Goal: Information Seeking & Learning: Learn about a topic

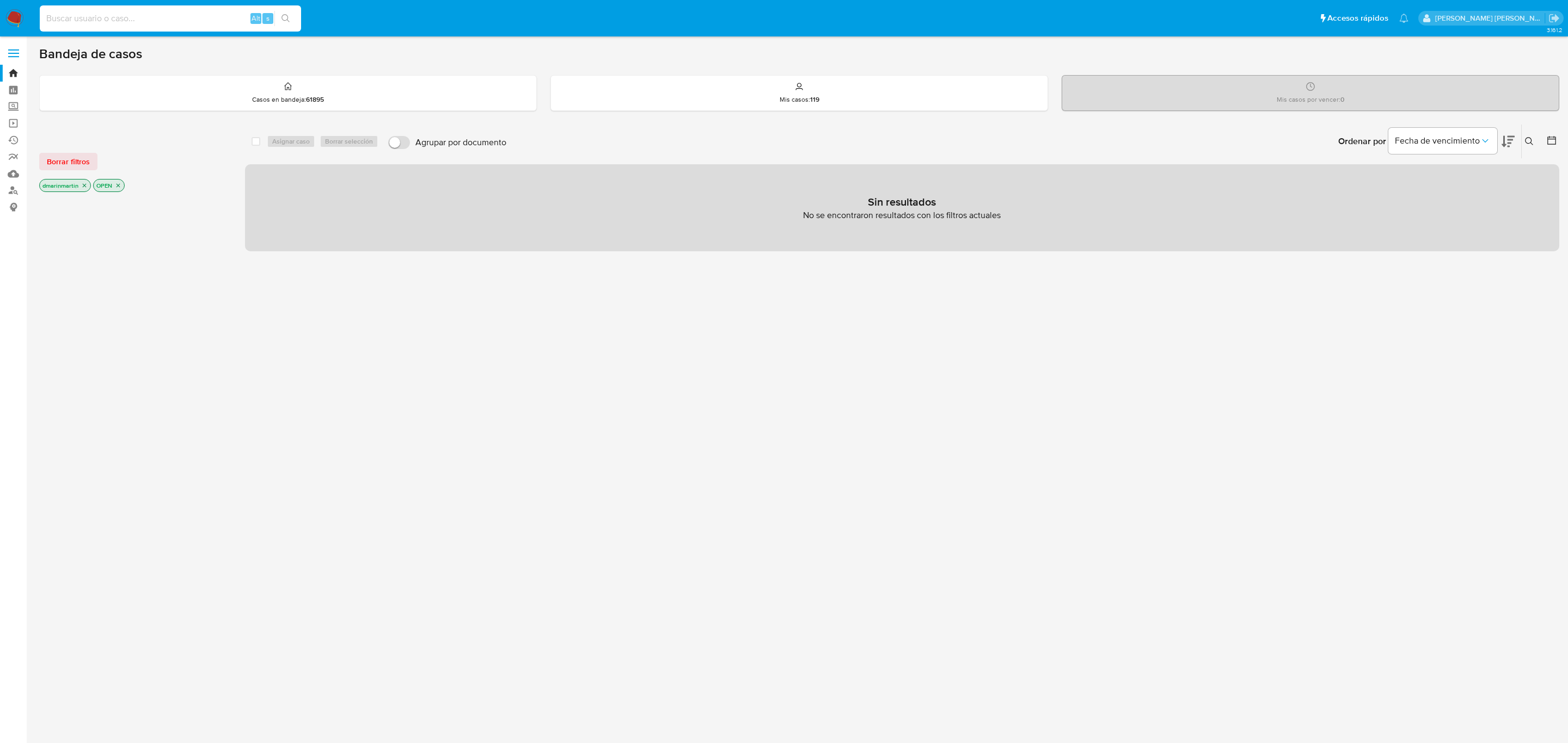
click at [87, 13] on input at bounding box center [171, 18] width 262 height 14
paste input "1244270259"
type input "1244270259"
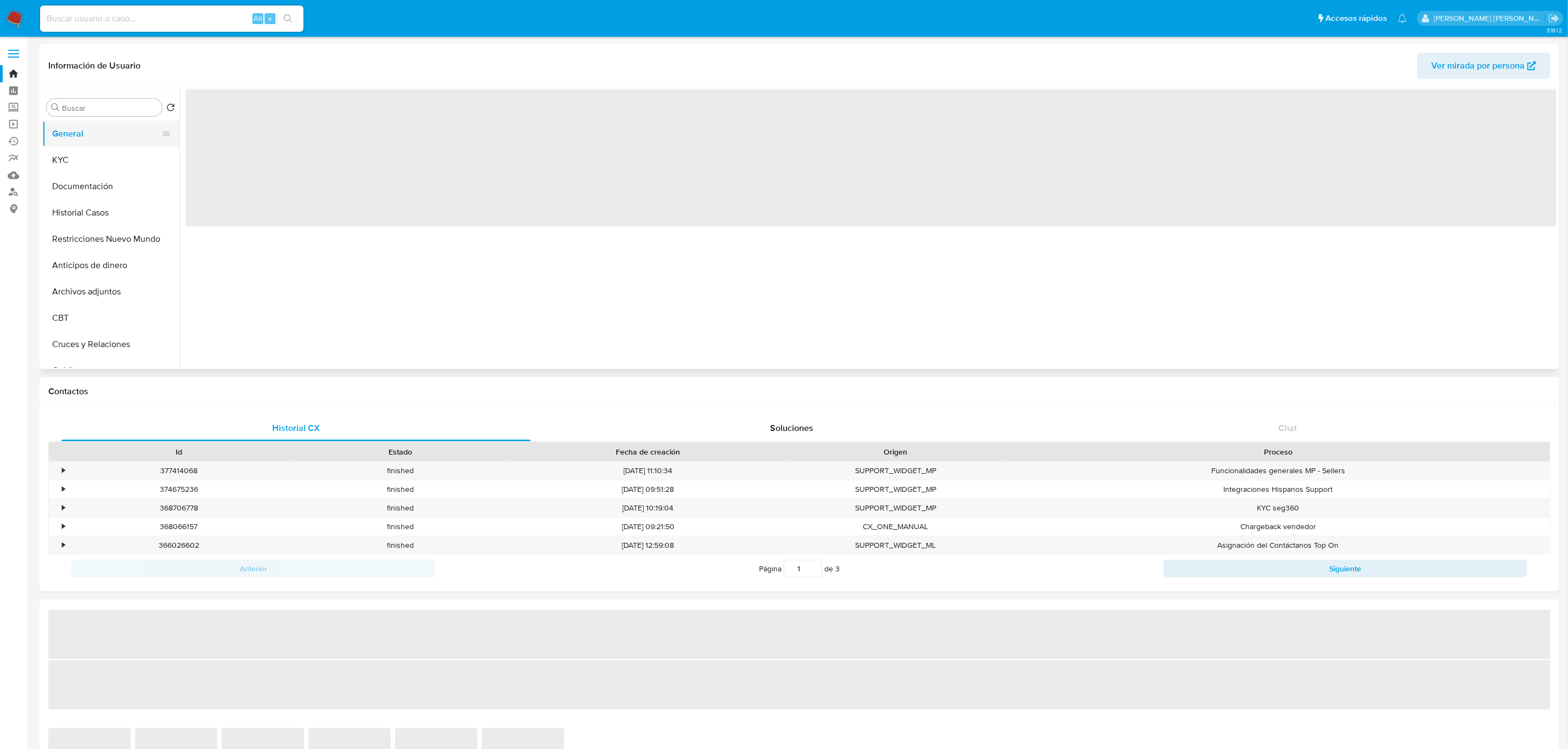
select select "10"
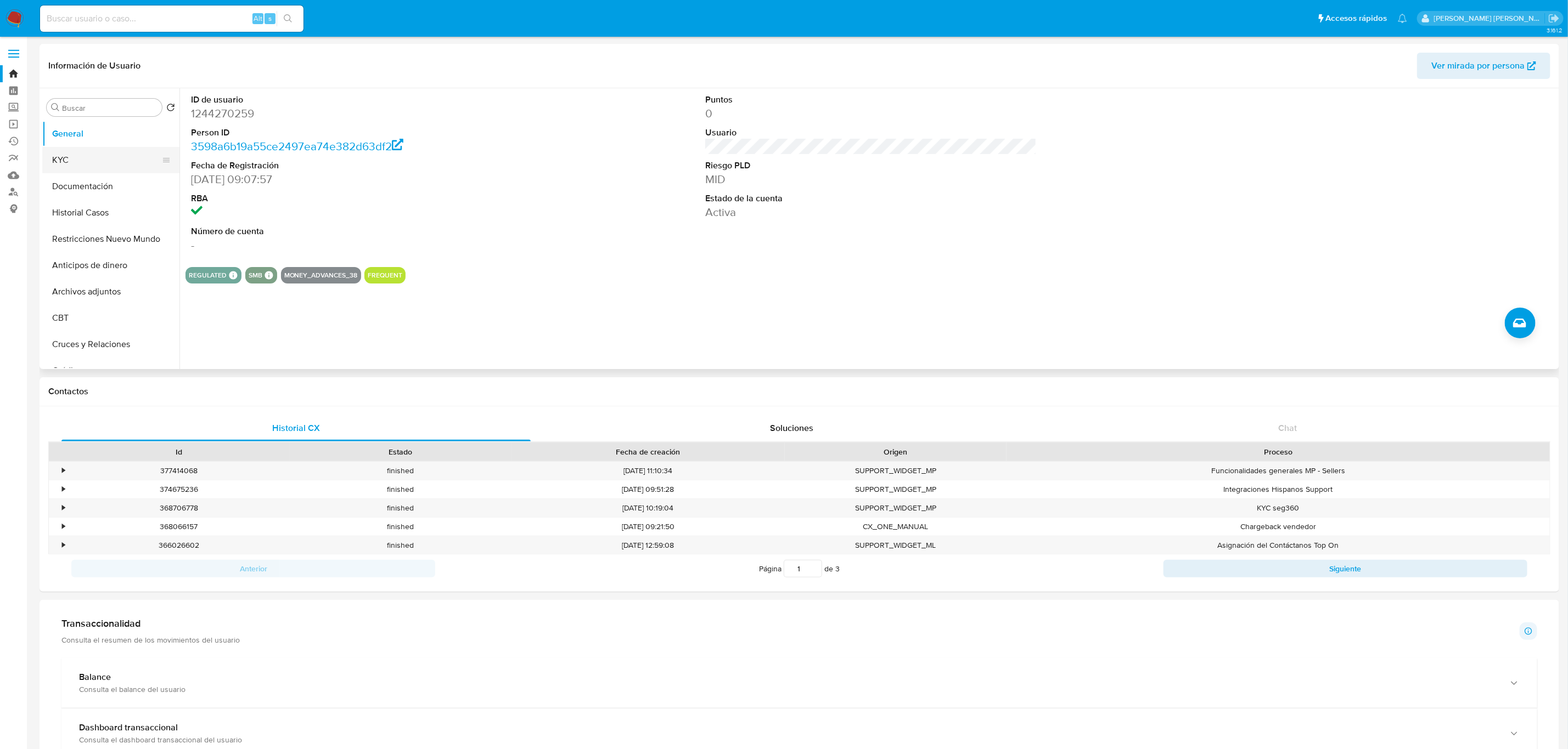
click at [75, 155] on button "KYC" at bounding box center [106, 160] width 129 height 27
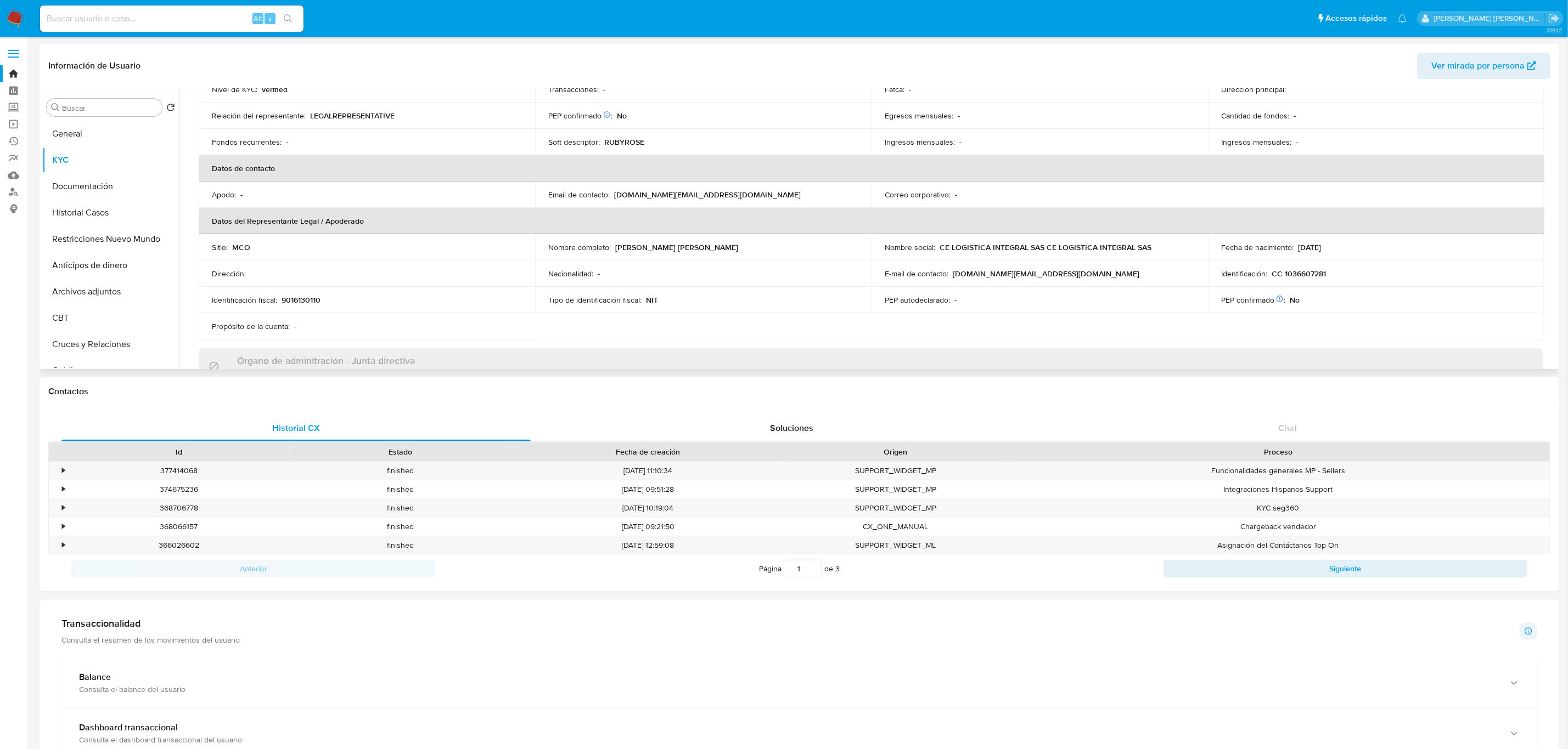
scroll to position [171, 0]
click at [75, 180] on button "Documentación" at bounding box center [106, 186] width 129 height 27
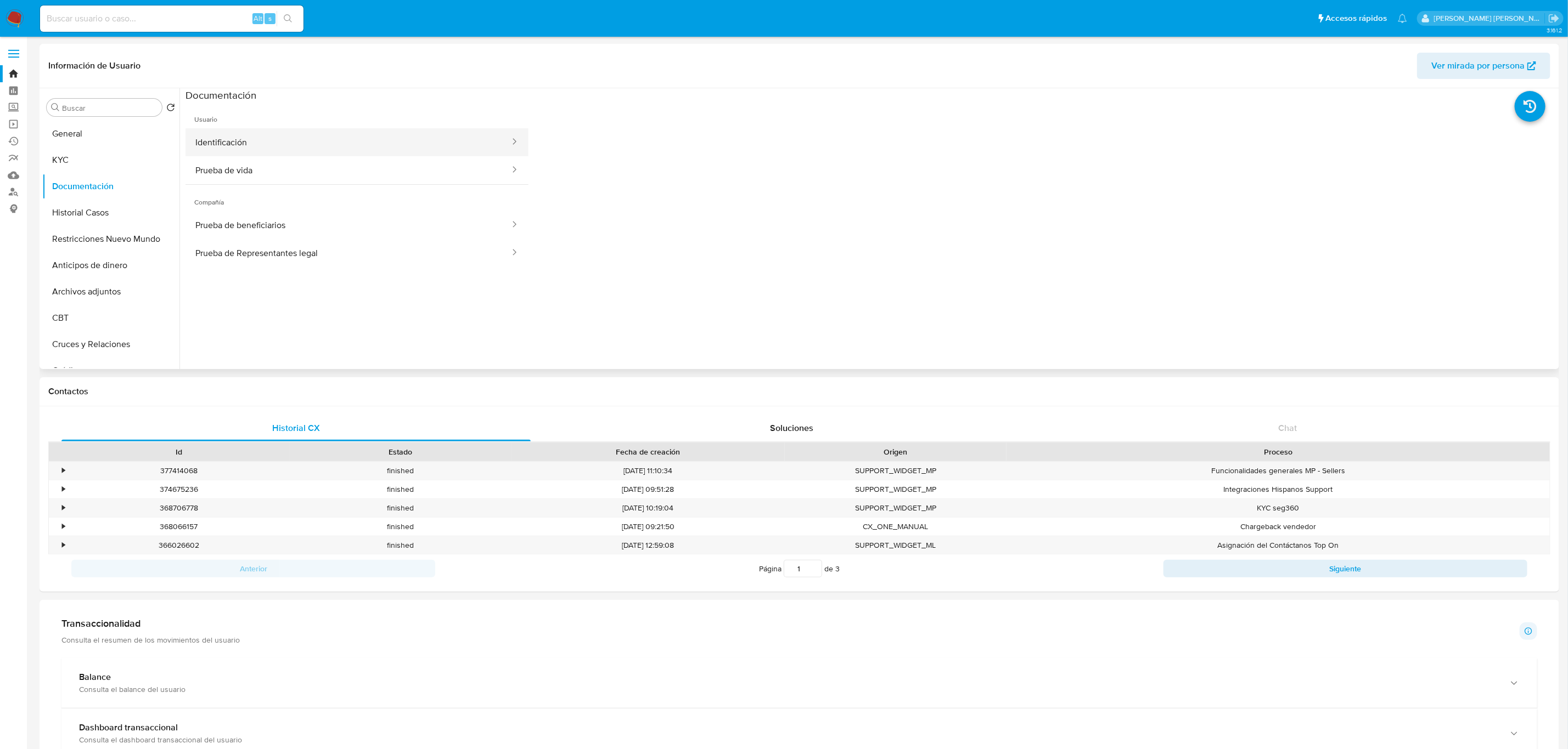
click at [303, 139] on button "Identificación" at bounding box center [348, 142] width 325 height 28
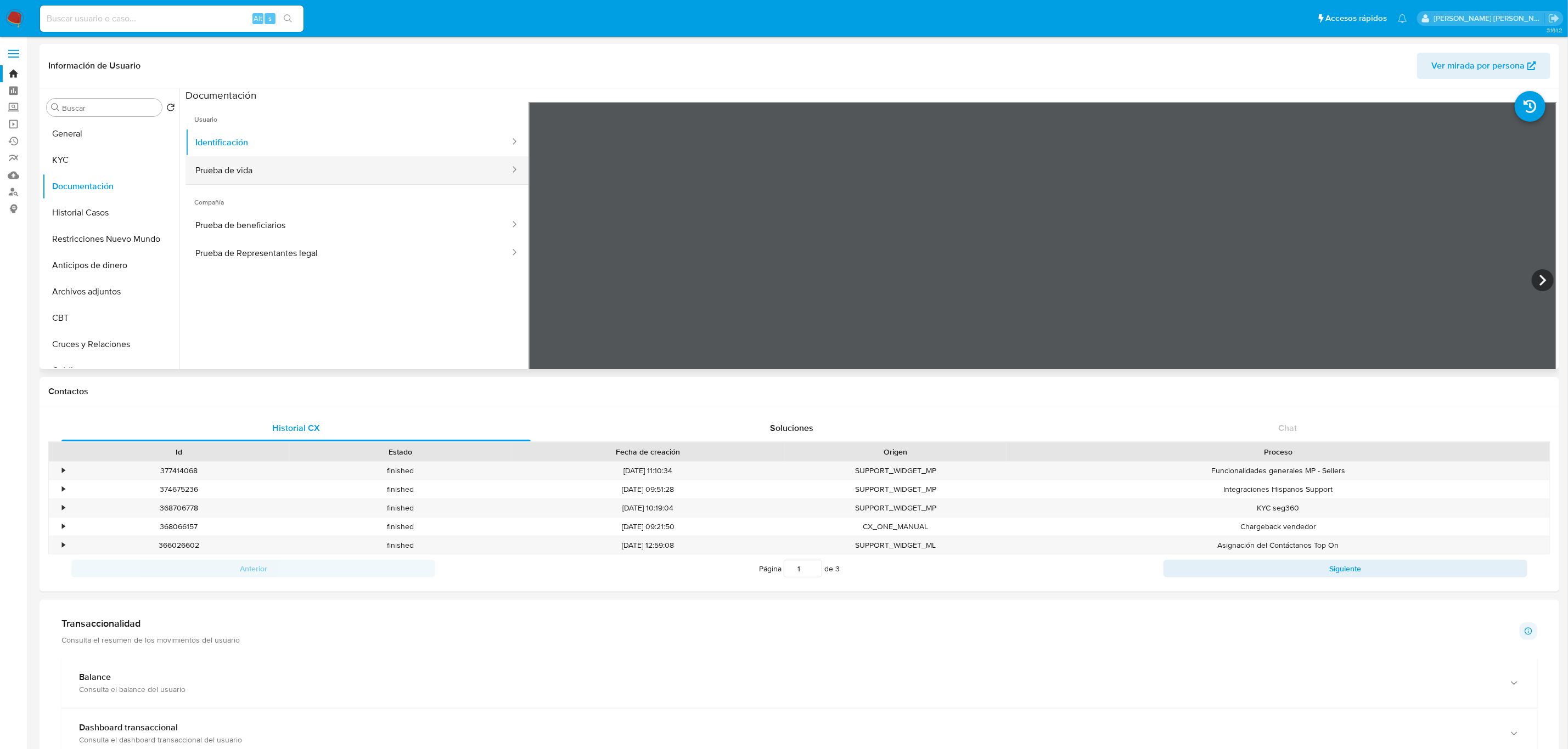
click at [324, 169] on button "Prueba de vida" at bounding box center [348, 170] width 325 height 28
click at [332, 220] on button "Prueba de beneficiarios" at bounding box center [348, 225] width 325 height 28
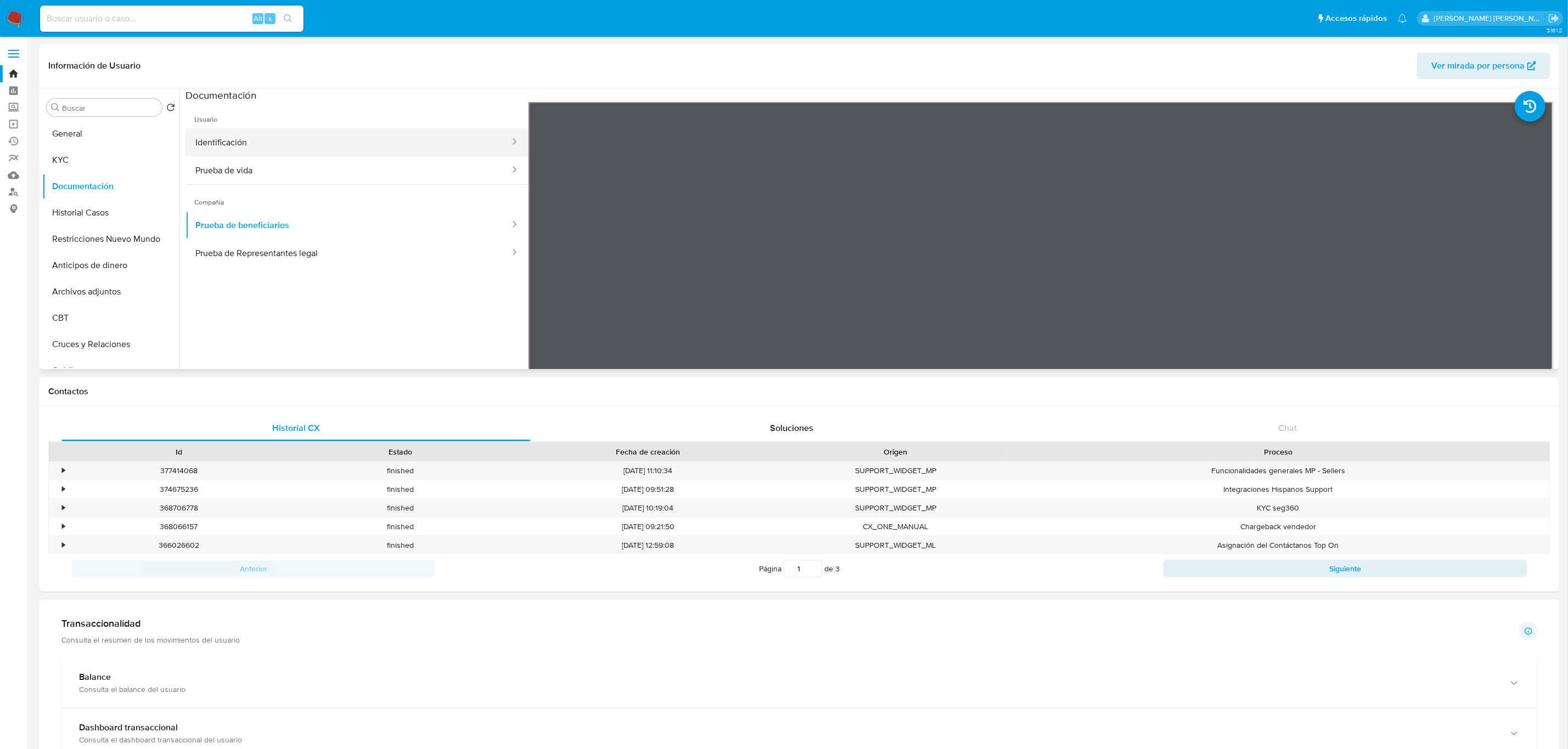
click at [293, 143] on button "Identificación" at bounding box center [348, 142] width 325 height 28
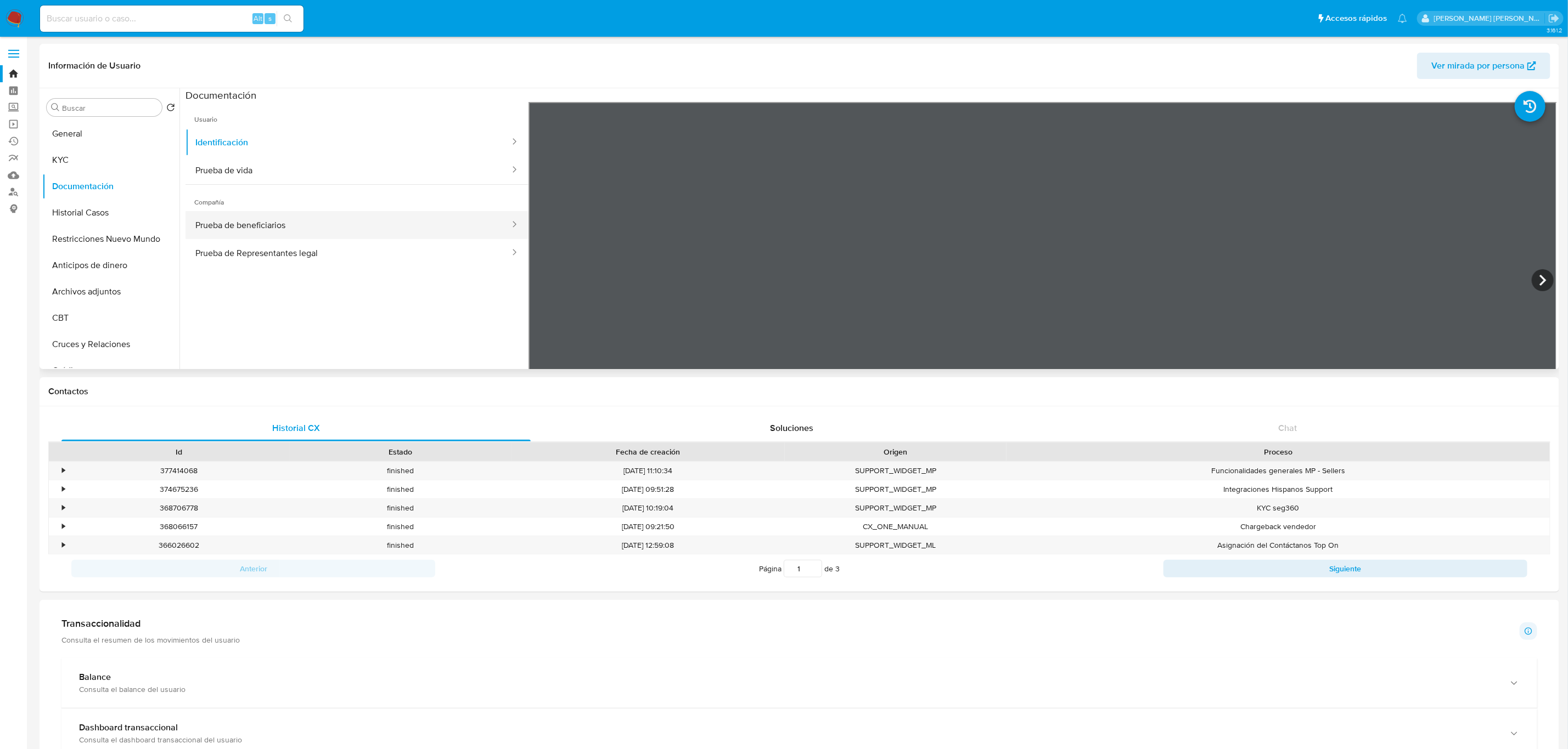
click at [293, 224] on button "Prueba de beneficiarios" at bounding box center [348, 225] width 325 height 28
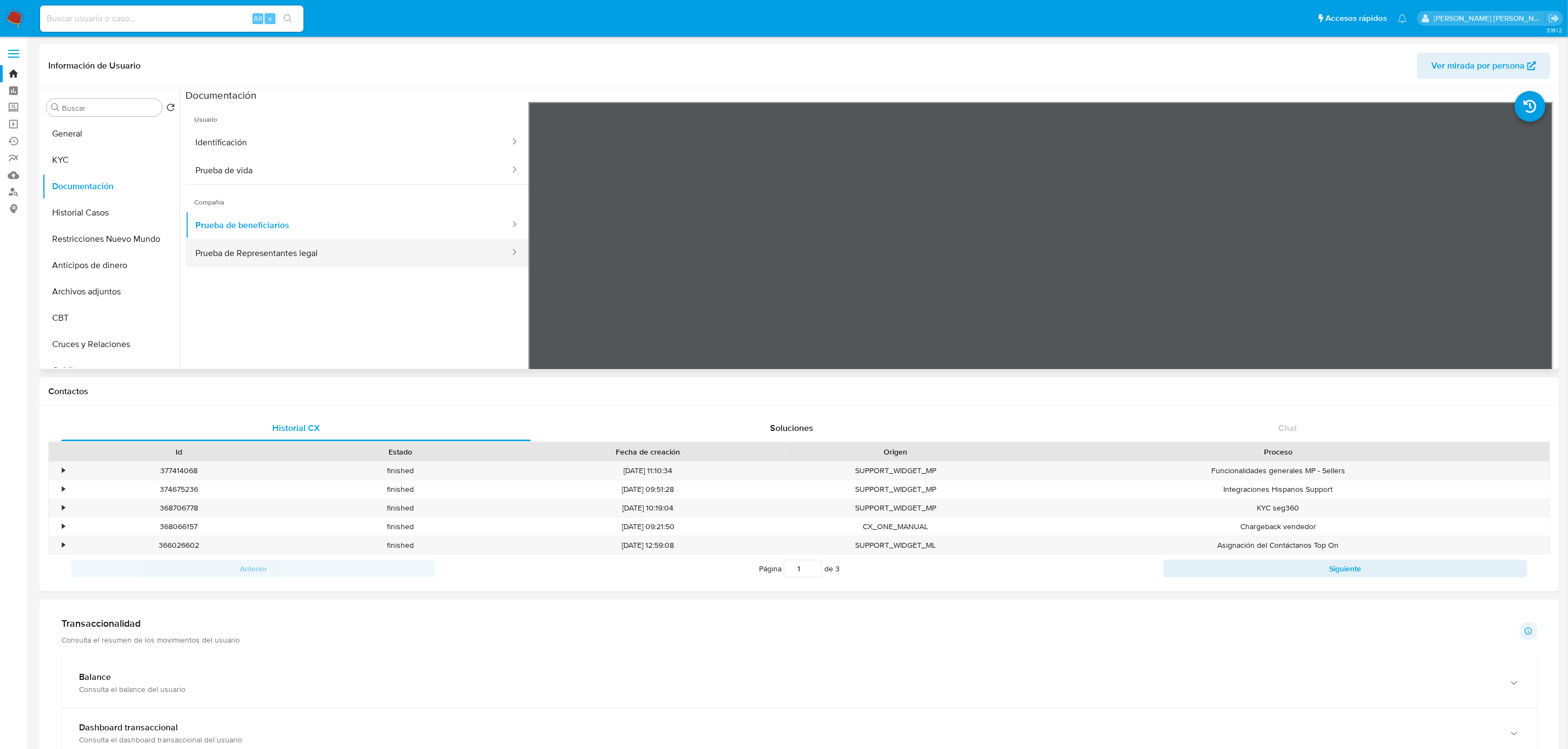
click at [349, 260] on button "Prueba de Representantes legal" at bounding box center [348, 253] width 325 height 28
click at [100, 140] on button "General" at bounding box center [106, 134] width 129 height 27
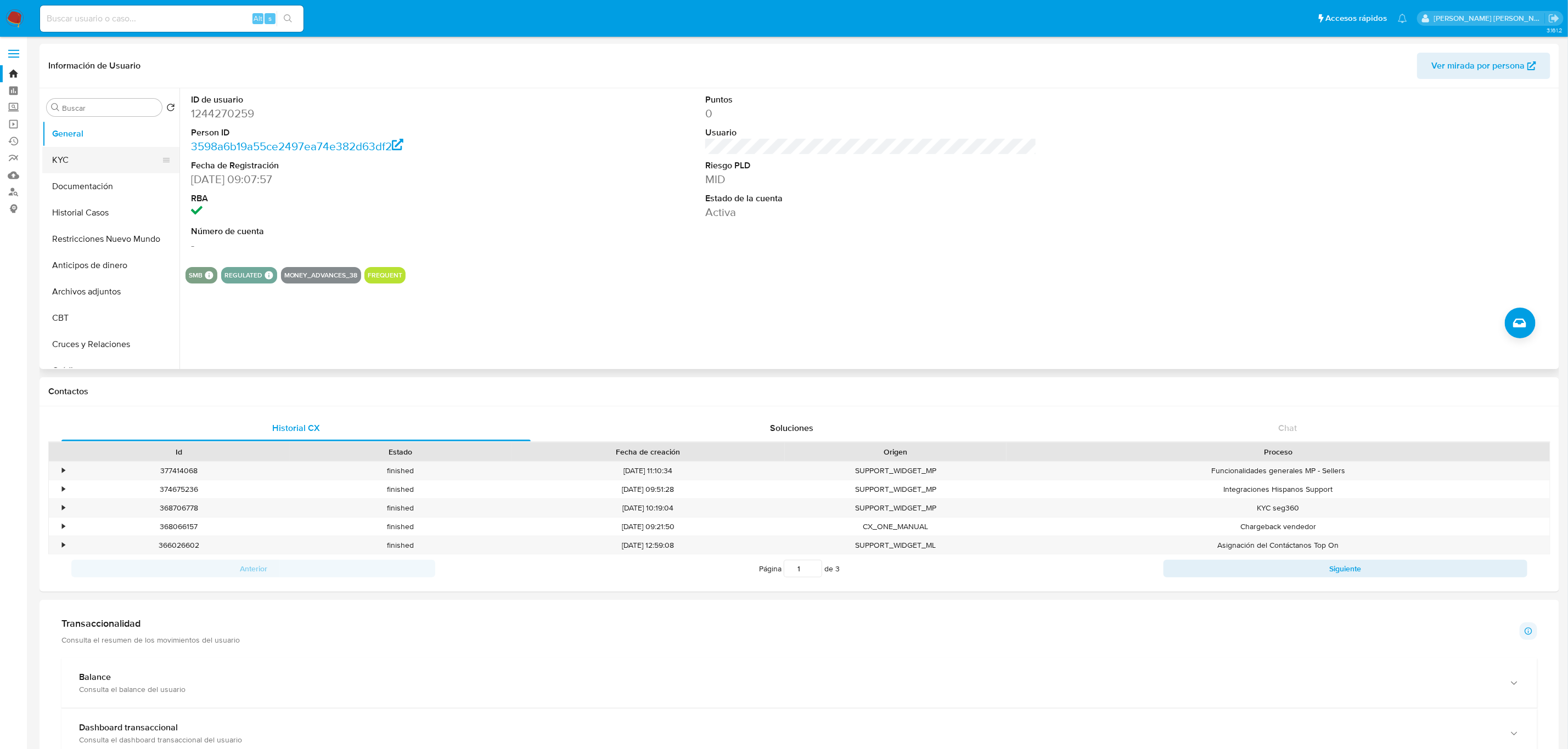
click at [102, 155] on button "KYC" at bounding box center [106, 160] width 129 height 27
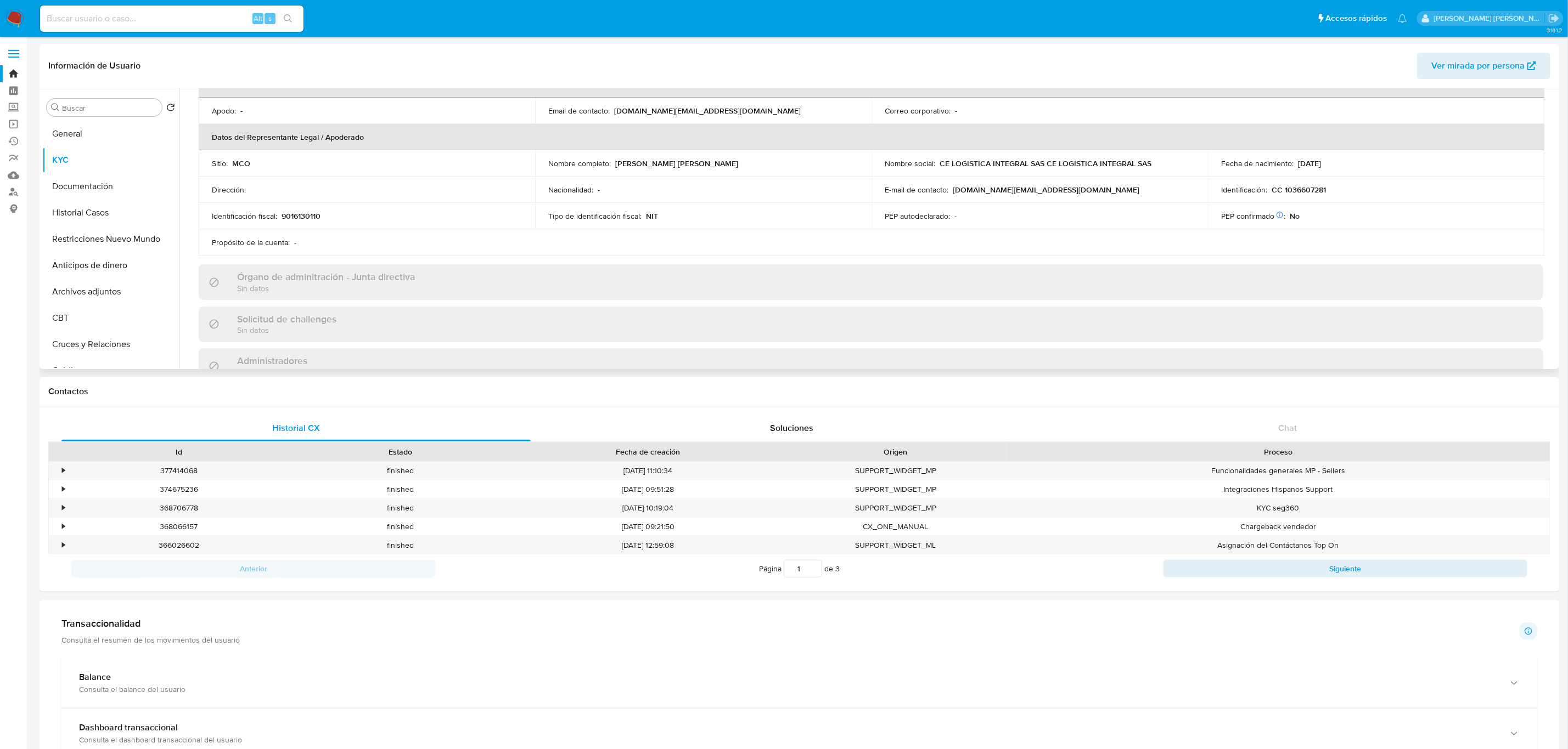
scroll to position [254, 0]
click at [155, 18] on input at bounding box center [172, 19] width 264 height 14
paste input "206211835"
type input "206211835"
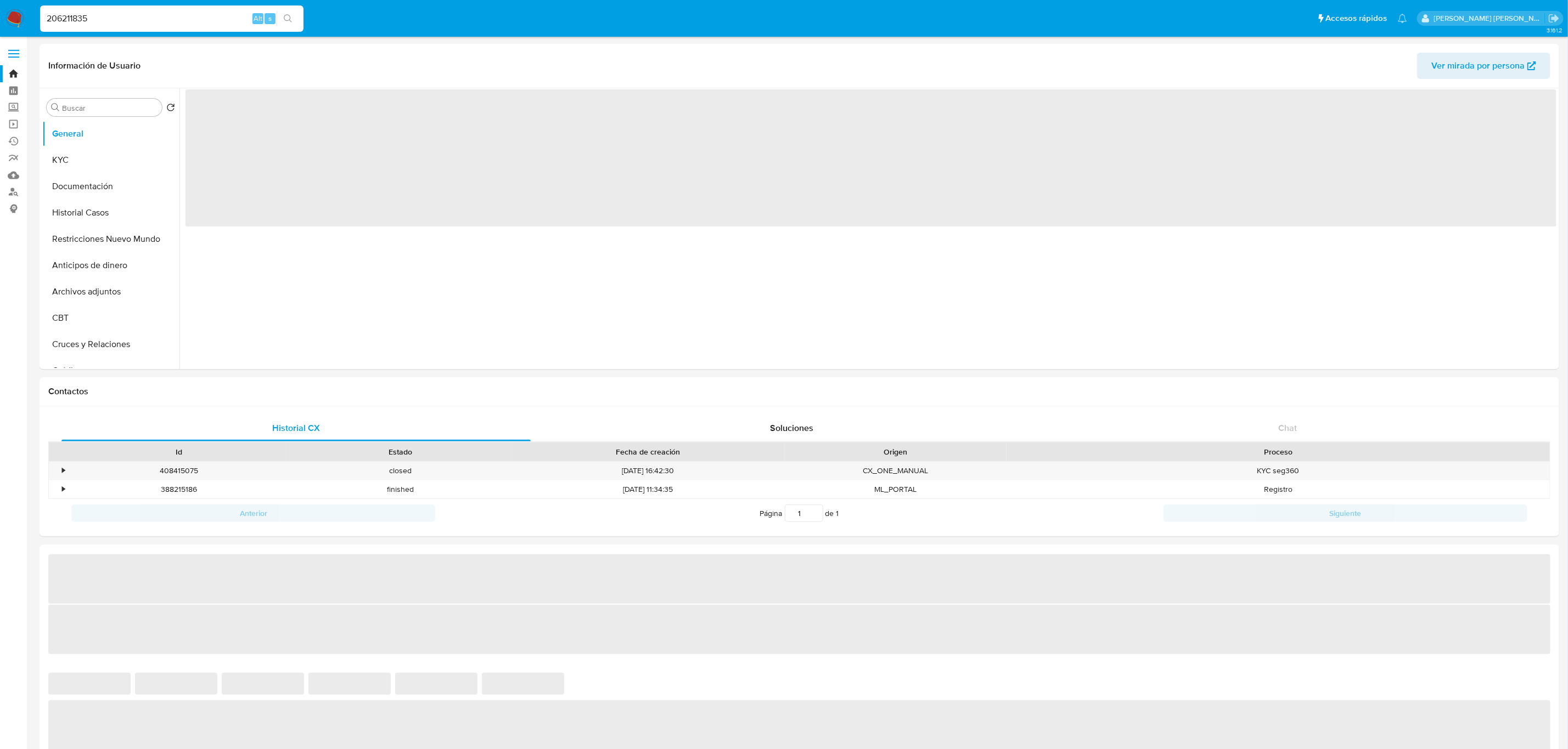
select select "10"
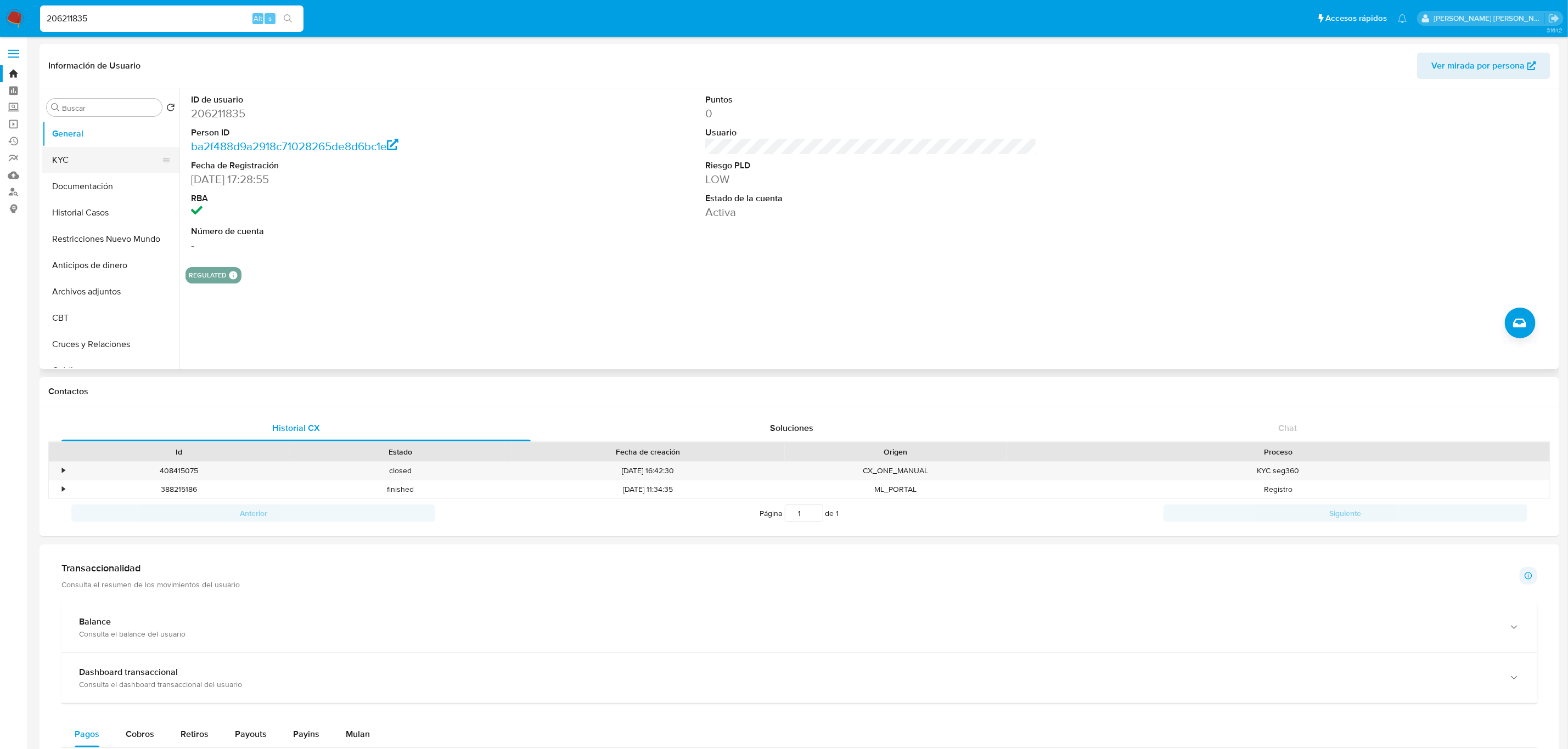
click at [97, 150] on button "KYC" at bounding box center [106, 160] width 129 height 27
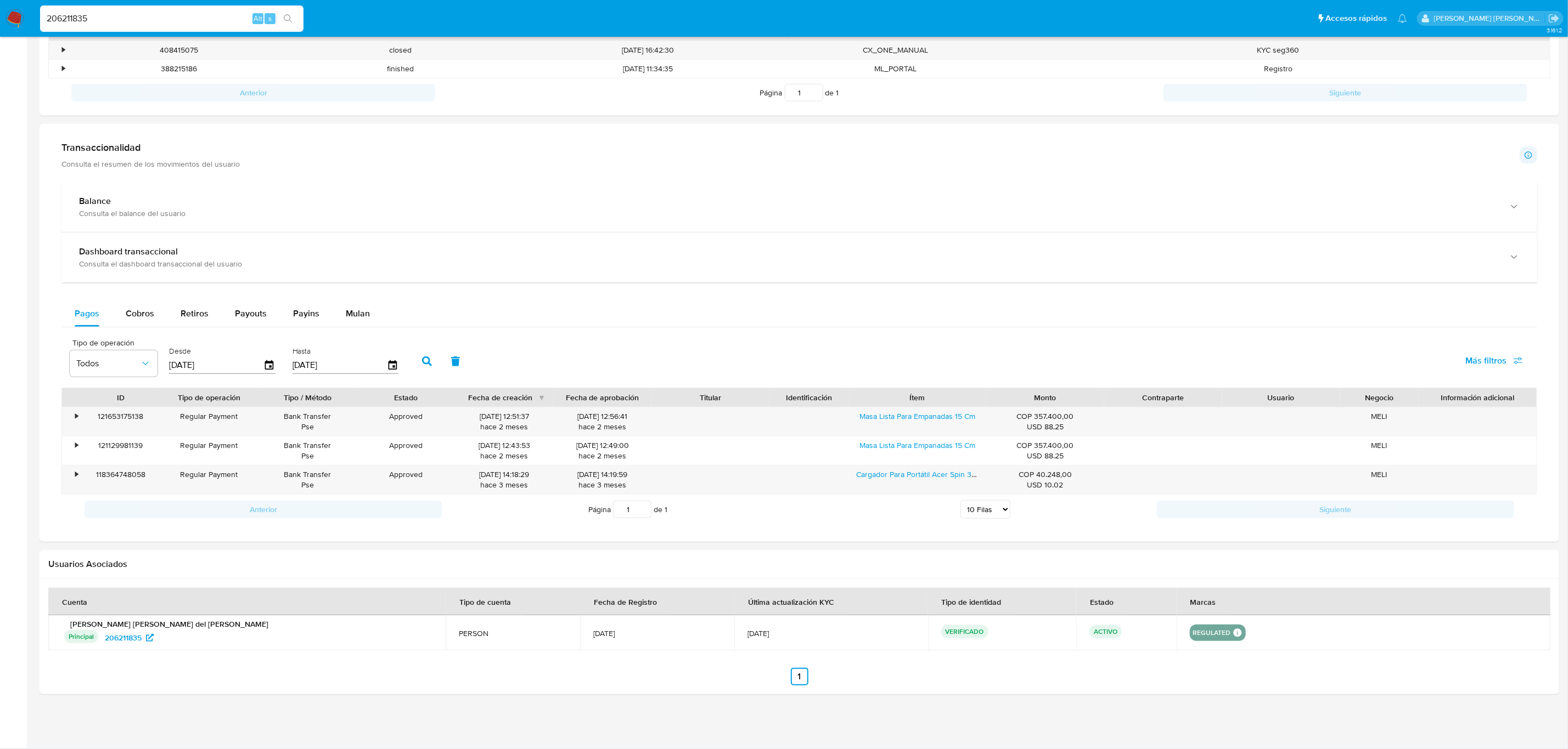
scroll to position [423, 0]
click at [144, 321] on div "Cobros" at bounding box center [140, 314] width 28 height 27
select select "10"
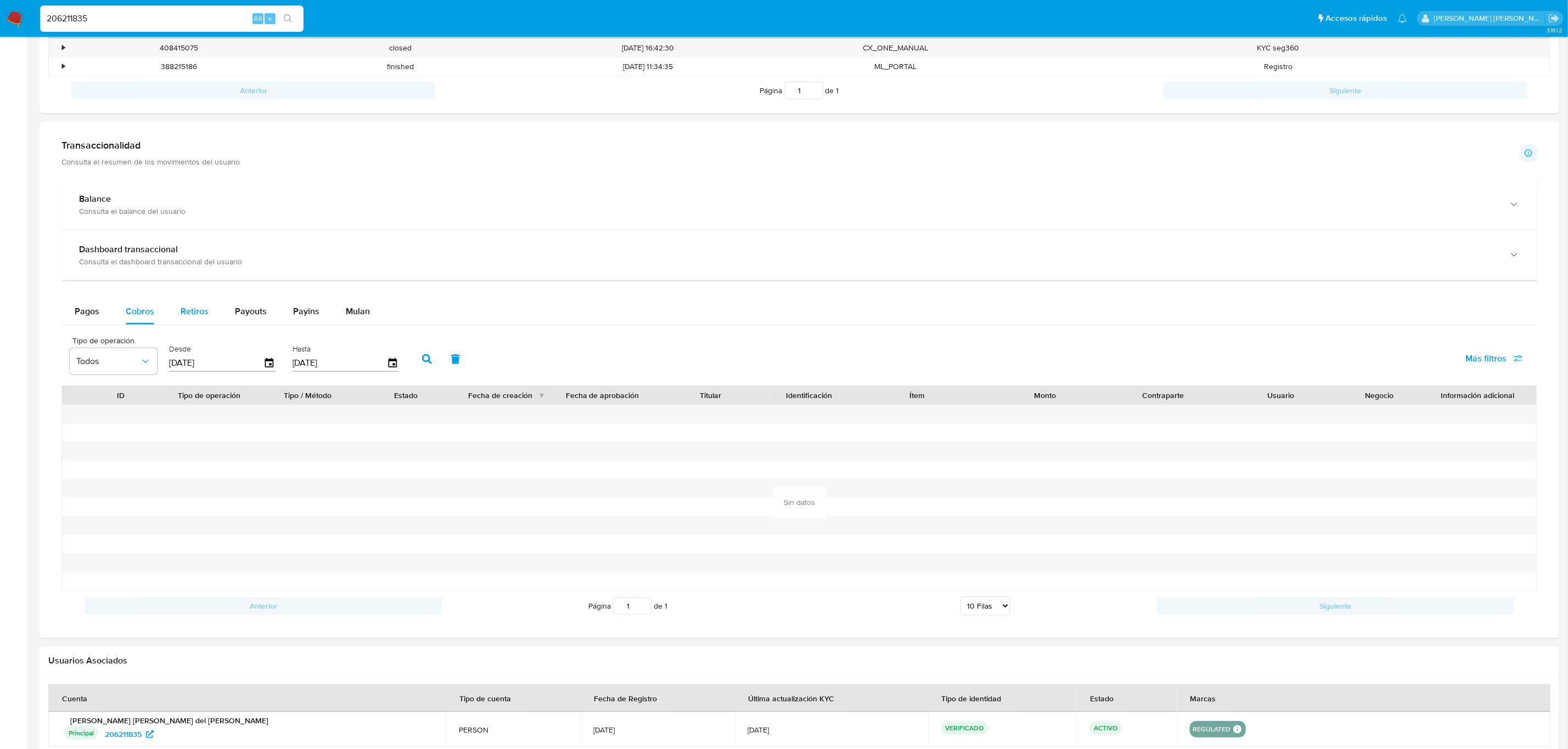
click at [201, 313] on span "Retiros" at bounding box center [194, 311] width 28 height 12
select select "10"
click at [247, 315] on span "Payouts" at bounding box center [251, 311] width 32 height 12
select select "10"
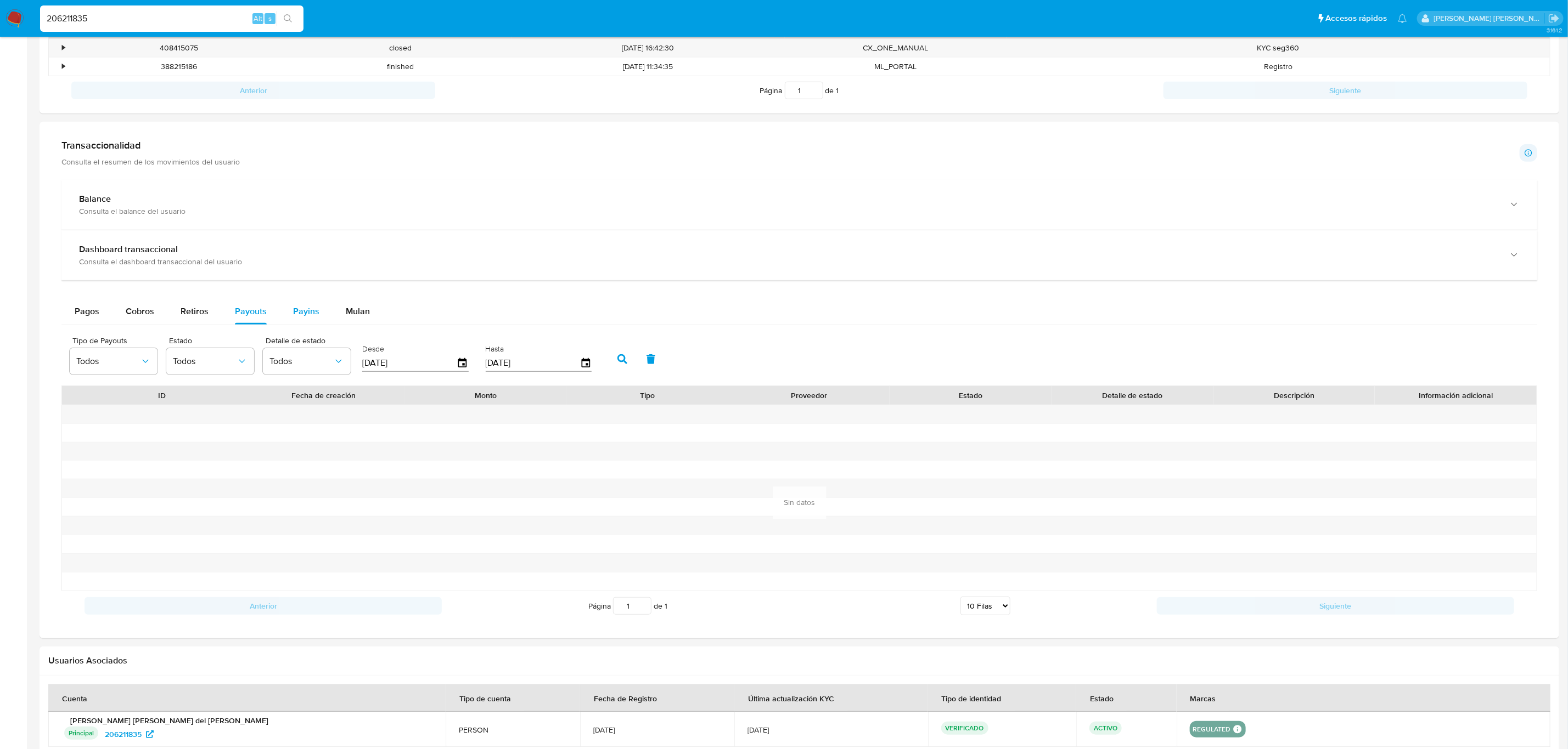
click at [307, 315] on span "Payins" at bounding box center [306, 311] width 27 height 12
select select "10"
click at [374, 315] on button "Mulan" at bounding box center [358, 311] width 51 height 27
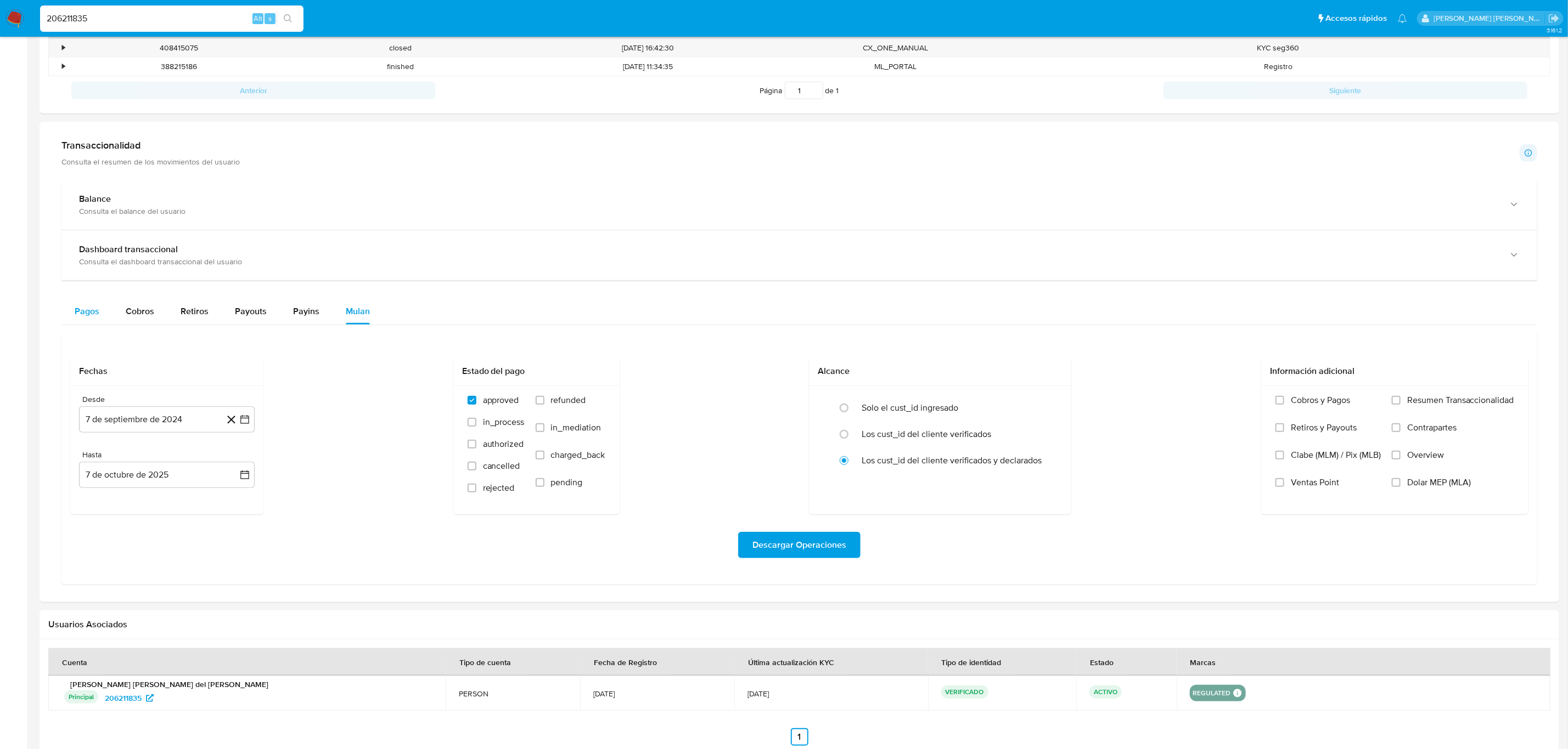
click at [80, 312] on span "Pagos" at bounding box center [87, 311] width 25 height 12
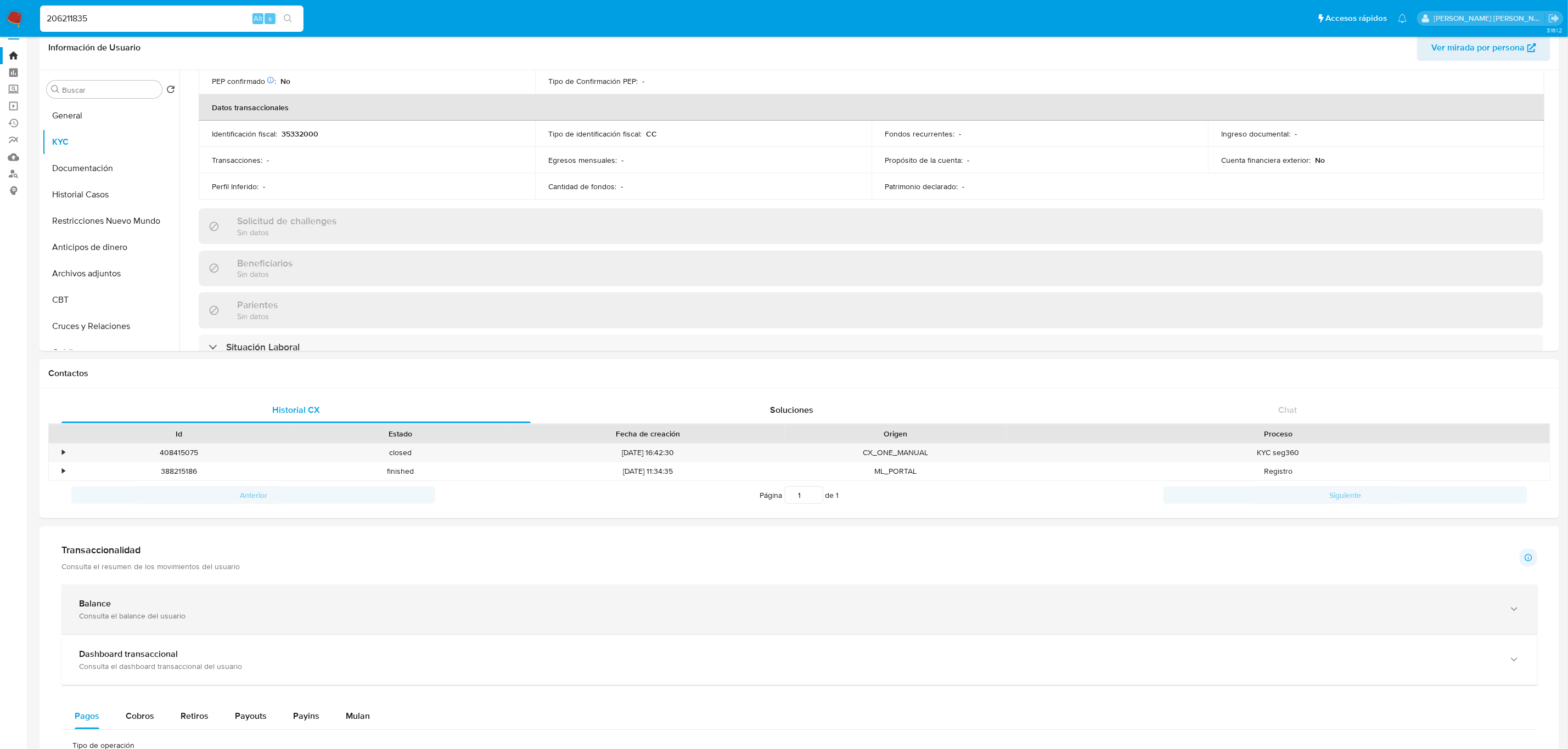
scroll to position [317, 0]
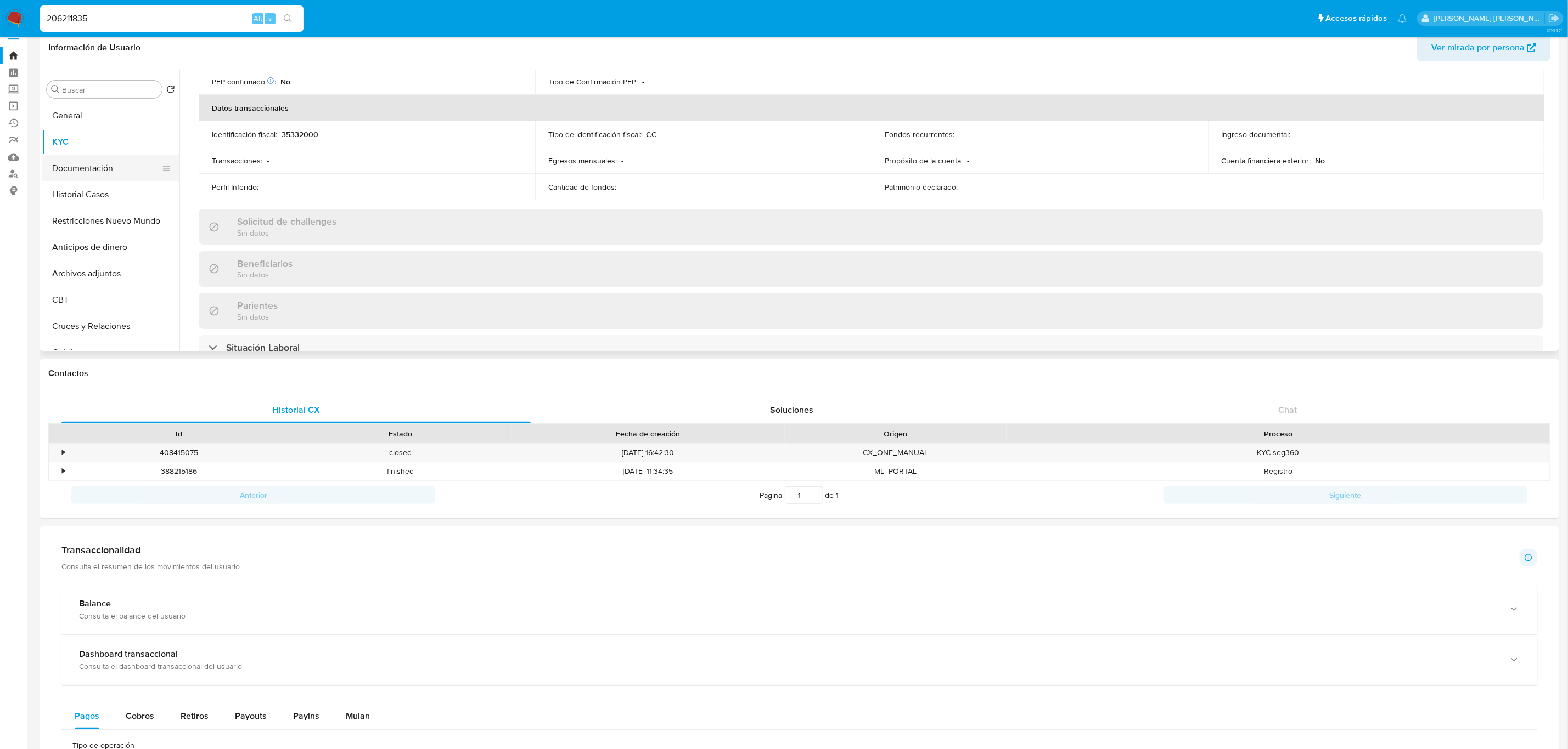
click at [72, 172] on button "Documentación" at bounding box center [106, 168] width 129 height 27
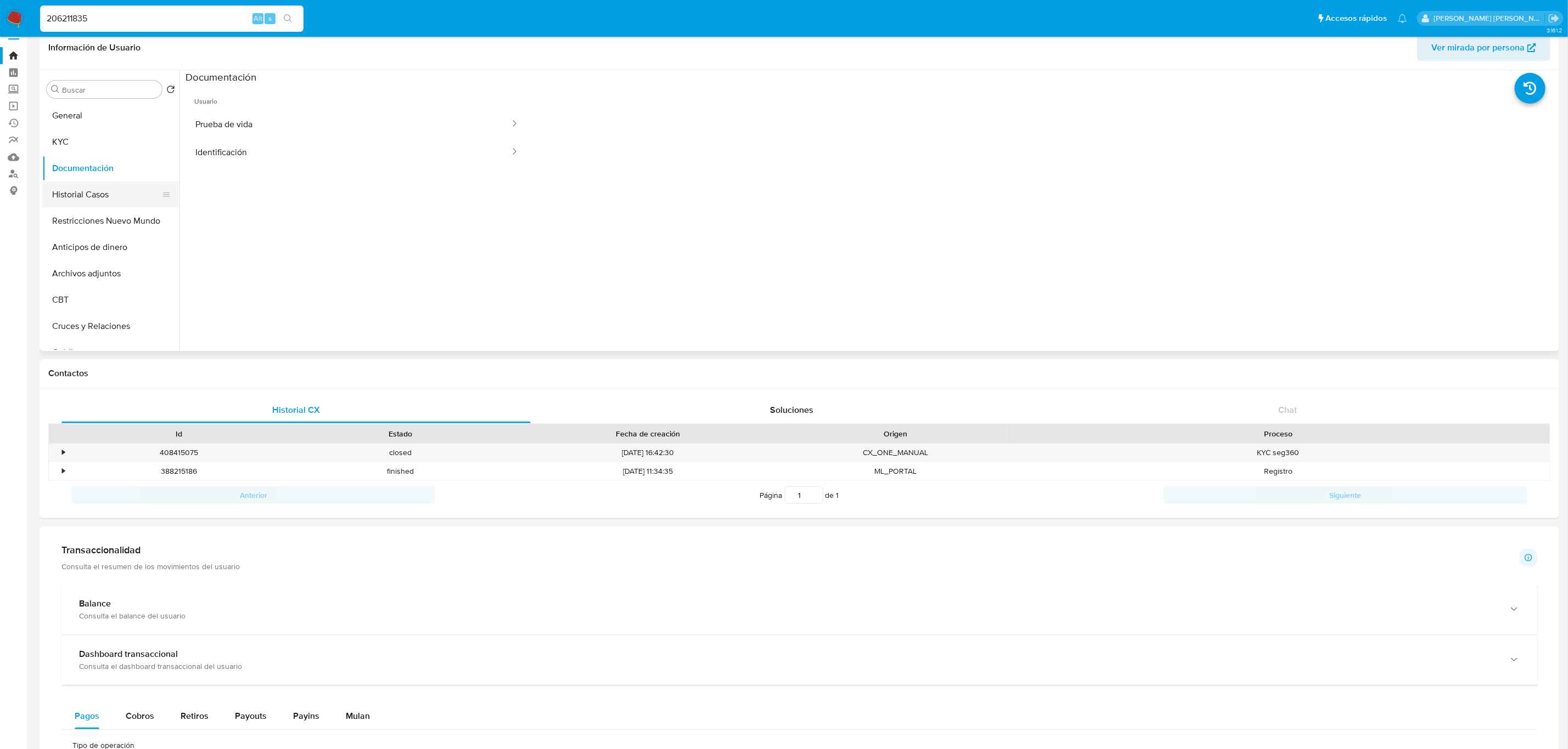
scroll to position [0, 0]
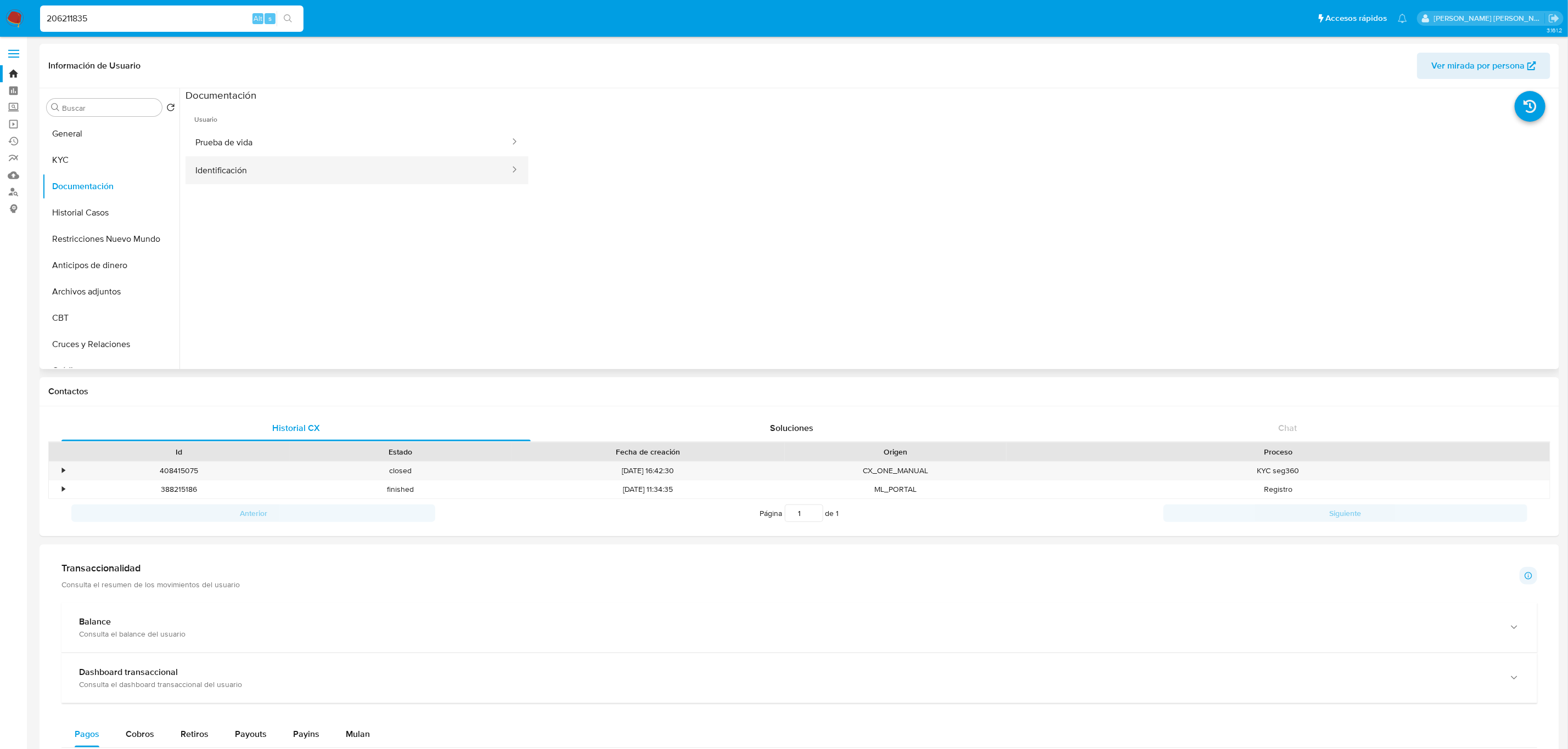
click at [307, 168] on button "Identificación" at bounding box center [348, 170] width 325 height 28
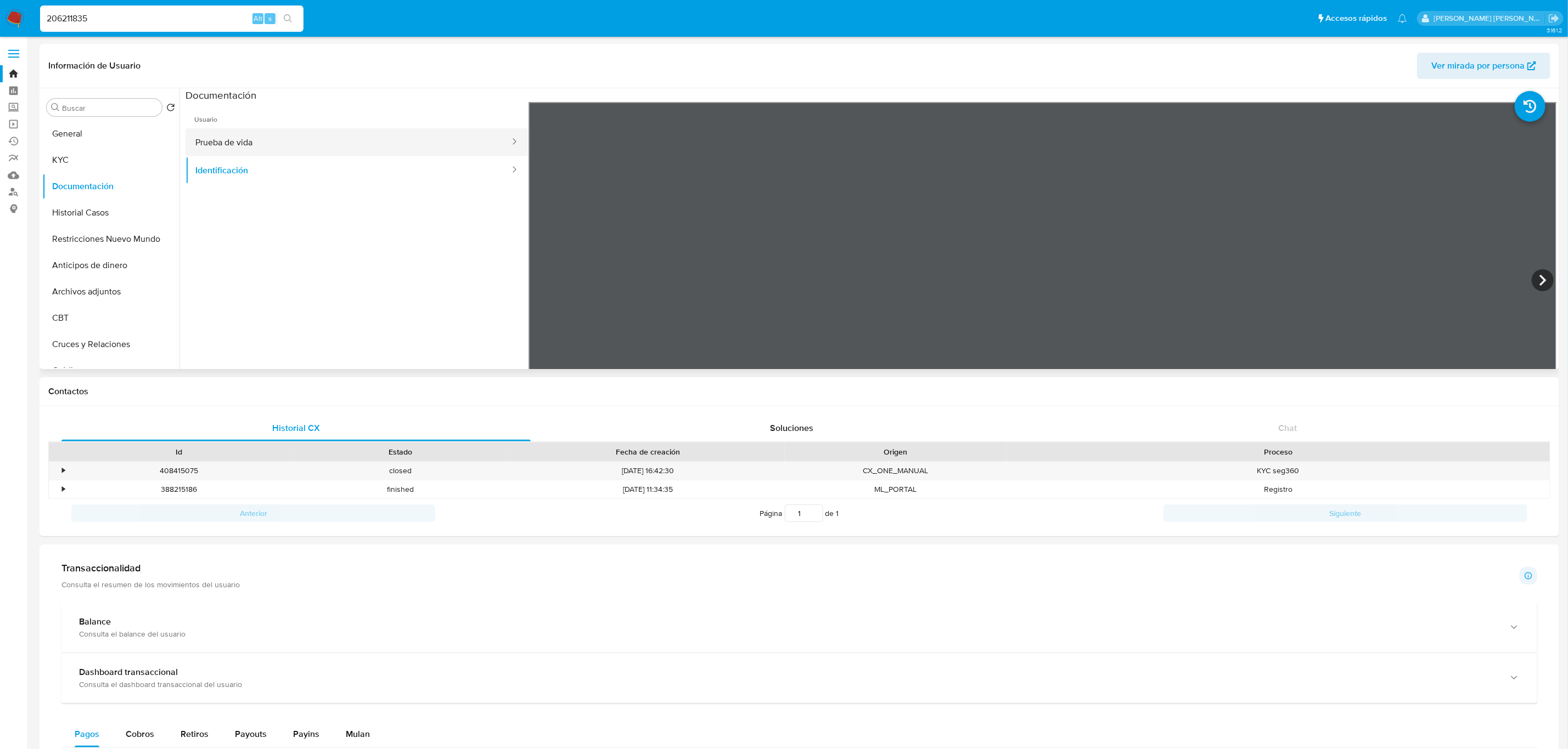
click at [366, 143] on button "Prueba de vida" at bounding box center [348, 142] width 325 height 28
click at [168, 17] on input "206211835" at bounding box center [172, 19] width 264 height 14
click at [127, 15] on input "206211835" at bounding box center [172, 19] width 264 height 14
paste input "206211835"
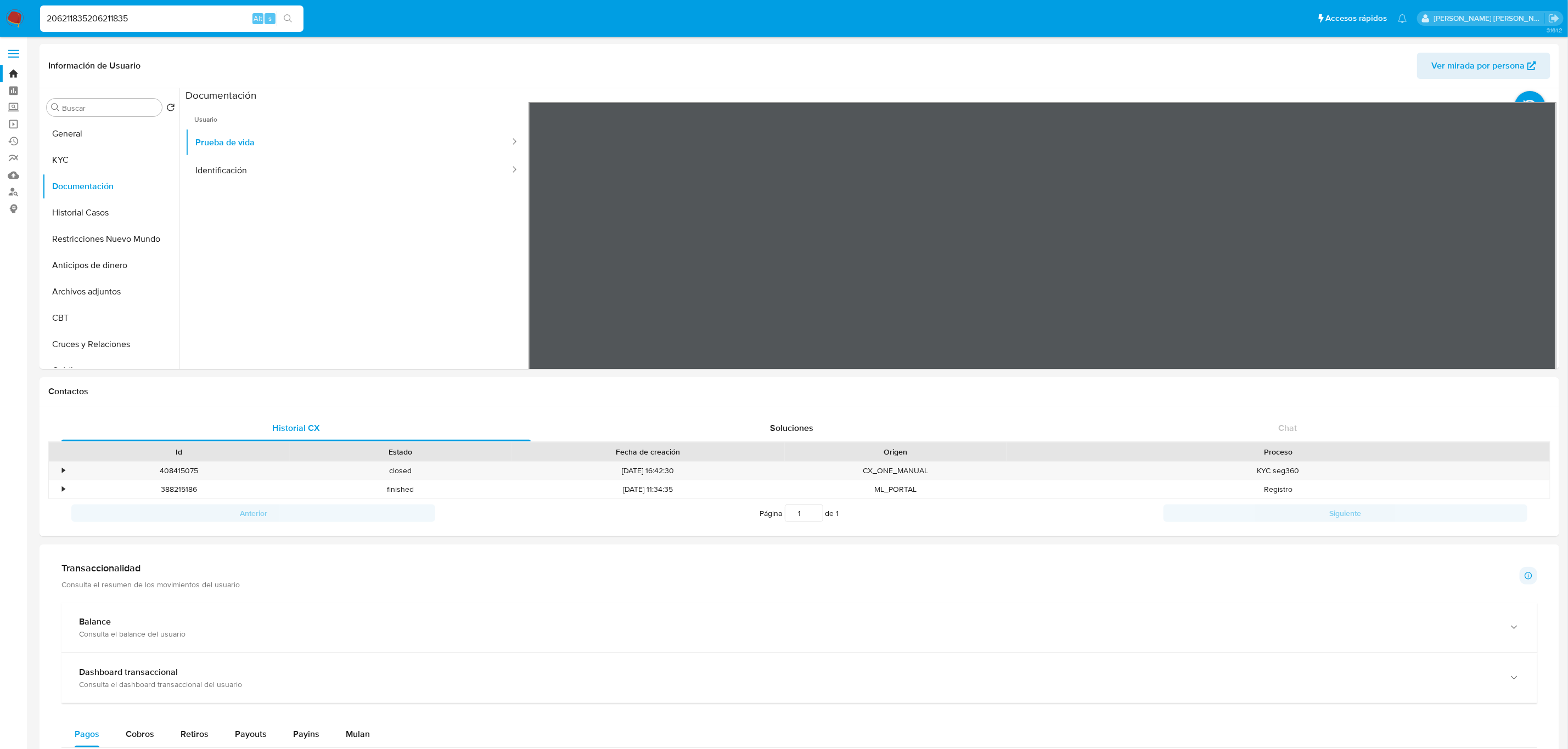
drag, startPoint x: 127, startPoint y: 15, endPoint x: 82, endPoint y: 25, distance: 46.1
click at [82, 25] on input "206211835206211835" at bounding box center [172, 19] width 264 height 14
click at [134, 27] on div "206211835206211835 Alt s" at bounding box center [172, 19] width 264 height 27
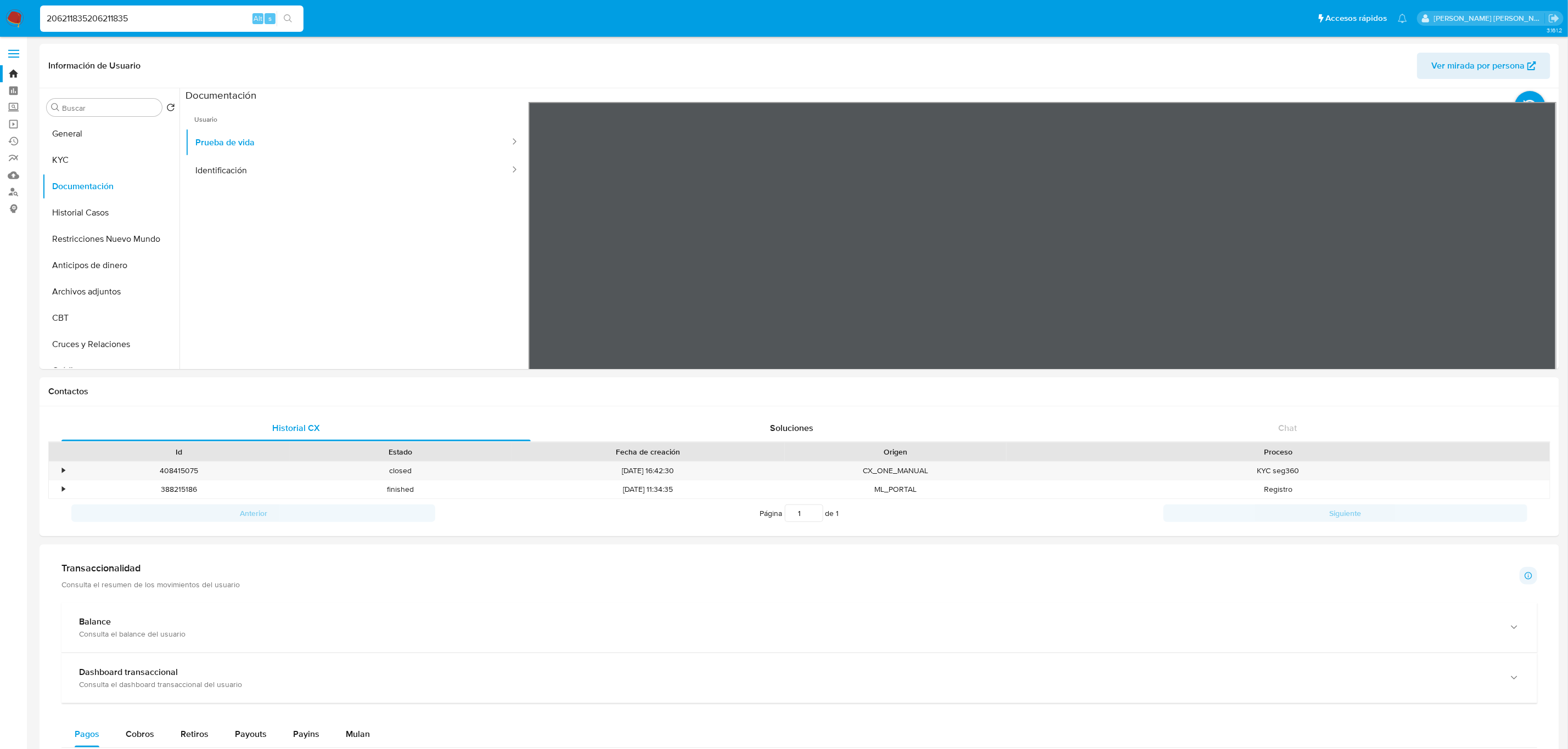
click at [125, 20] on input "206211835206211835" at bounding box center [172, 19] width 264 height 14
paste input "270768532"
type input "2270768532"
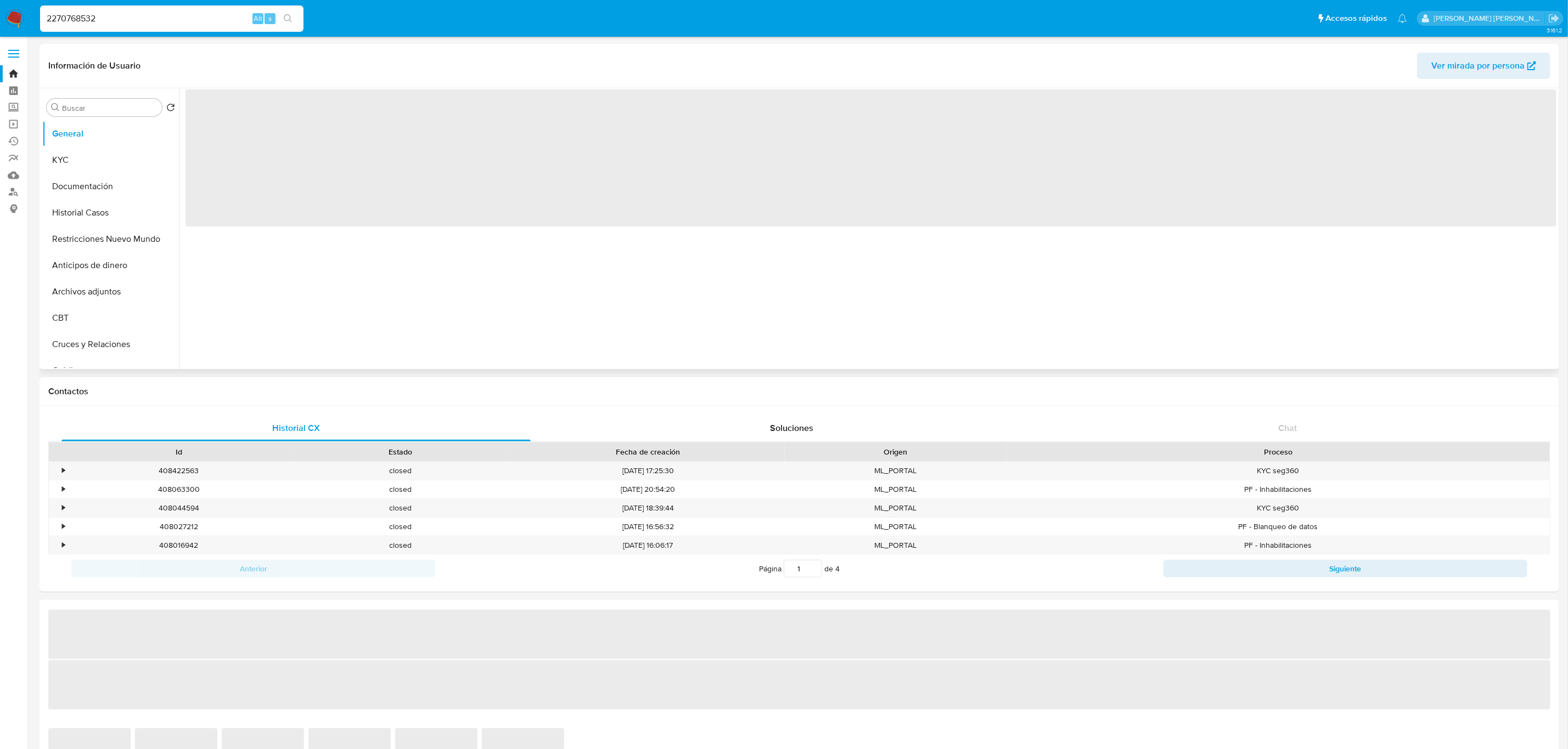
select select "10"
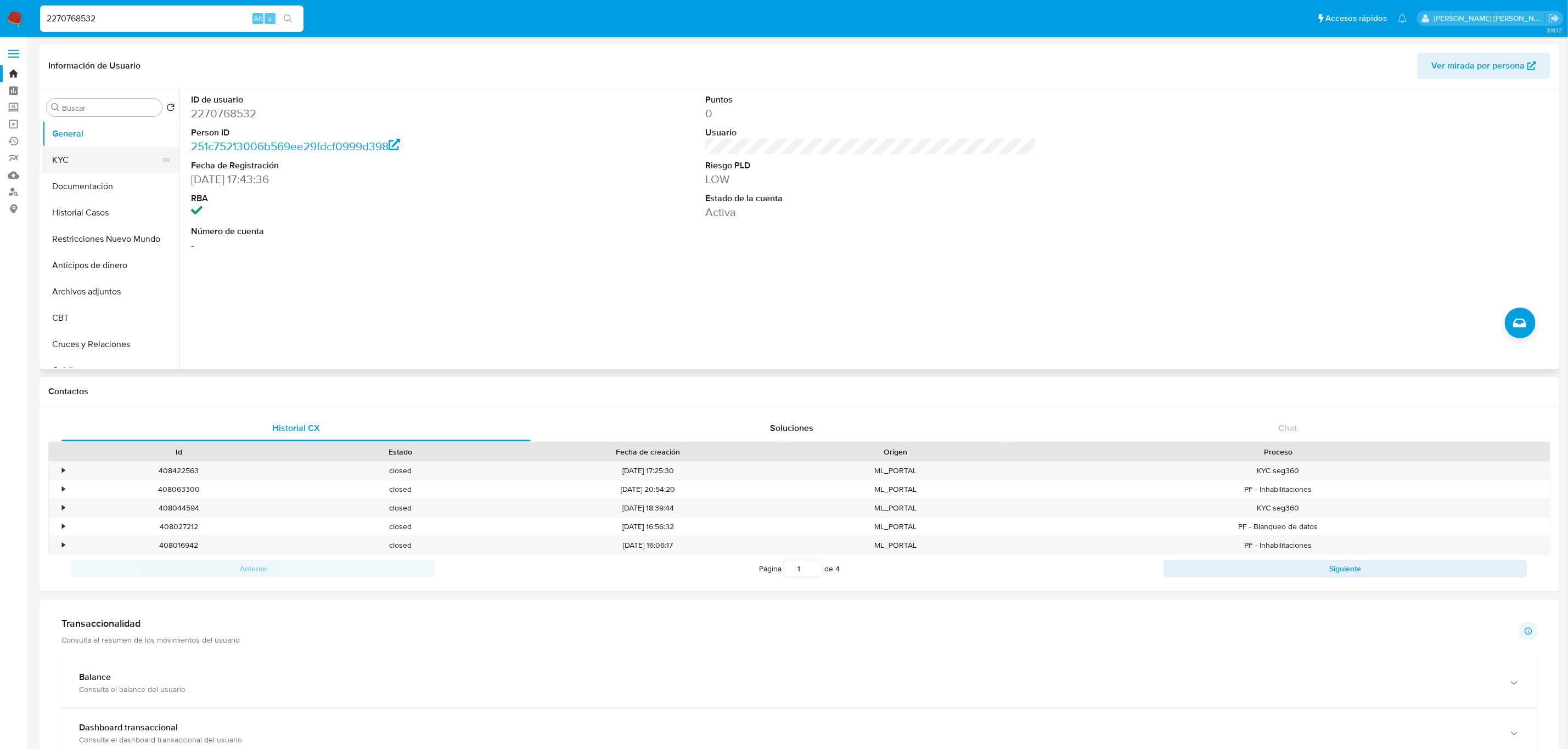
click at [79, 162] on button "KYC" at bounding box center [106, 160] width 129 height 27
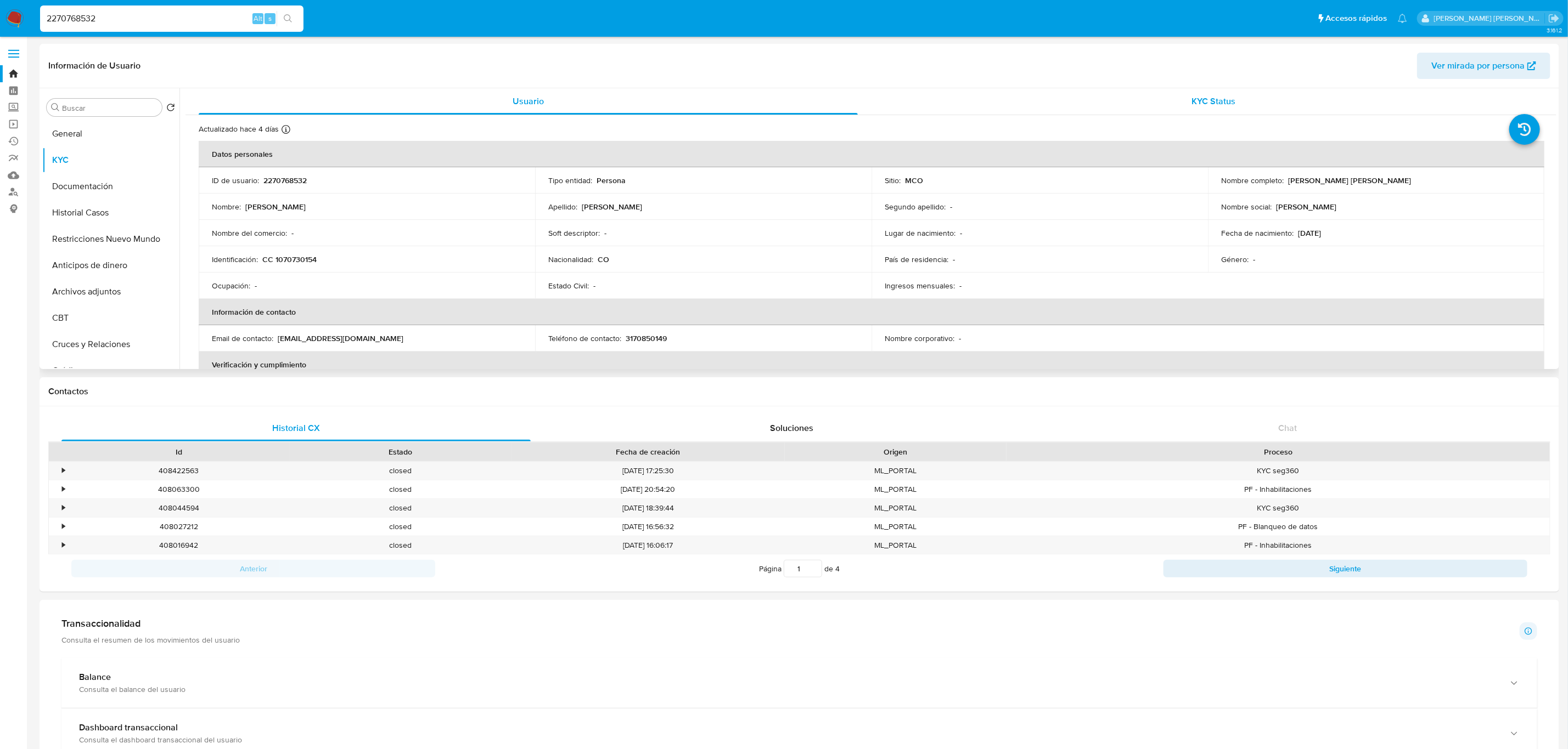
click at [1207, 109] on div "KYC Status" at bounding box center [1213, 101] width 659 height 27
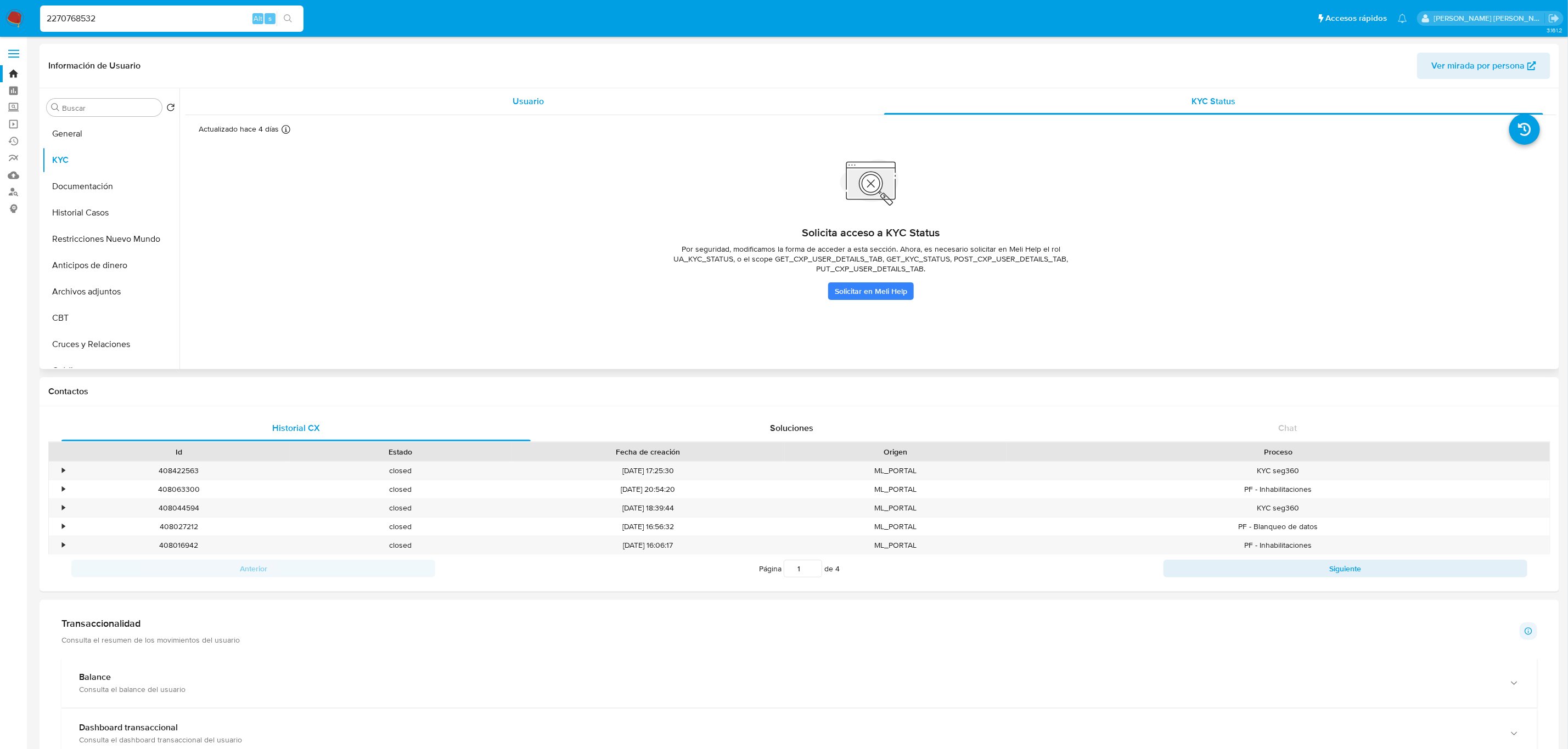
click at [567, 96] on div "Usuario" at bounding box center [528, 101] width 659 height 27
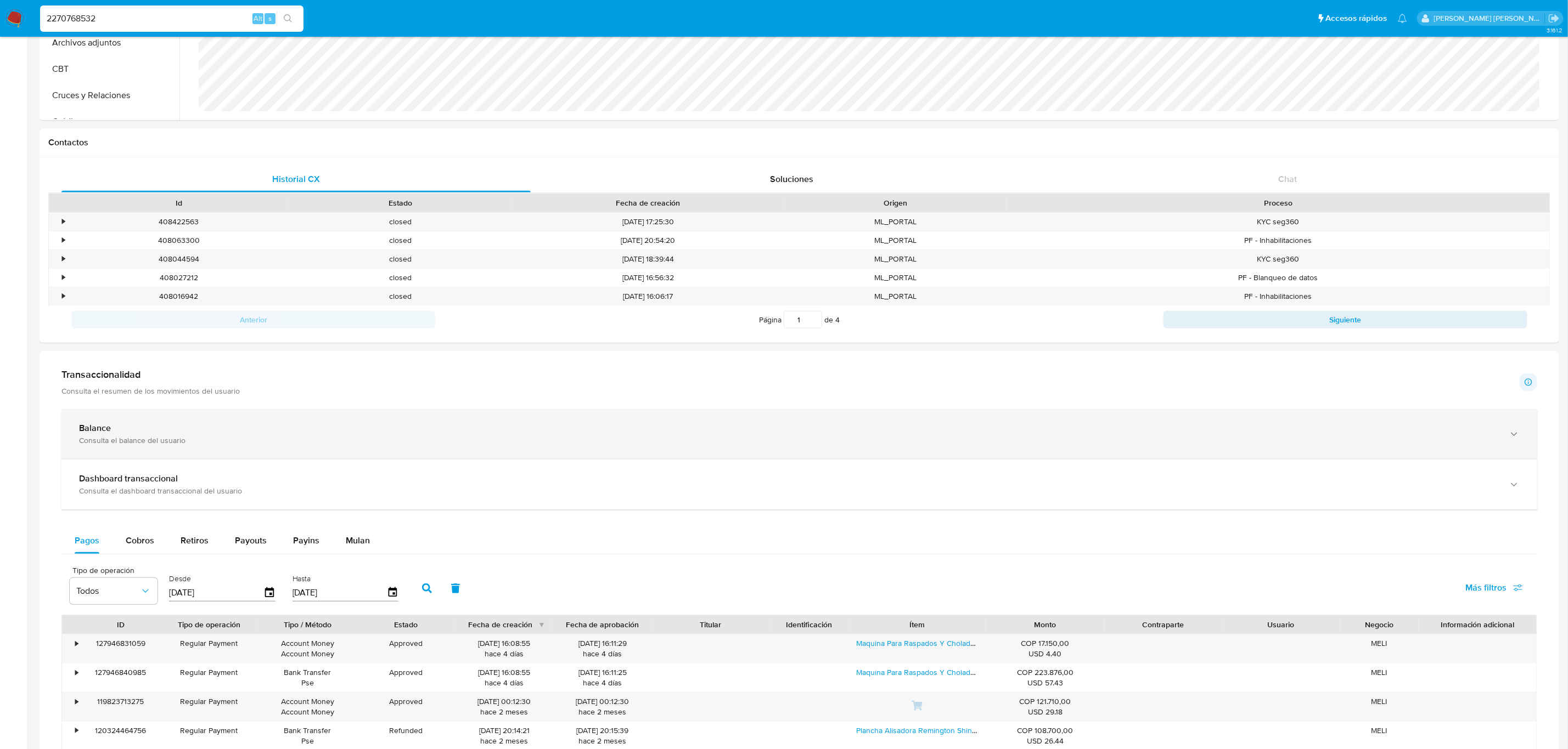
scroll to position [249, 0]
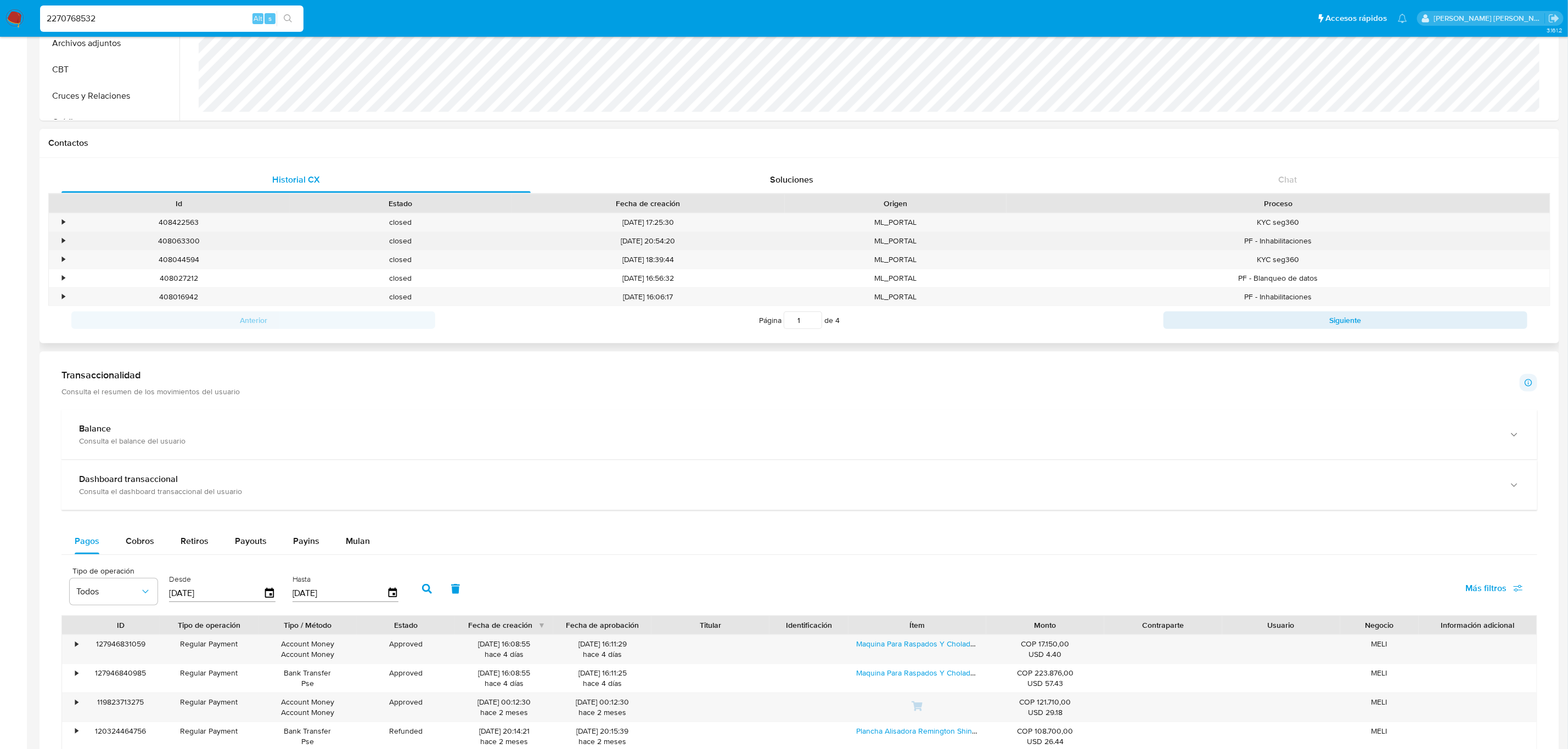
click at [1311, 249] on div "PF - Inhabilitaciones" at bounding box center [1278, 241] width 543 height 18
click at [1309, 257] on div "KYC seg360" at bounding box center [1278, 259] width 543 height 18
click at [64, 279] on div "•" at bounding box center [63, 278] width 2 height 11
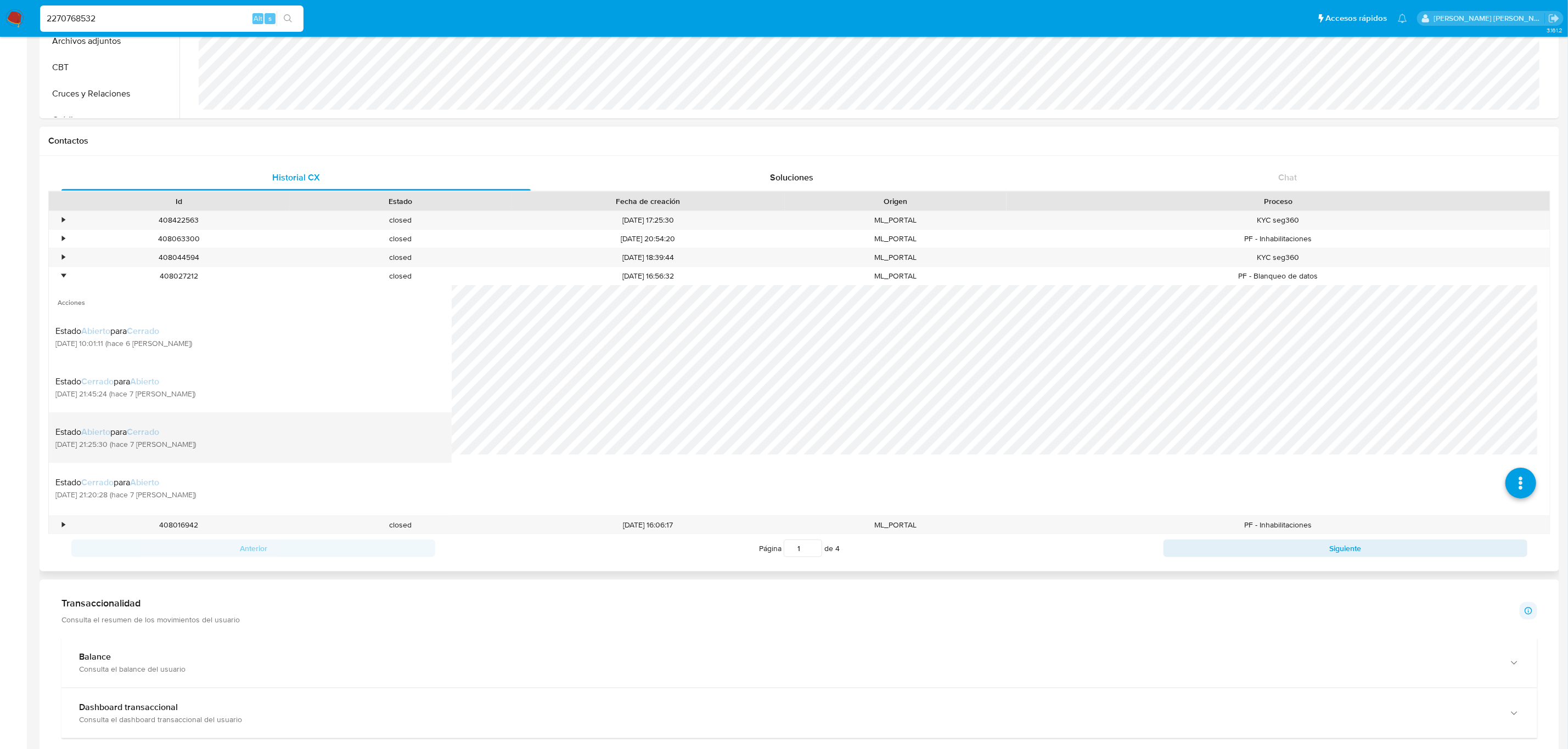
scroll to position [249, 0]
click at [63, 279] on div "•" at bounding box center [63, 278] width 2 height 11
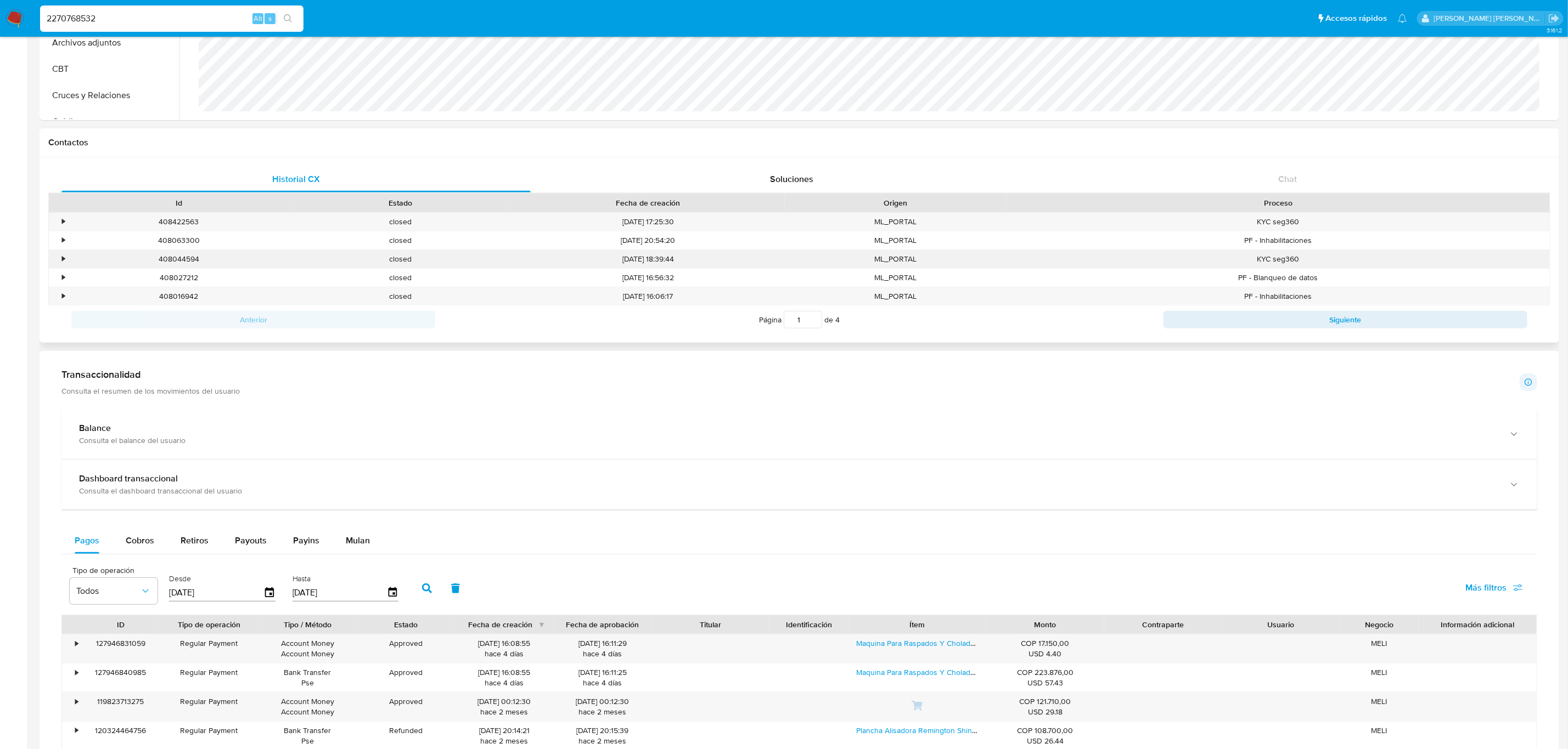
click at [62, 262] on div "•" at bounding box center [63, 259] width 2 height 11
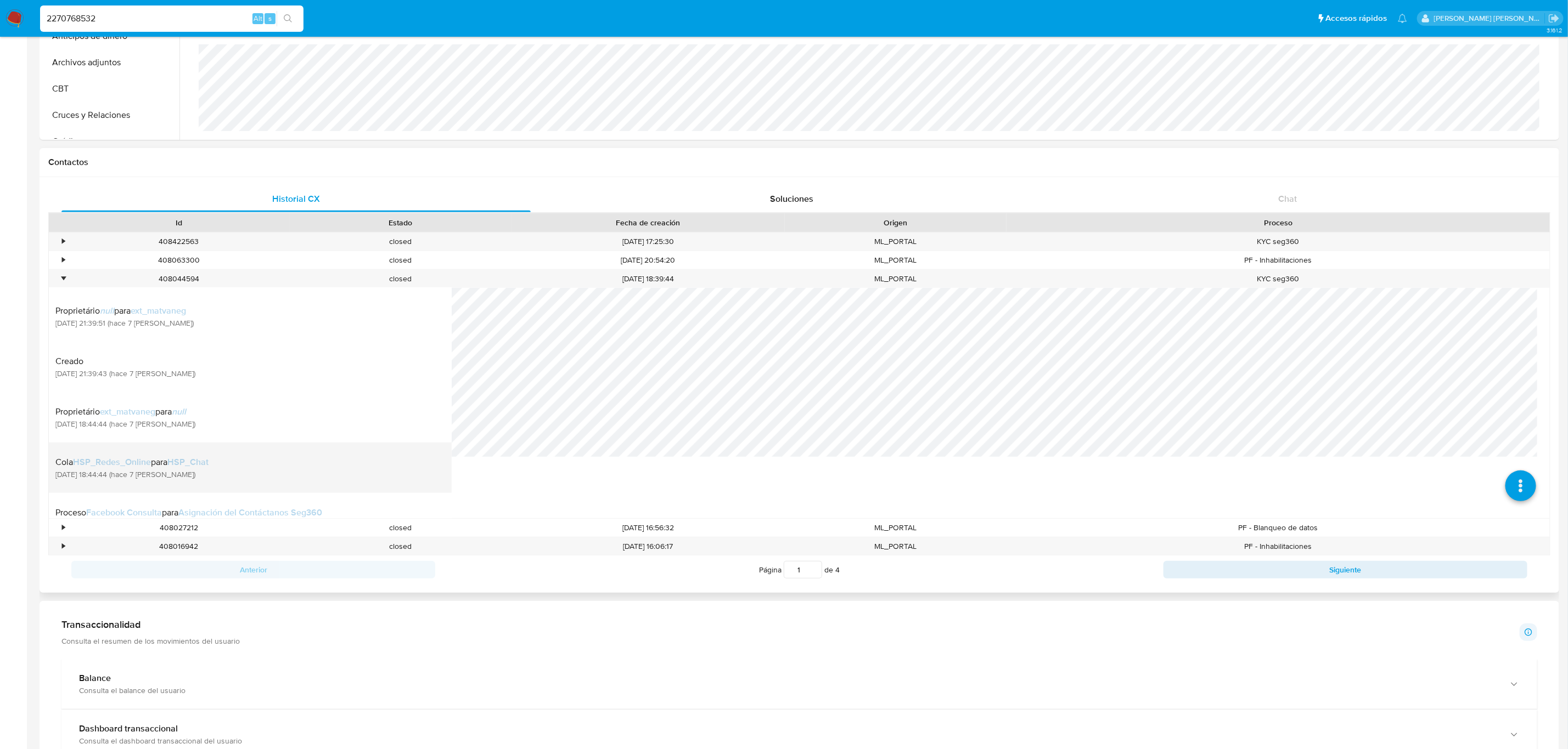
scroll to position [781, 0]
click at [211, 489] on li "Cola HSP_Redes_Online para HSP_Chat [DATE] 18:44:44 (hace 7 [PERSON_NAME])" at bounding box center [250, 468] width 403 height 51
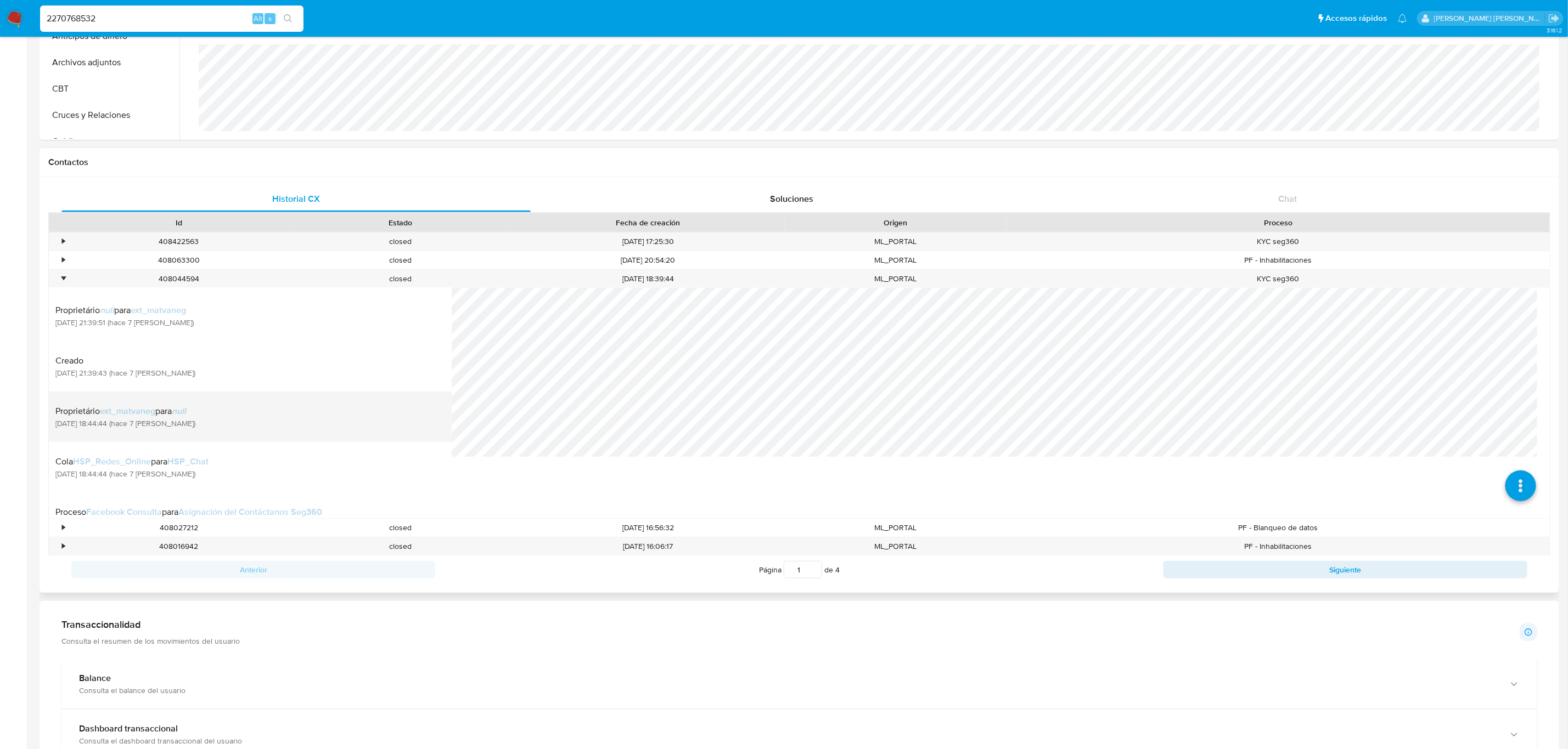
click at [275, 431] on div "Proprietário ext_matvaneg para null [DATE] 18:44:44 (hace 7 [PERSON_NAME])" at bounding box center [251, 417] width 390 height 37
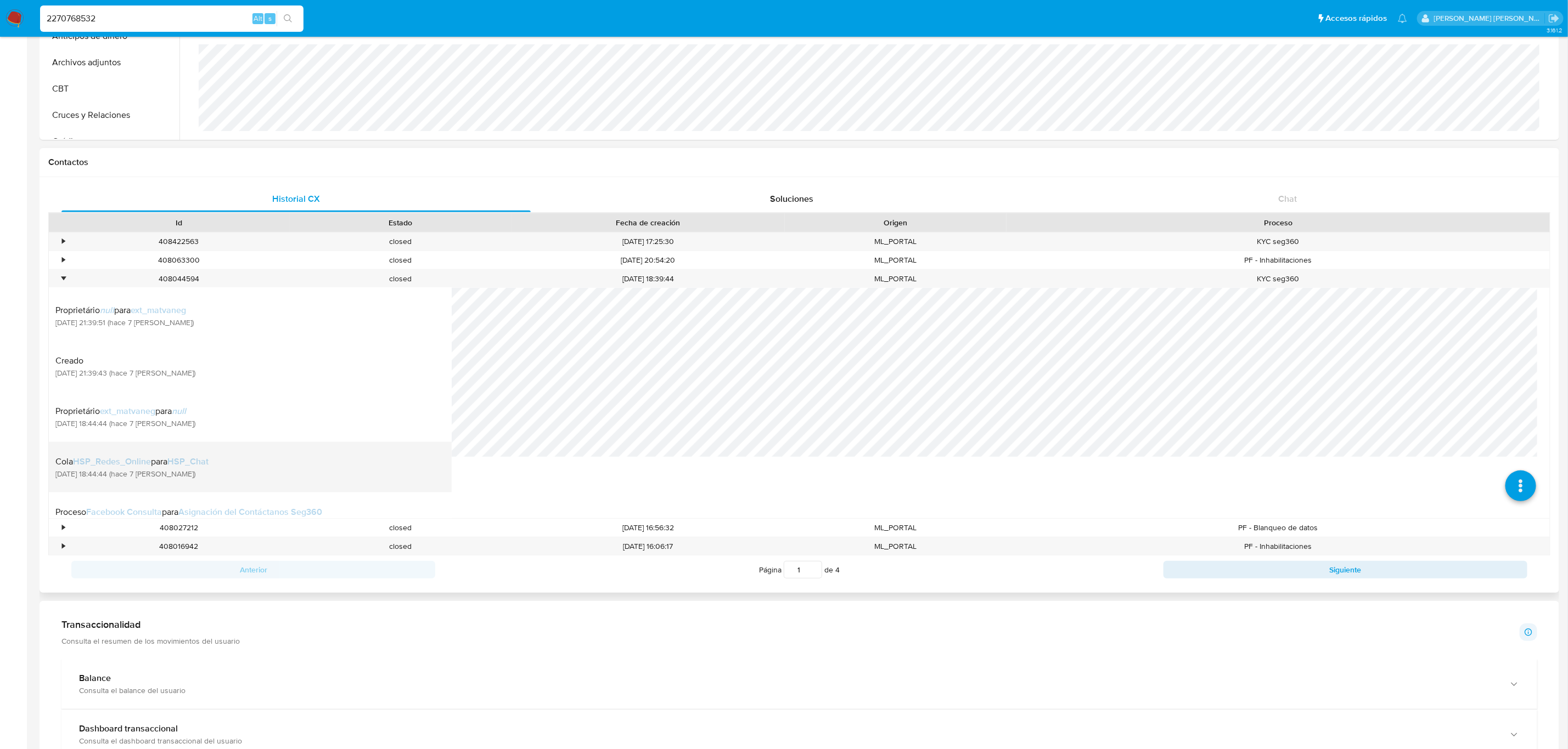
click at [171, 458] on span "HSP_Chat" at bounding box center [187, 461] width 41 height 12
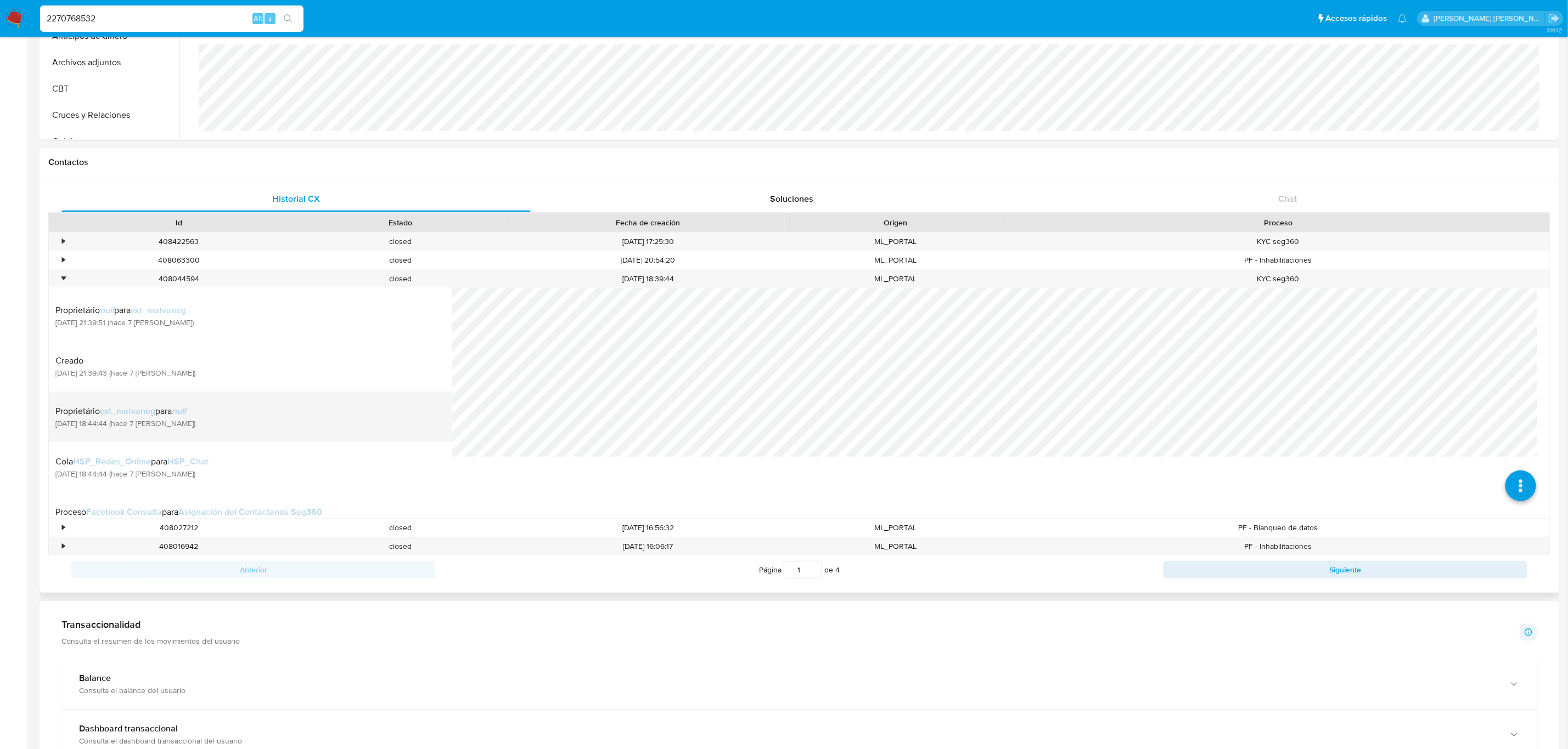
click at [170, 439] on li "Proprietário ext_matvaneg para null [DATE] 18:44:44 (hace 7 [PERSON_NAME])" at bounding box center [250, 417] width 403 height 51
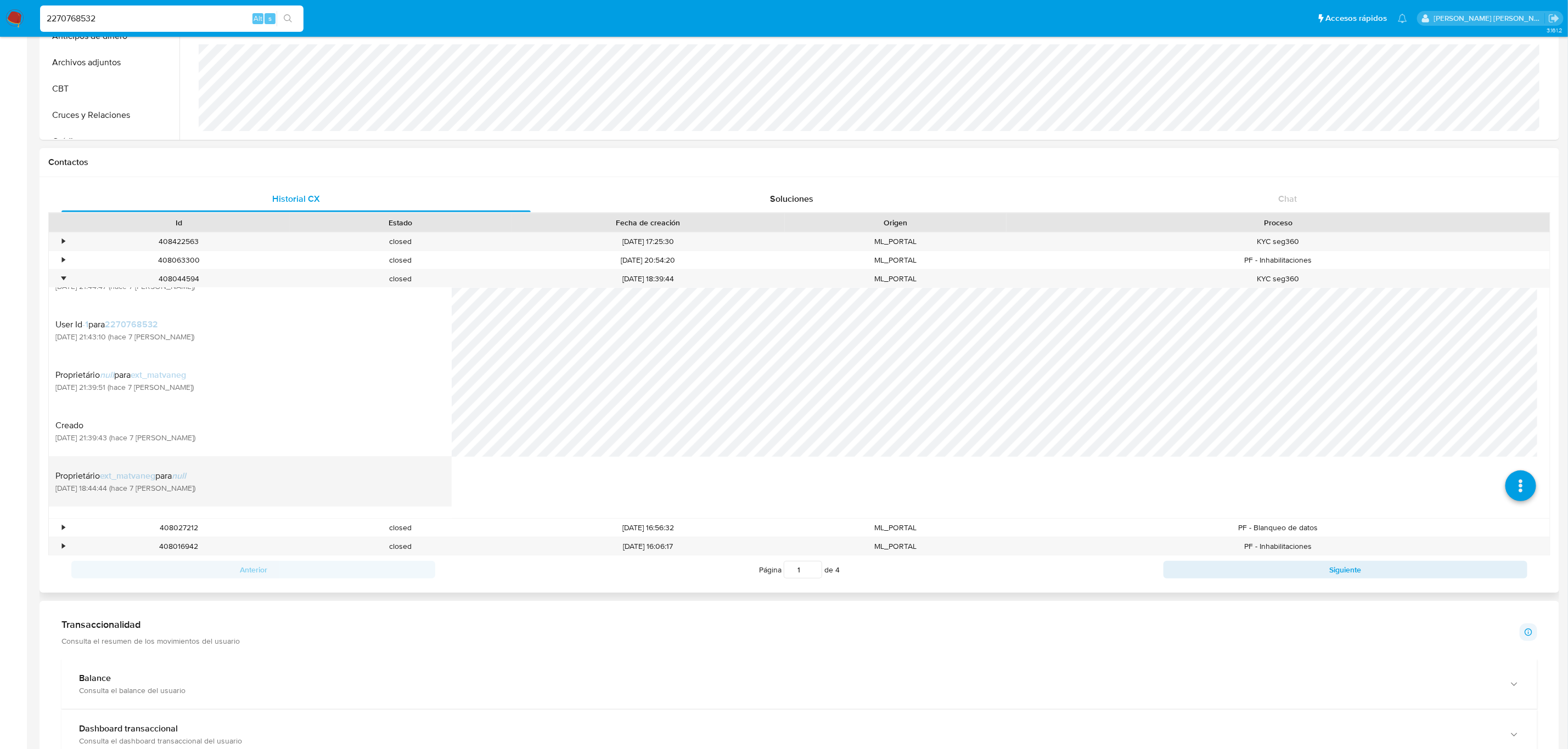
scroll to position [715, 0]
click at [66, 262] on div "•" at bounding box center [58, 260] width 19 height 18
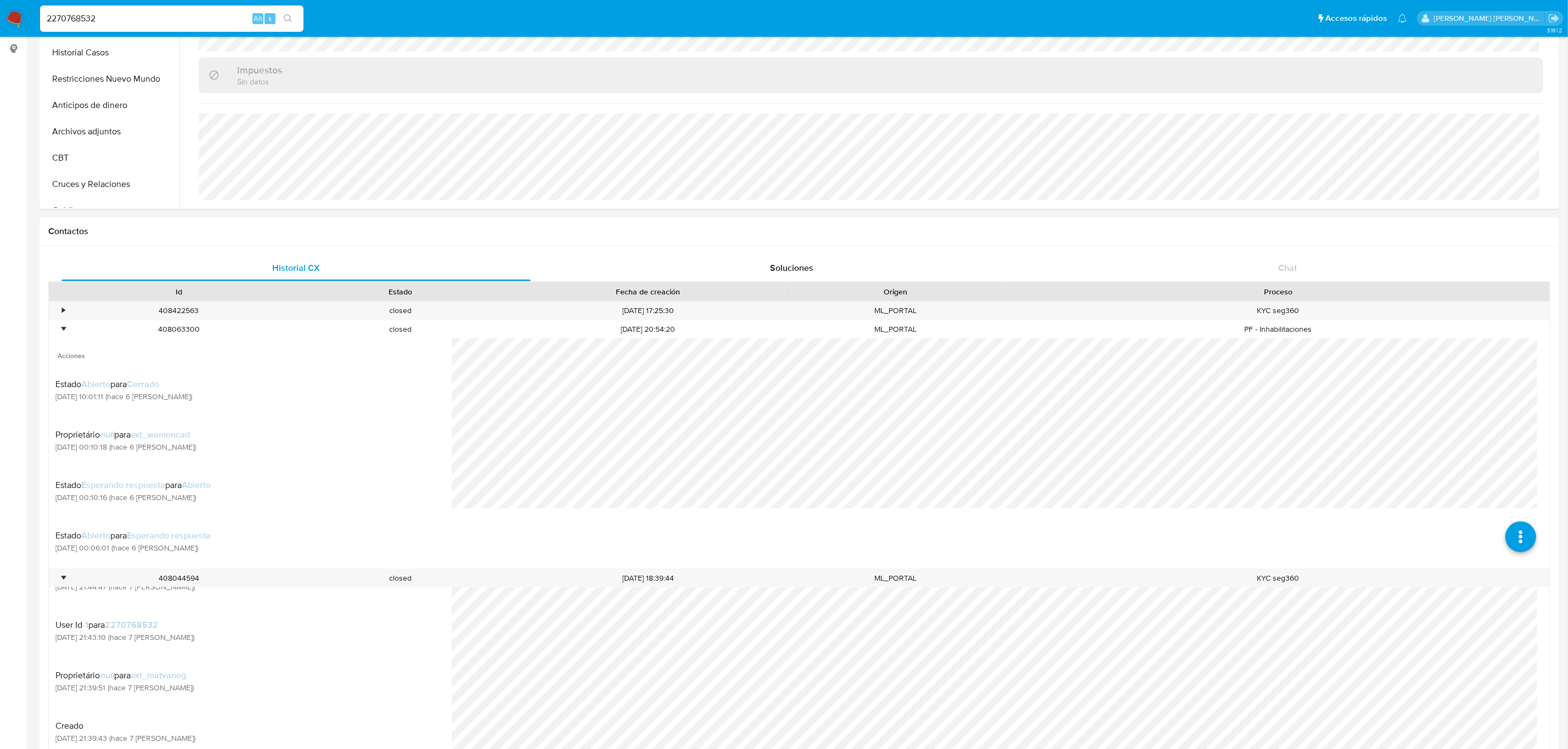
scroll to position [158, 0]
click at [64, 313] on div "•" at bounding box center [63, 312] width 2 height 11
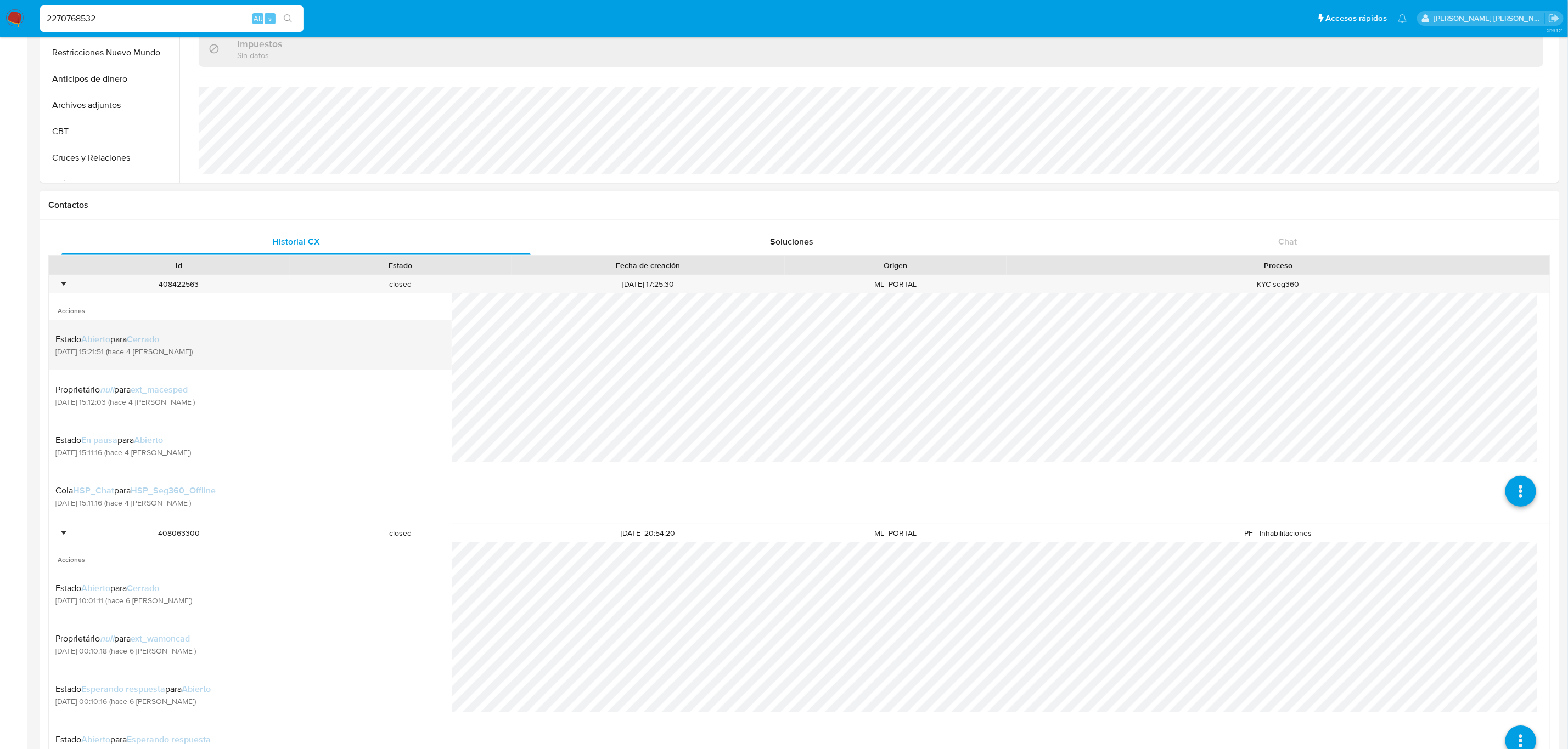
scroll to position [187, 0]
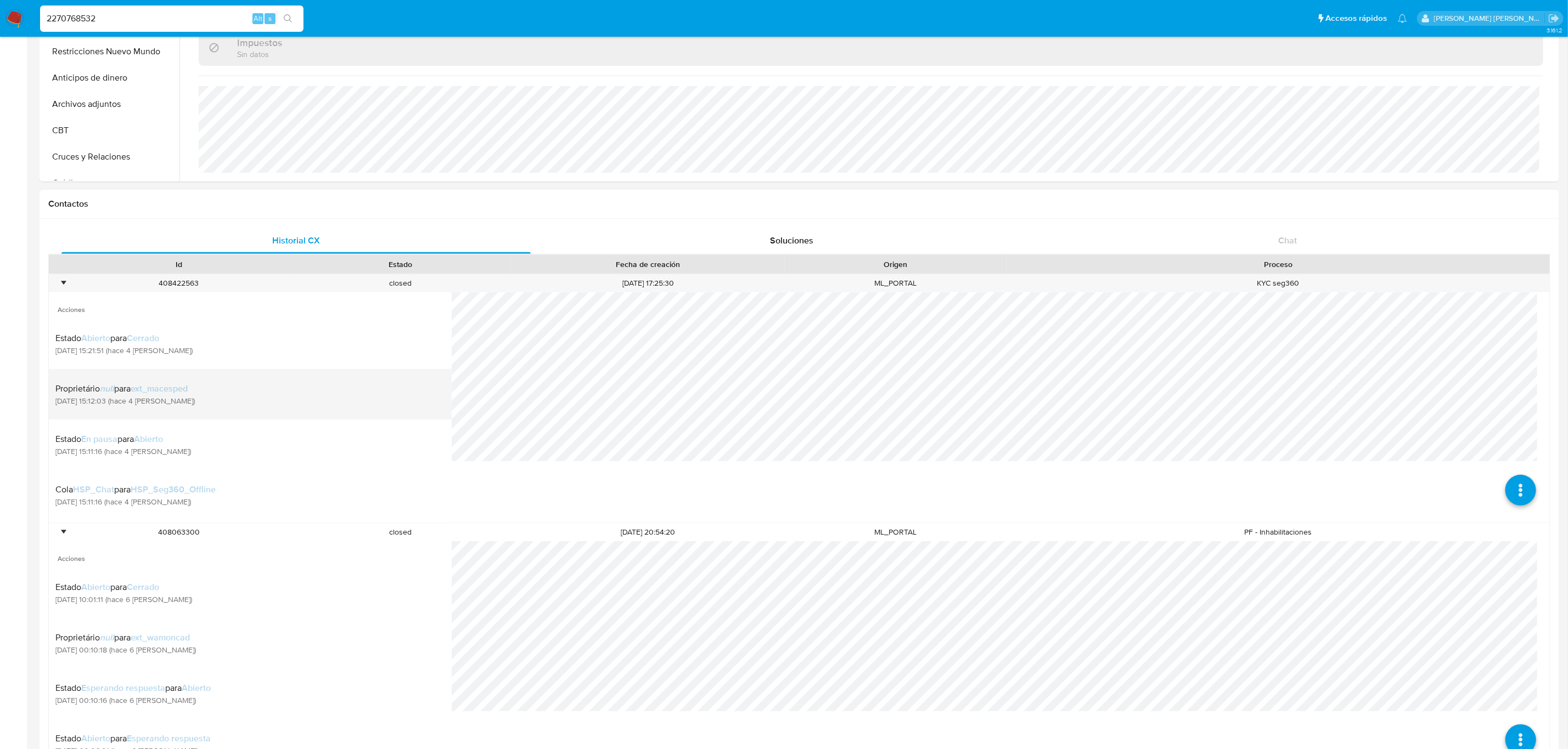
click at [215, 385] on div "Proprietário null para ext_macesped [DATE] 15:12:03 (hace 4 [PERSON_NAME])" at bounding box center [251, 394] width 390 height 37
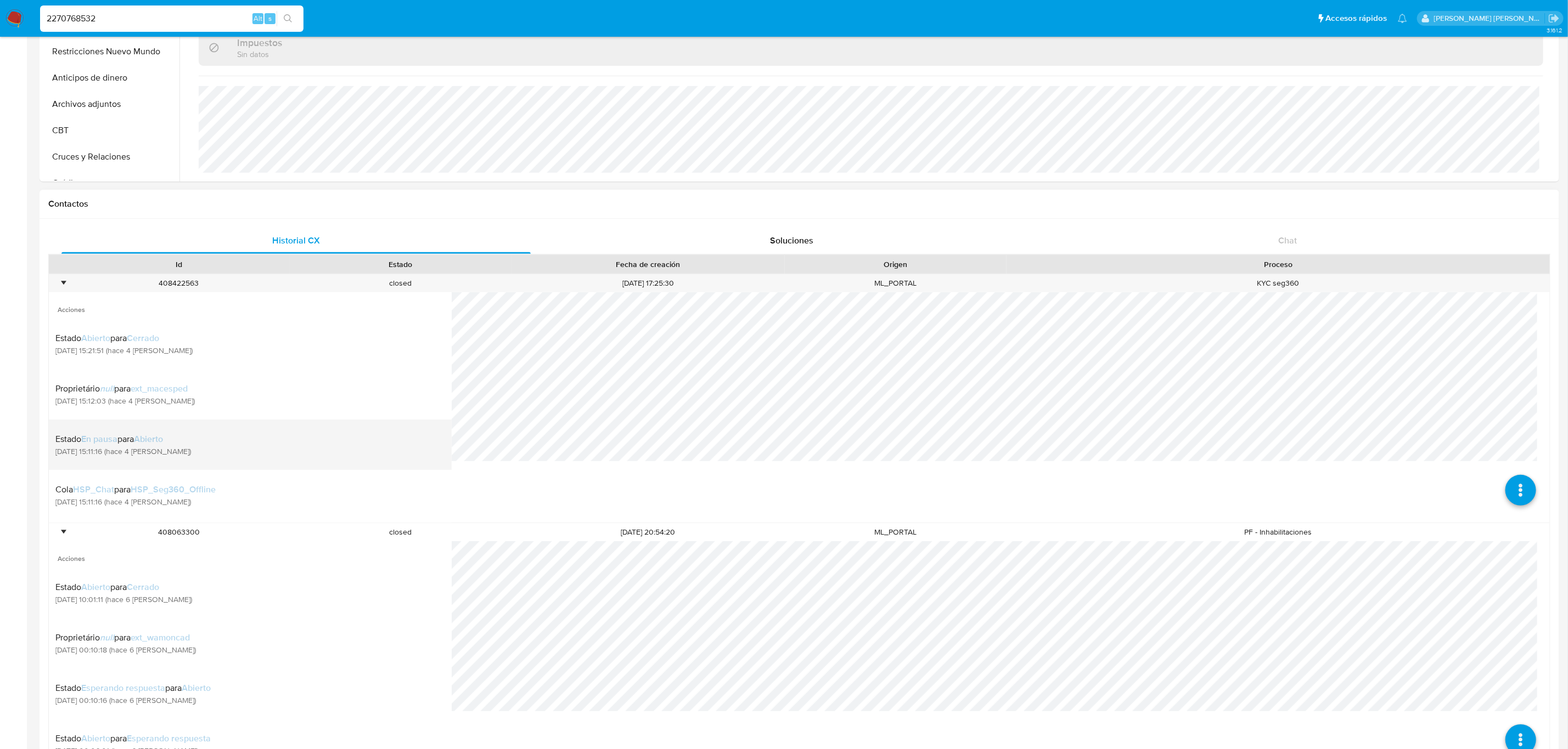
click at [215, 438] on div "Estado En pausa para Abierto [DATE] 15:11:16 (hace 4 [PERSON_NAME])" at bounding box center [251, 445] width 390 height 37
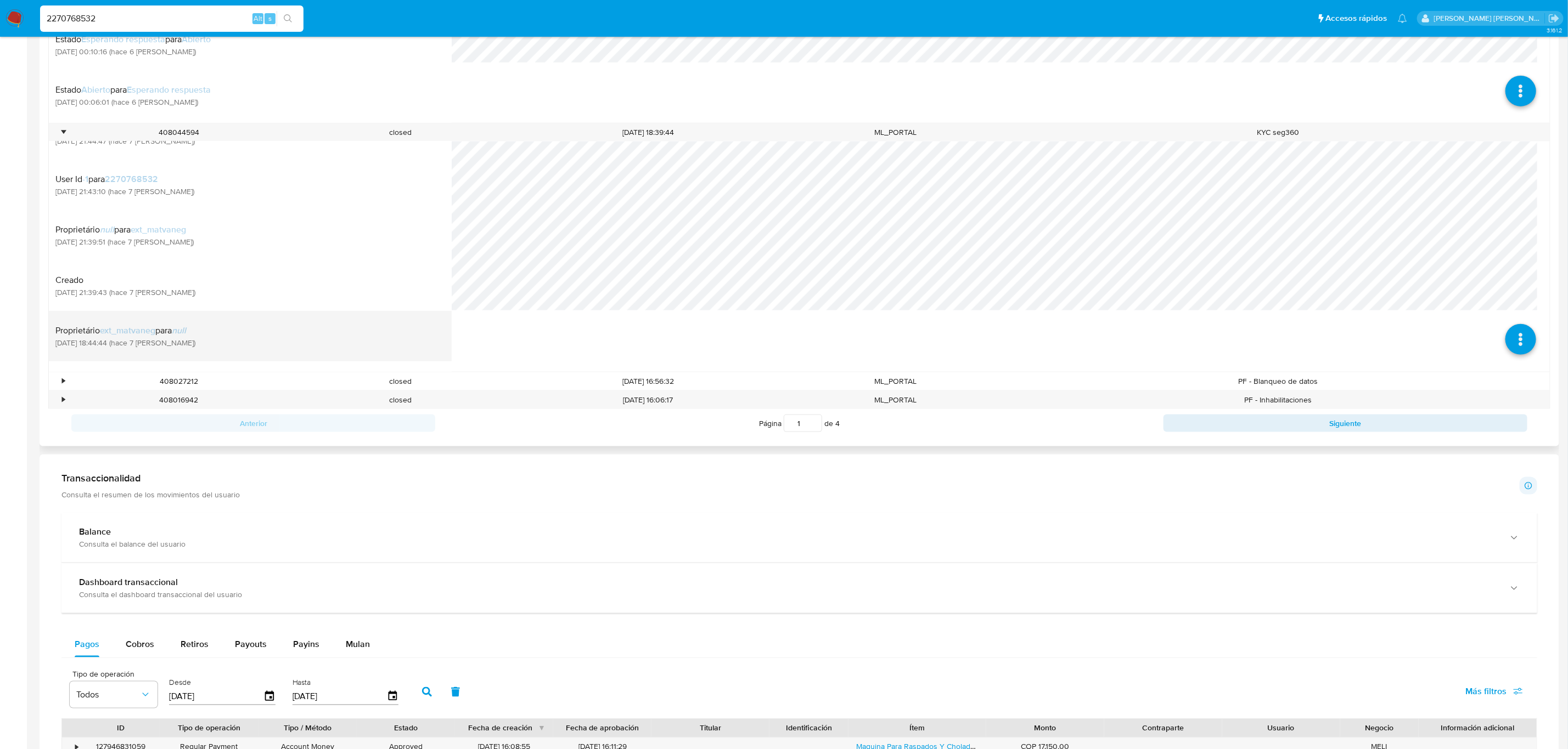
scroll to position [726, 0]
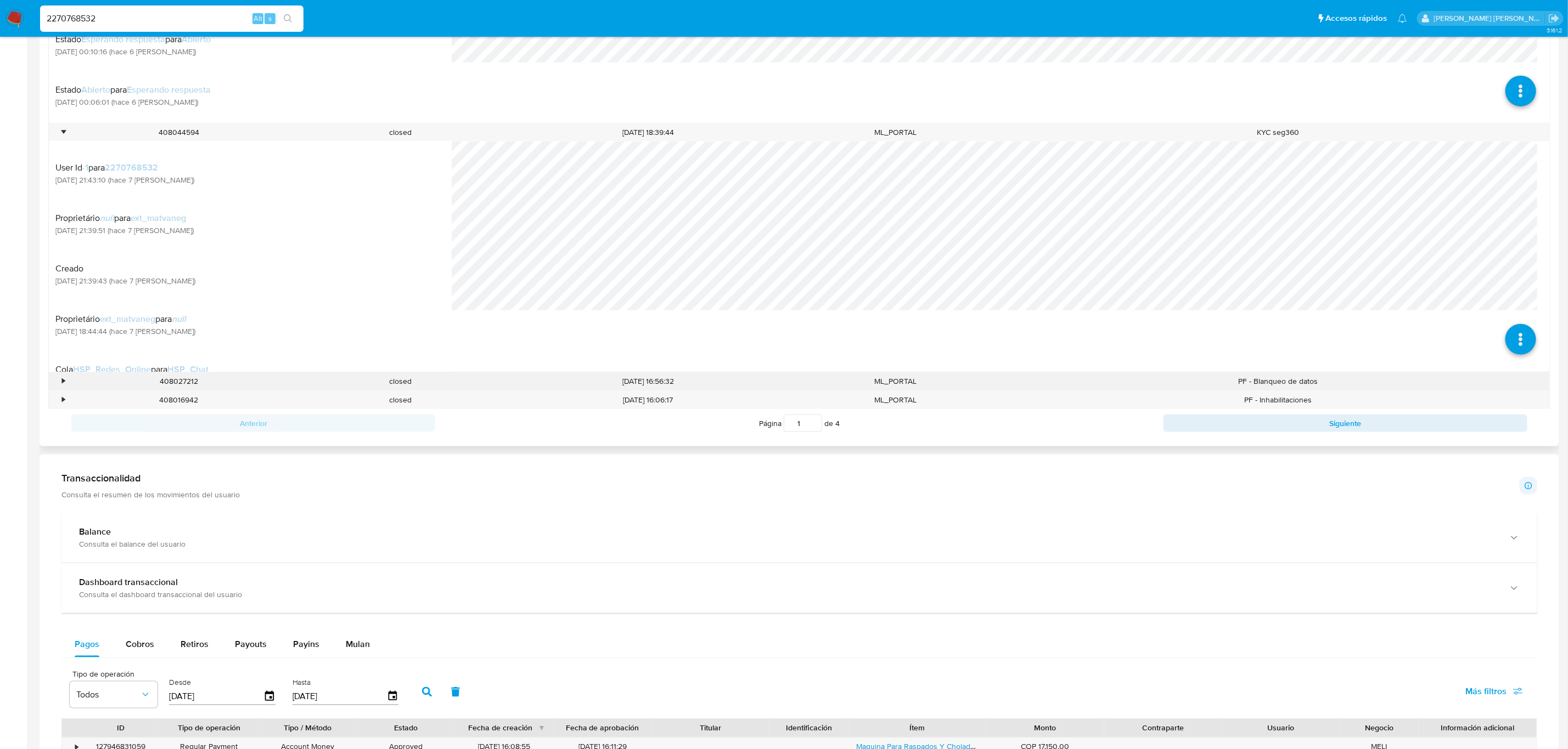
click at [66, 383] on div "•" at bounding box center [58, 381] width 19 height 18
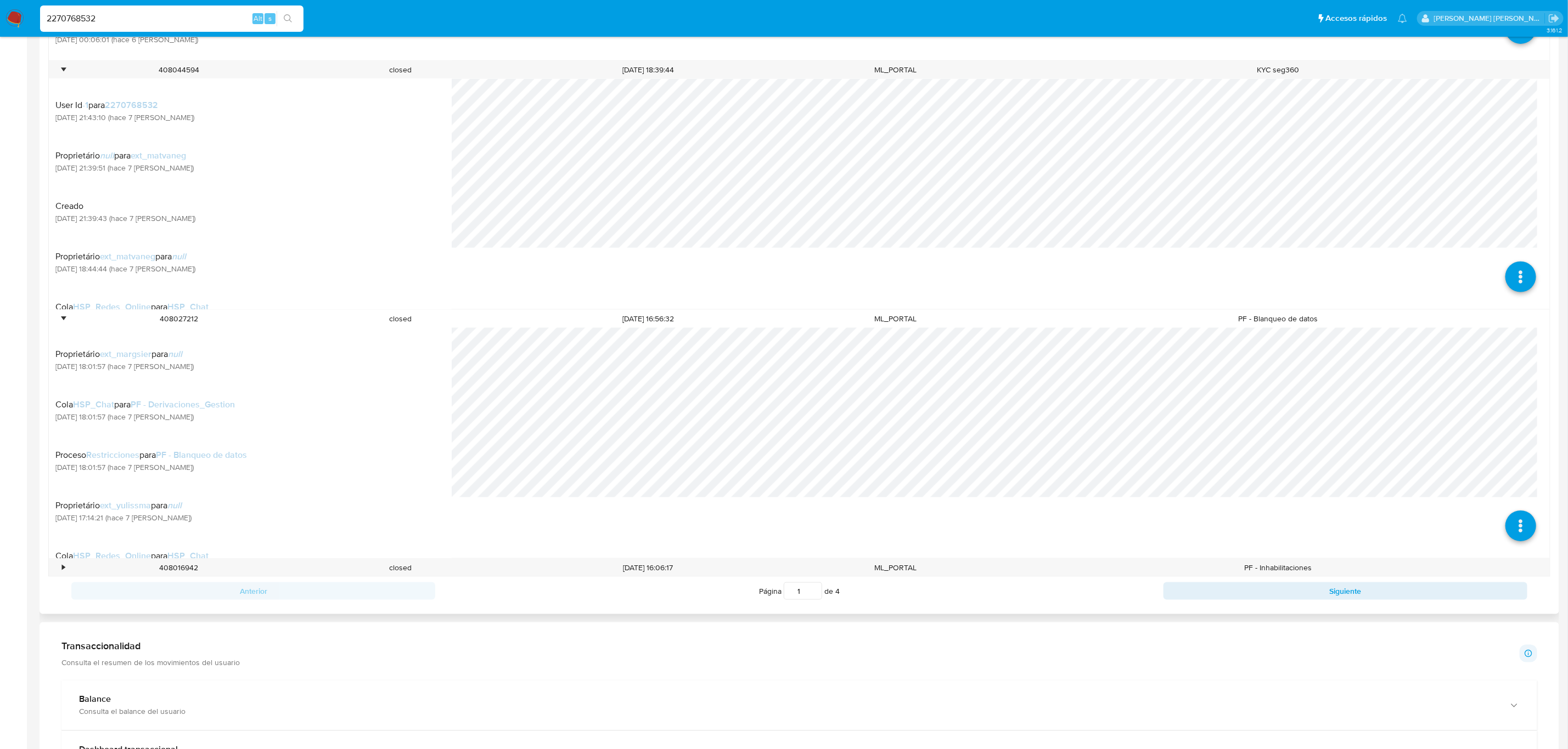
scroll to position [552, 0]
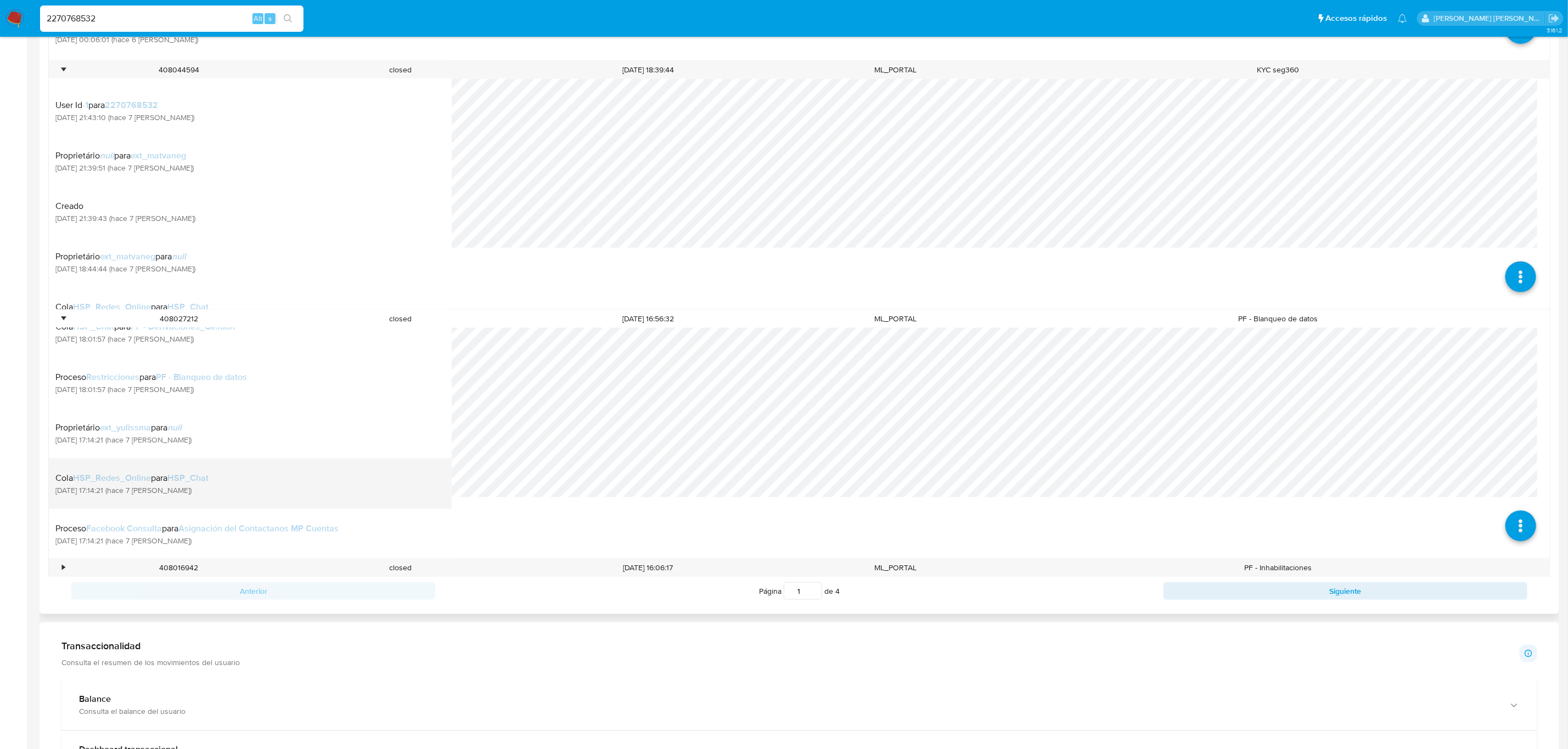
click at [194, 466] on div "Cola HSP_Redes_Online para HSP_Chat [DATE] 17:14:21 (hace 7 [PERSON_NAME])" at bounding box center [251, 484] width 390 height 37
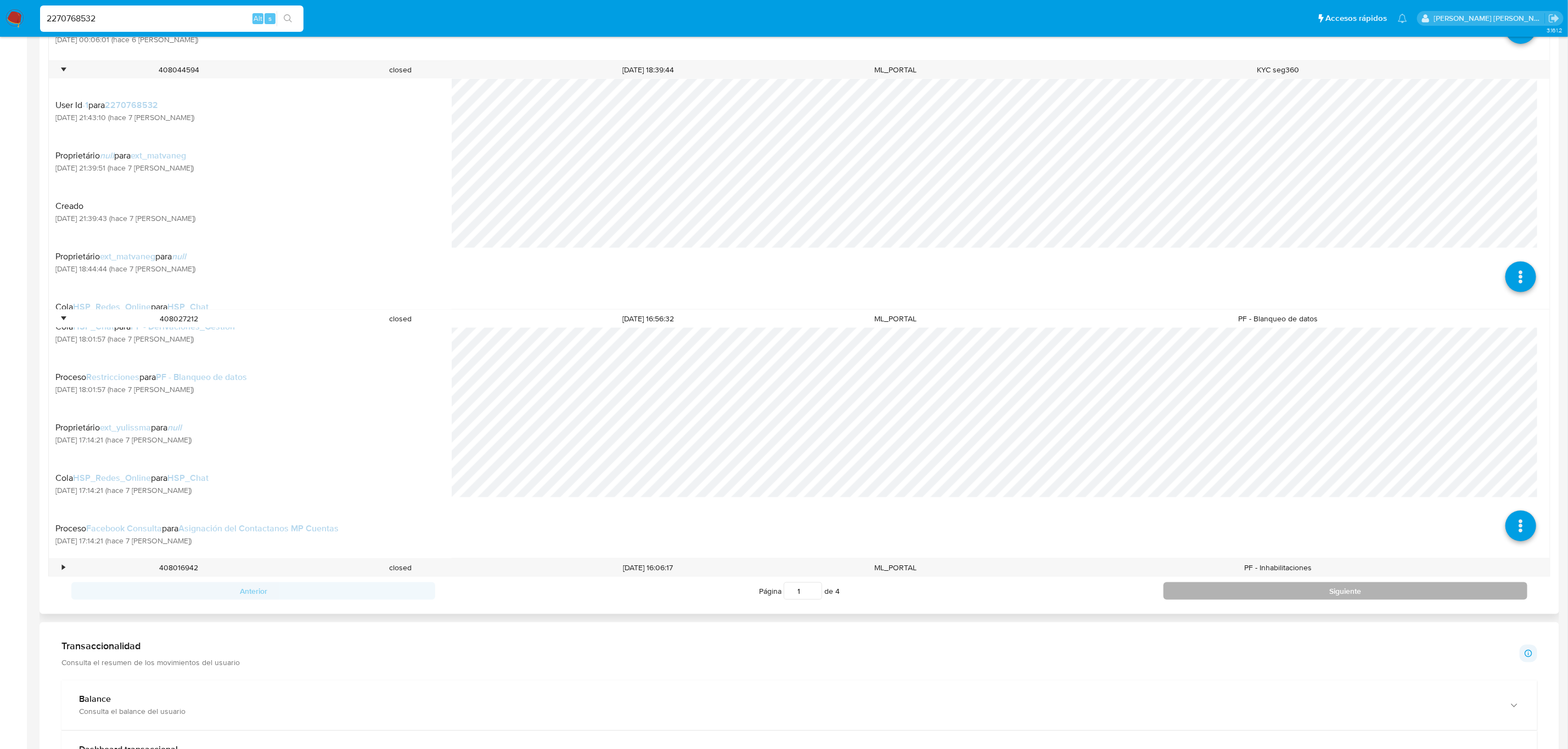
click at [1291, 593] on button "Siguiente" at bounding box center [1345, 591] width 364 height 17
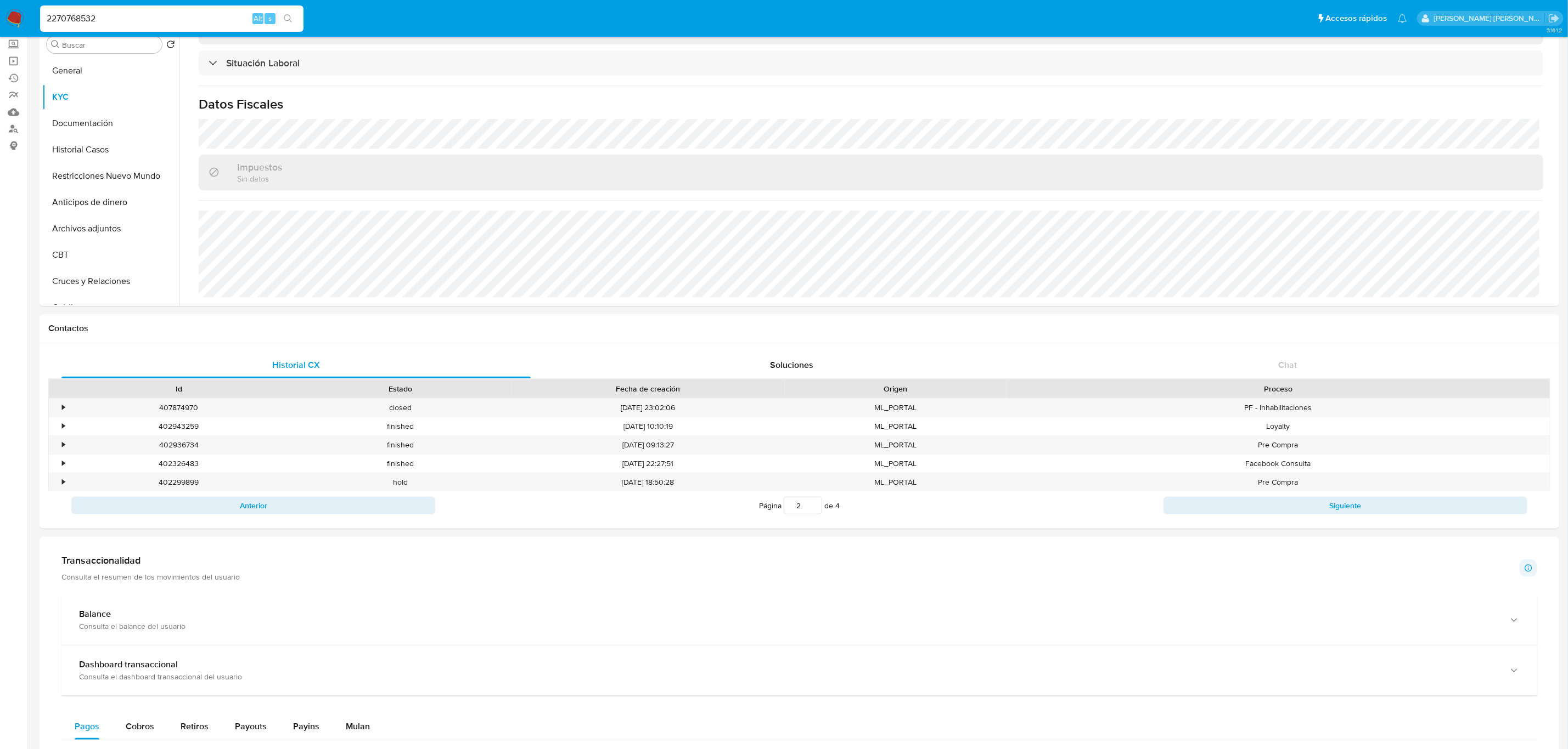
scroll to position [0, 0]
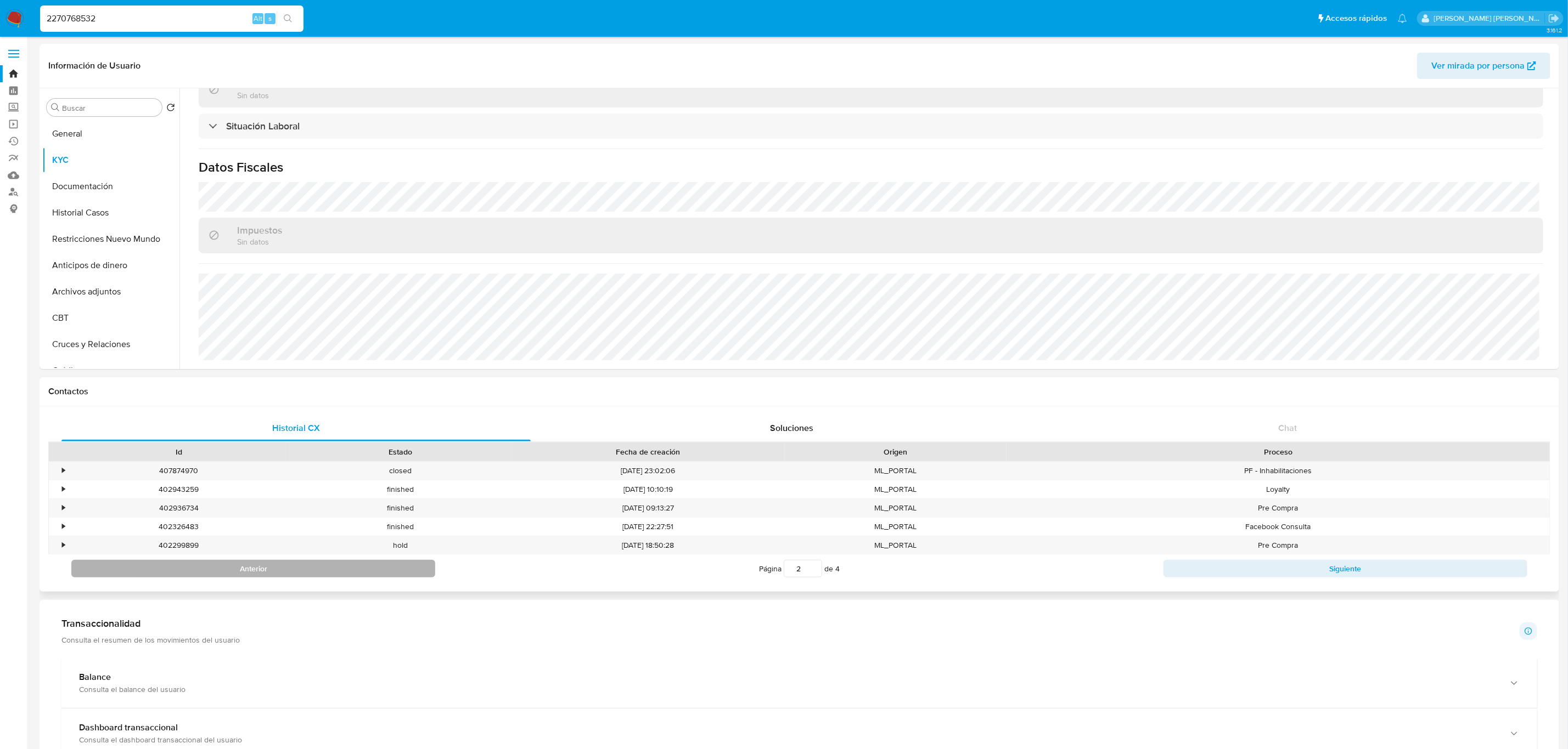
click at [415, 565] on button "Anterior" at bounding box center [253, 568] width 364 height 17
type input "1"
click at [1471, 61] on span "Ver mirada por persona" at bounding box center [1478, 66] width 93 height 27
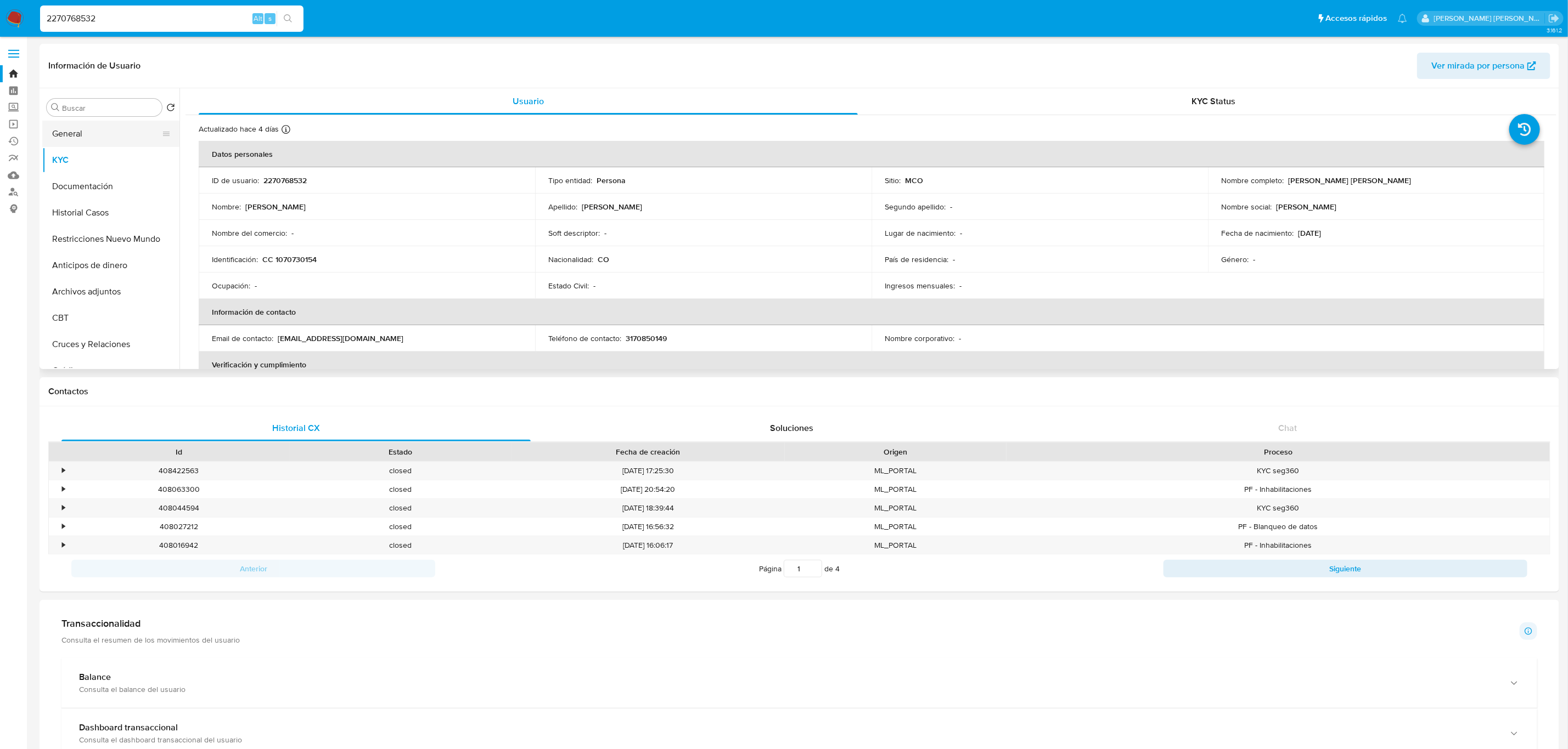
click at [80, 127] on button "General" at bounding box center [106, 134] width 129 height 27
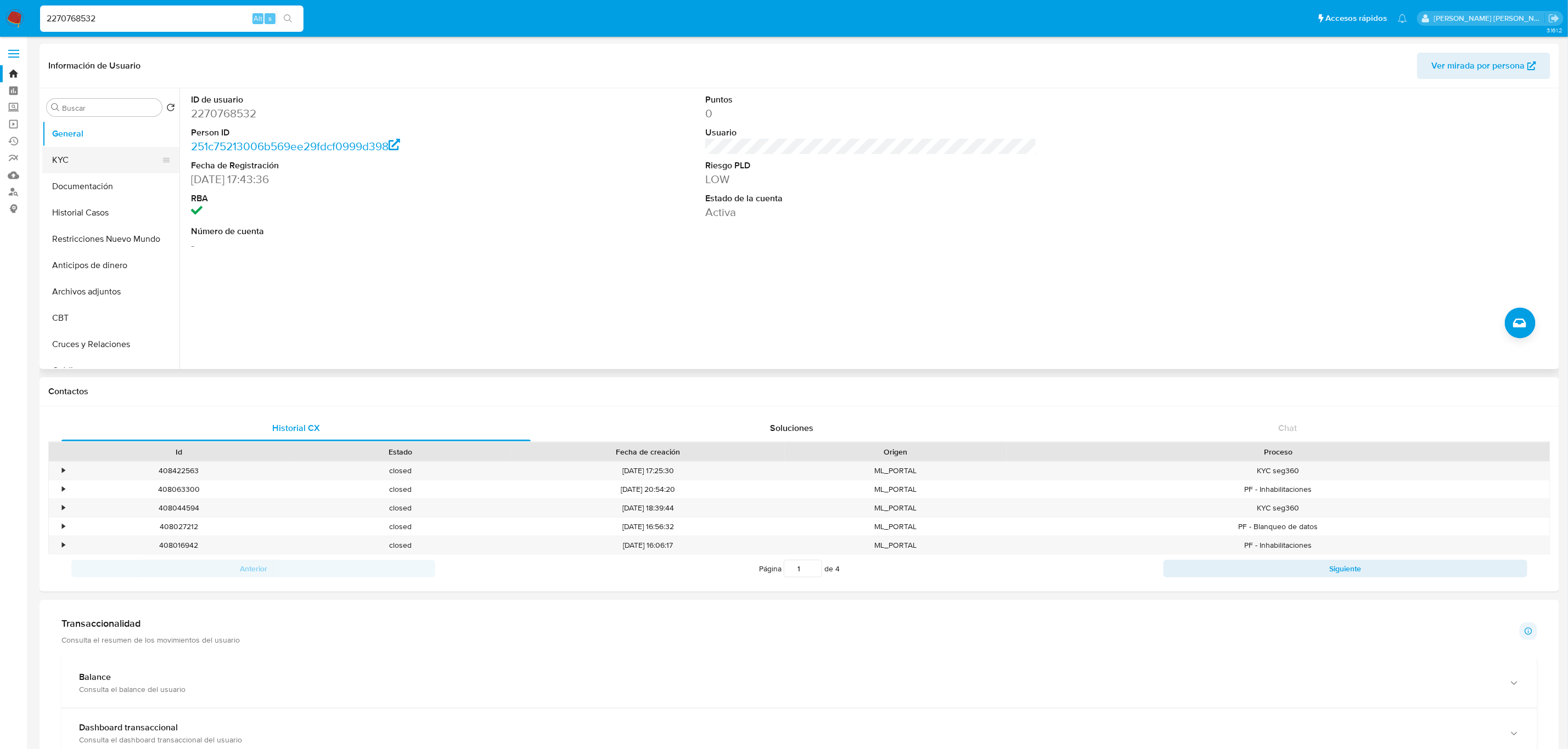
click at [88, 167] on button "KYC" at bounding box center [106, 160] width 129 height 27
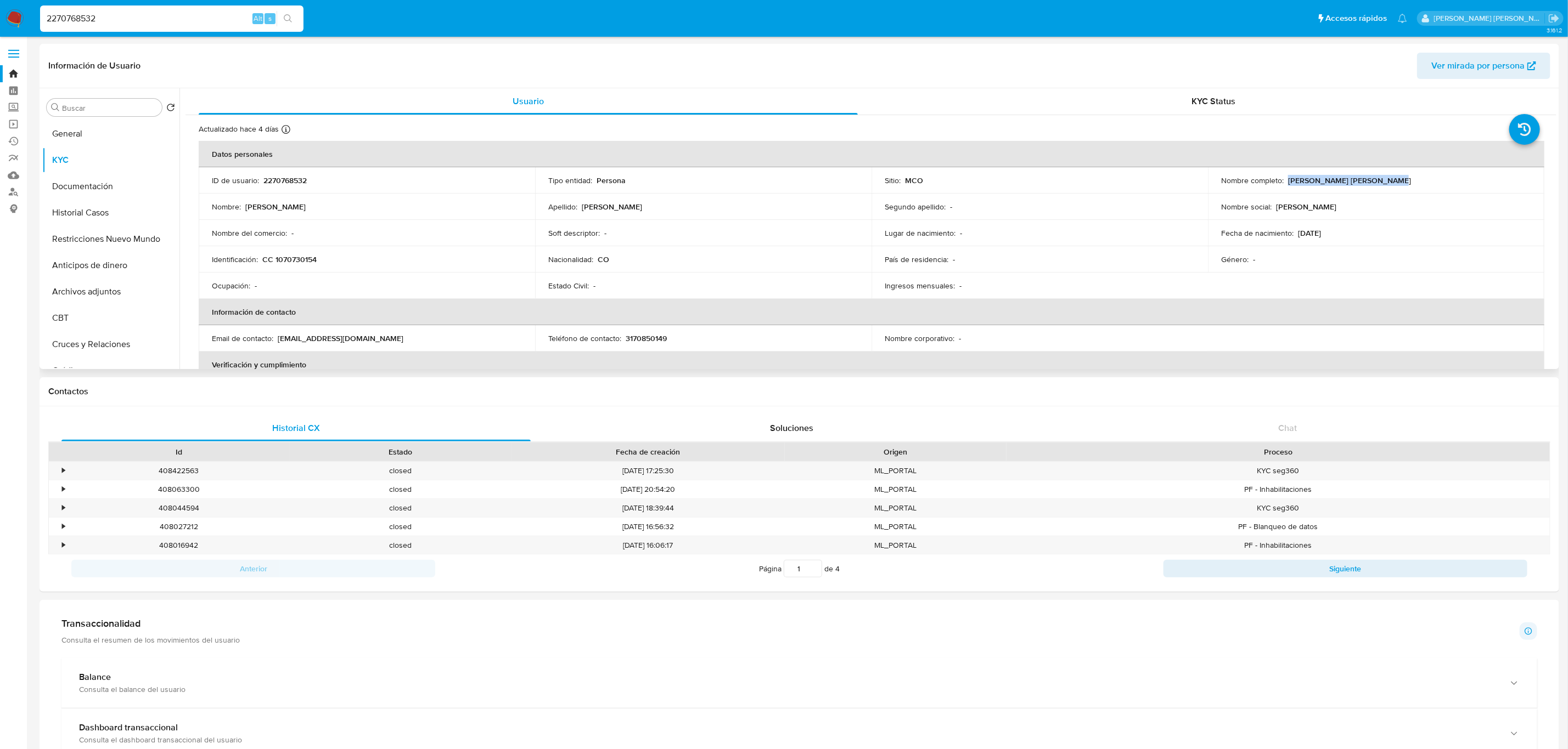
drag, startPoint x: 1387, startPoint y: 181, endPoint x: 1285, endPoint y: 183, distance: 102.0
click at [1285, 183] on div "Nombre completo : [PERSON_NAME] [PERSON_NAME]" at bounding box center [1376, 181] width 310 height 10
copy p "[PERSON_NAME] [PERSON_NAME]"
click at [63, 178] on button "Documentación" at bounding box center [106, 186] width 129 height 27
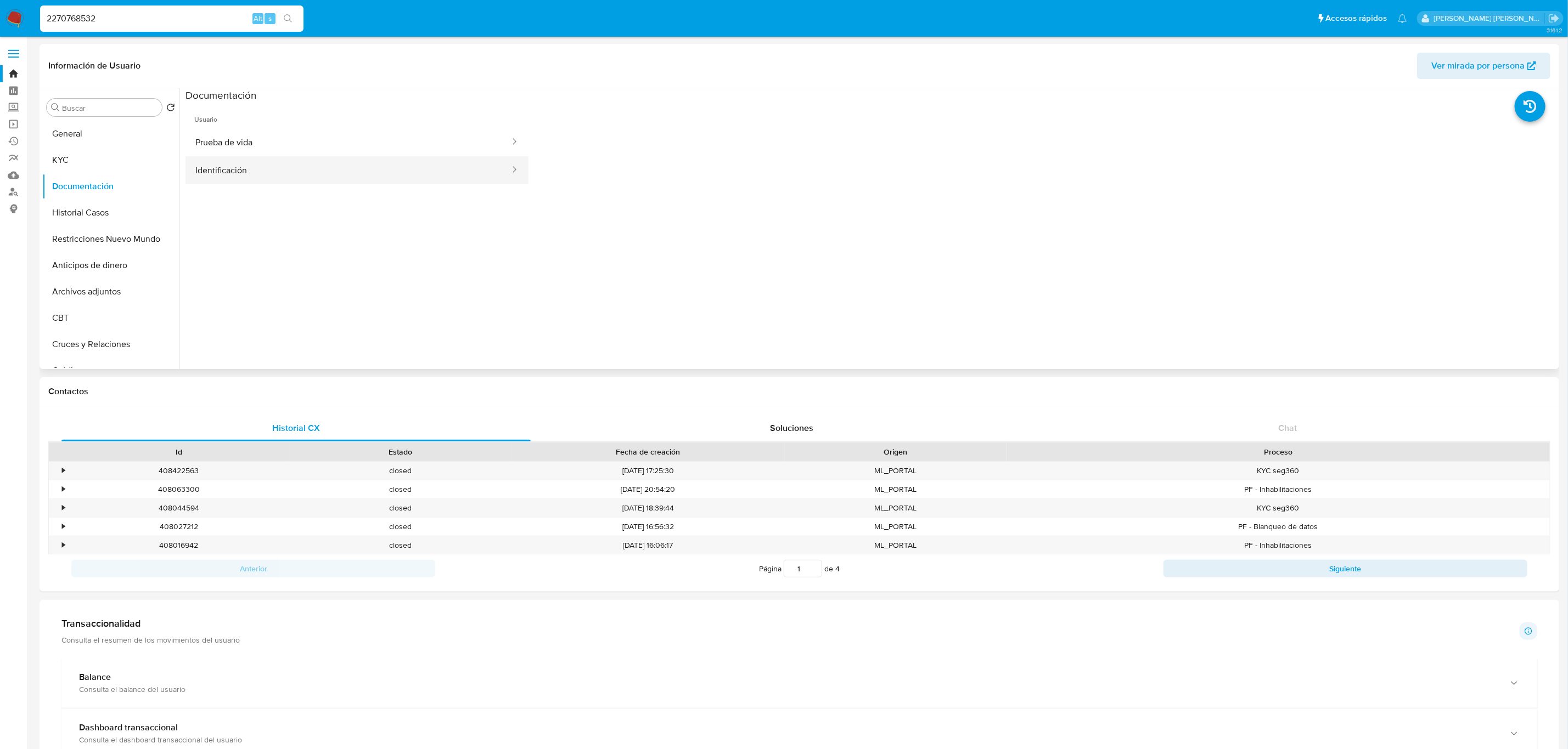
click at [331, 163] on button "Identificación" at bounding box center [348, 170] width 325 height 28
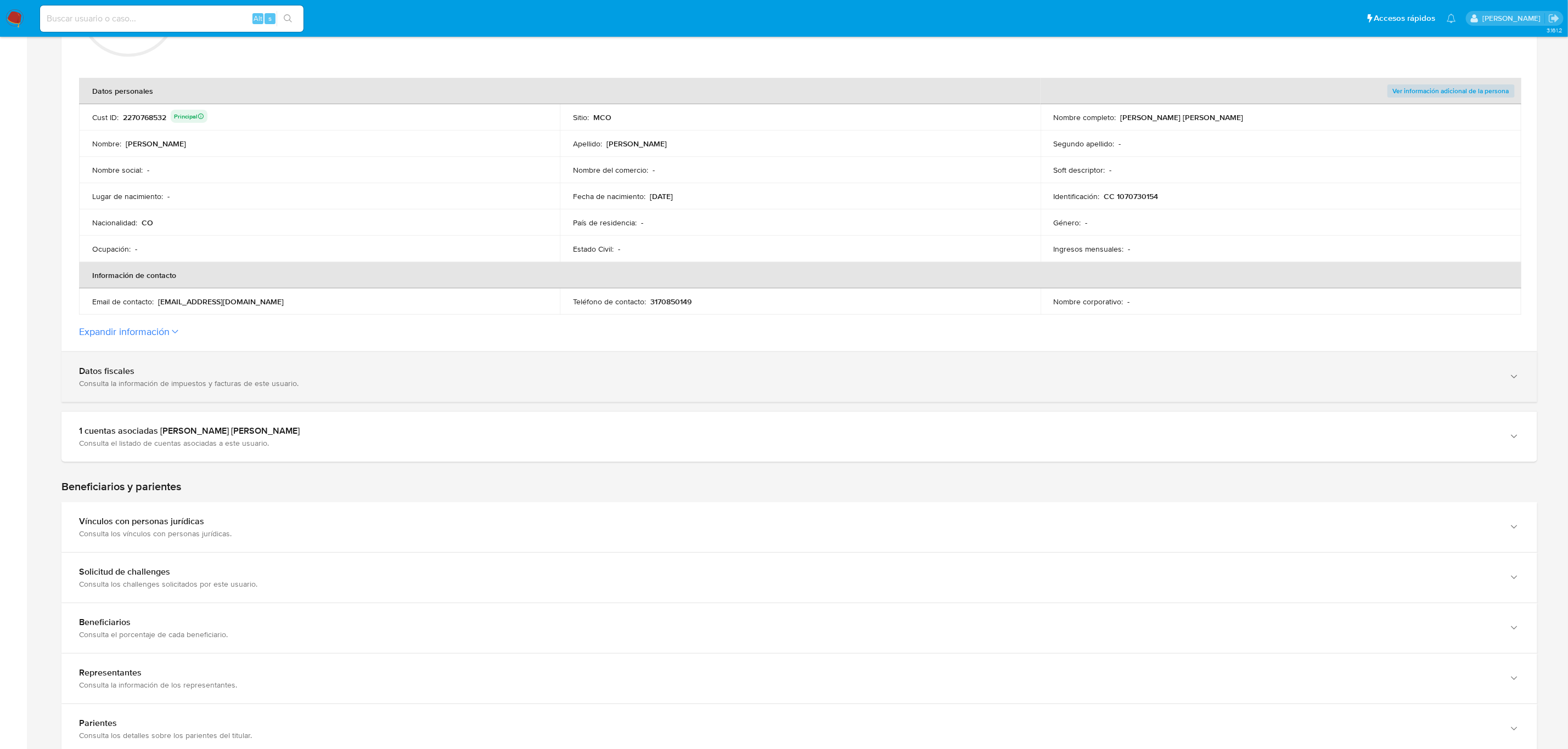
scroll to position [186, 0]
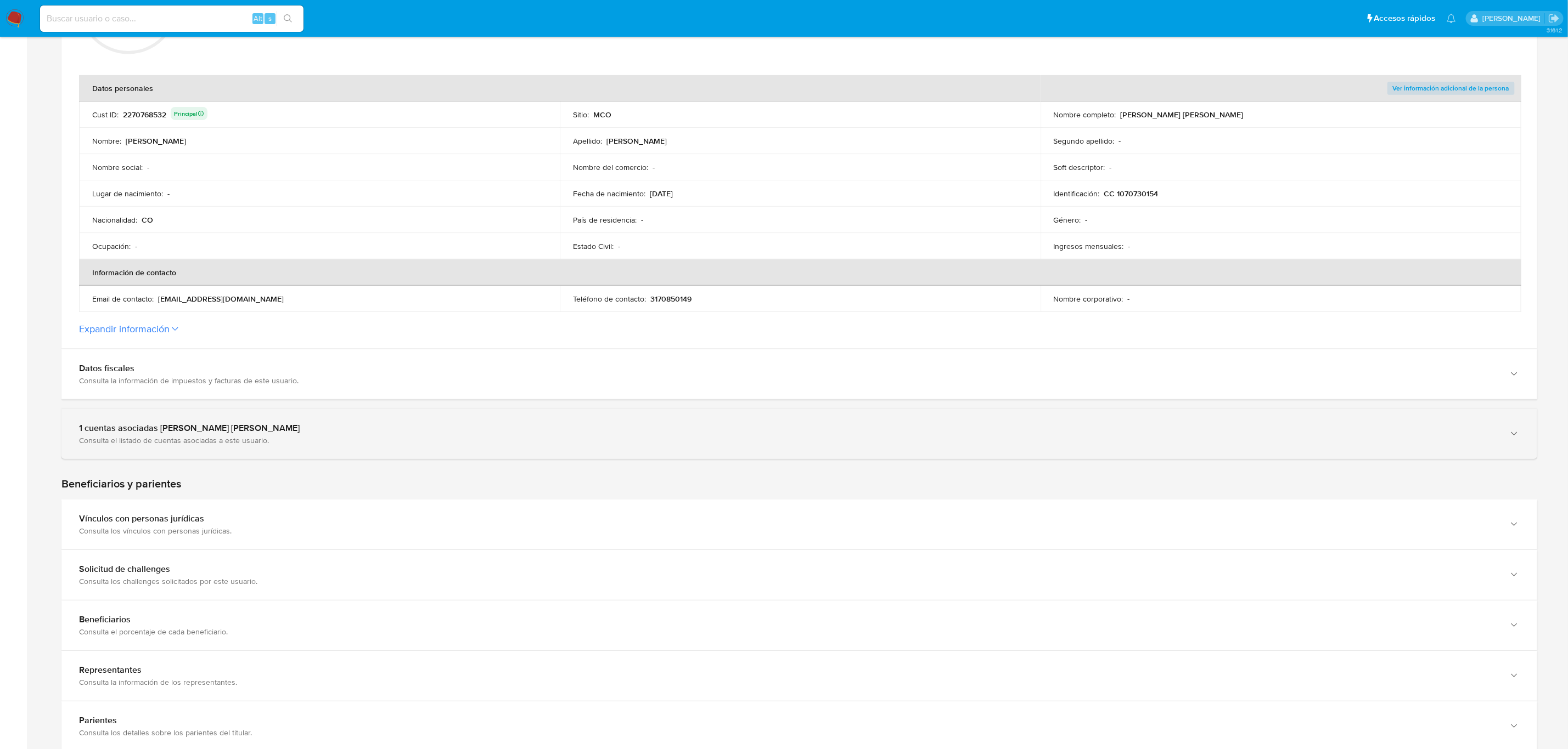
click at [459, 419] on div "1 cuentas asociadas a Avella Avella Janeth Rocio Consulta el listado de cuentas…" at bounding box center [799, 434] width 1476 height 50
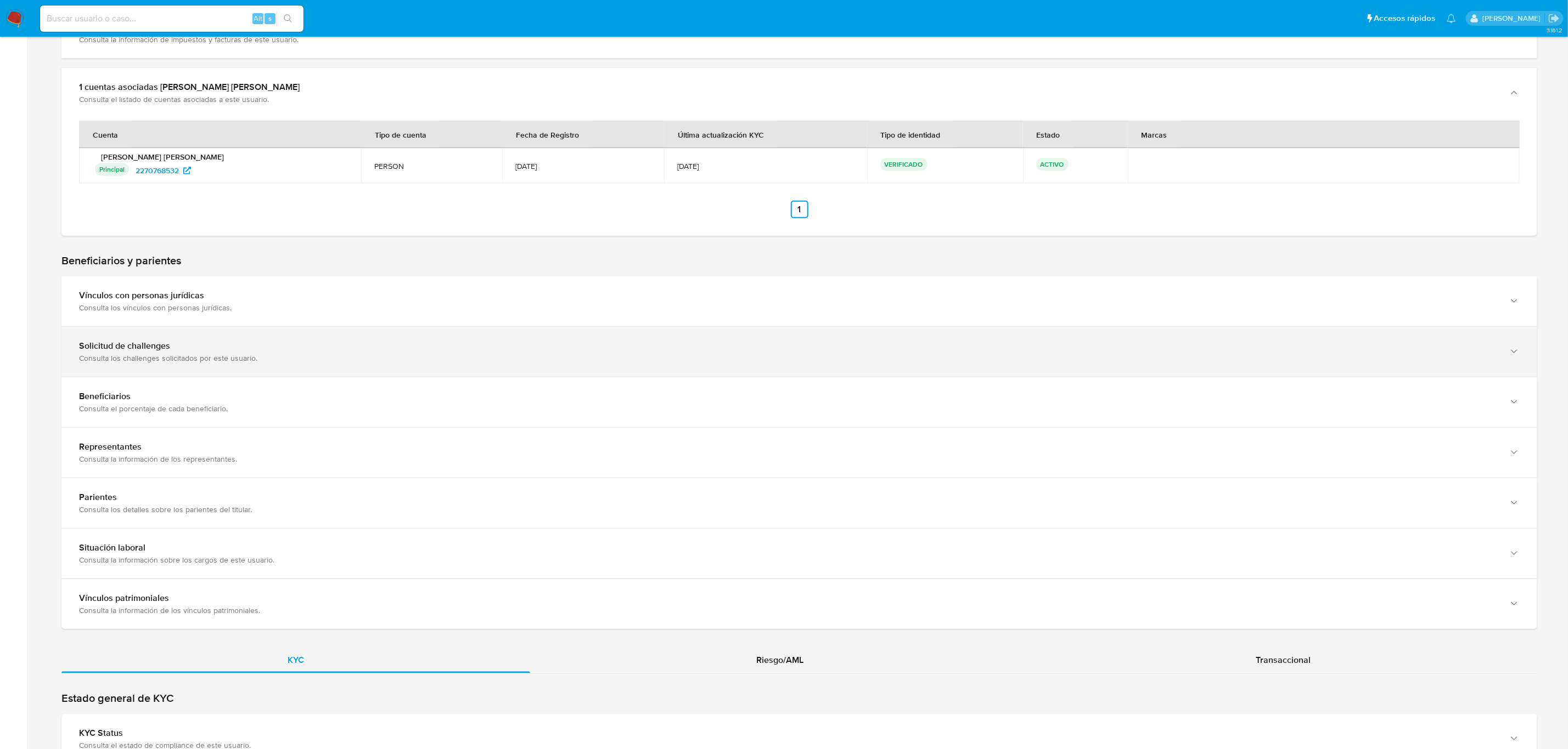
scroll to position [528, 0]
click at [317, 369] on div "Solicitud de challenges Consulta los challenges solicitados por este usuario." at bounding box center [799, 351] width 1476 height 50
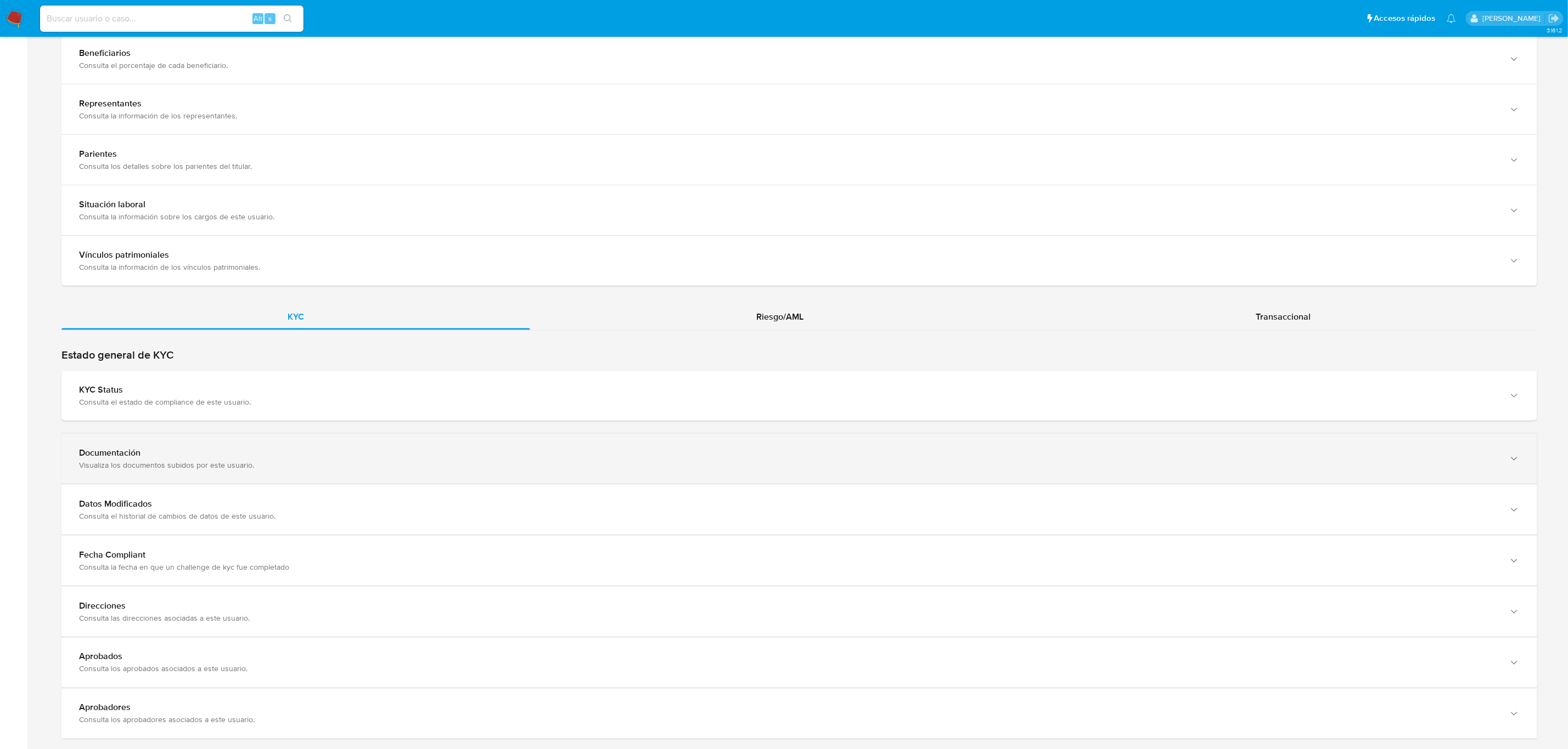
click at [243, 466] on div "Visualiza los documentos subidos por este usuario." at bounding box center [788, 465] width 1418 height 10
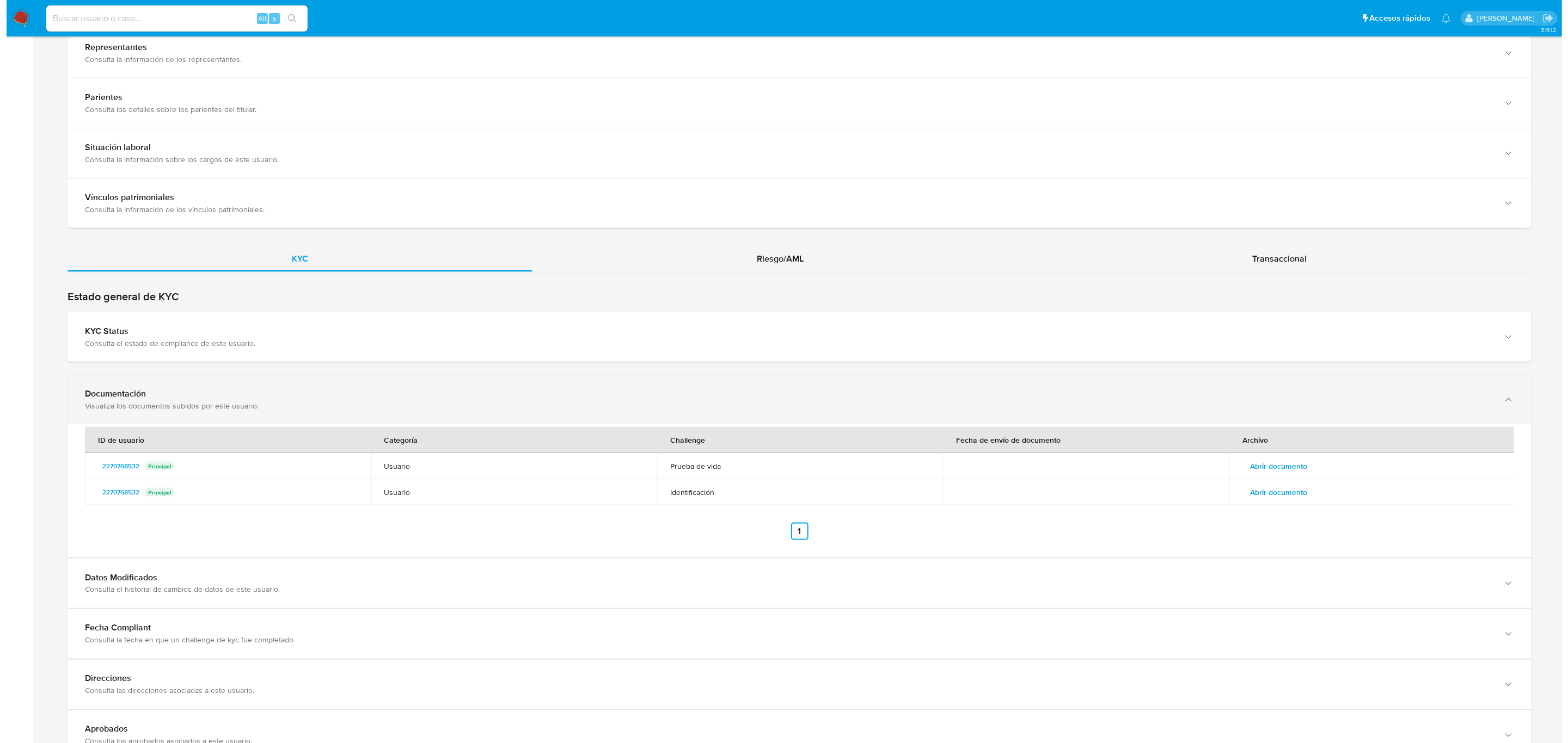
scroll to position [969, 0]
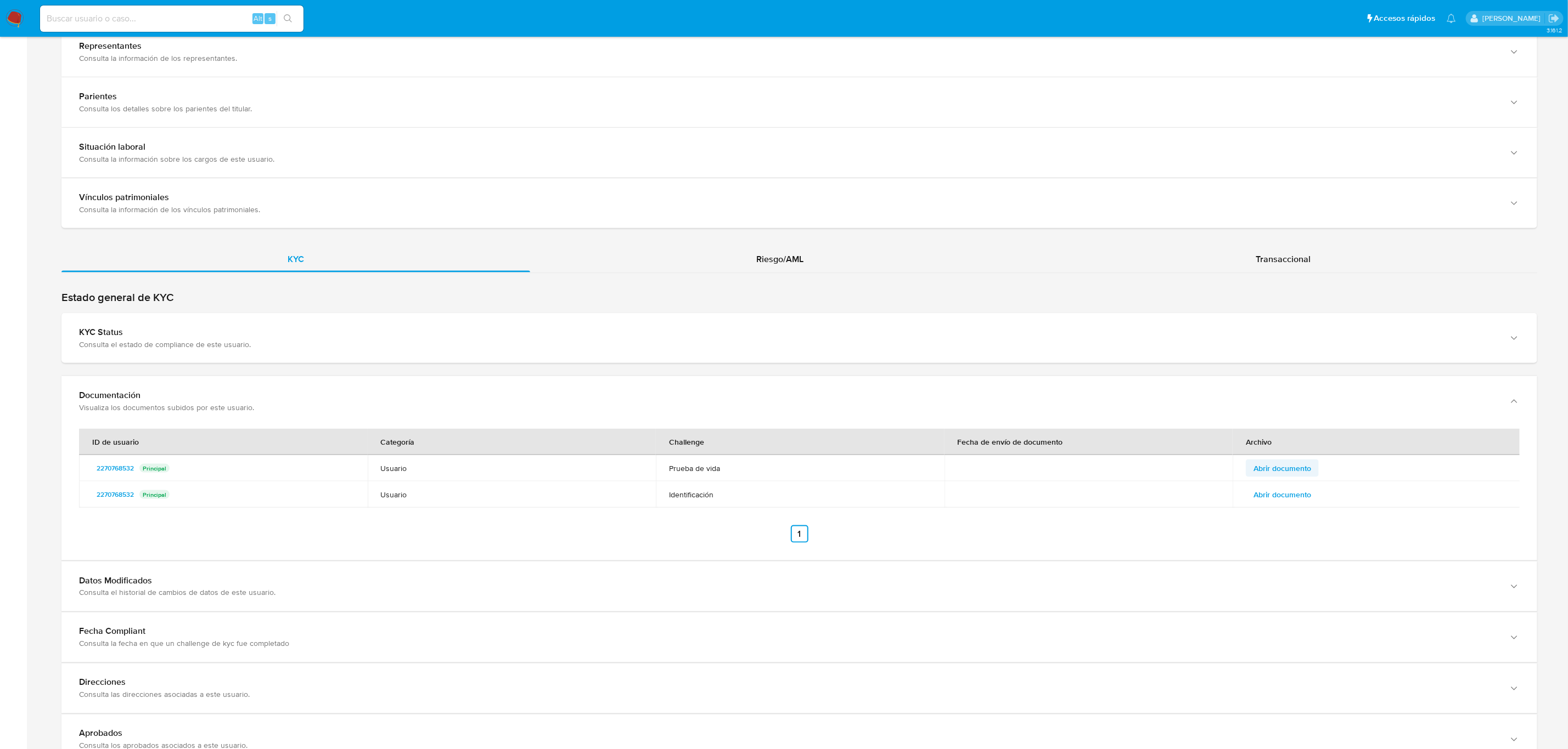
click at [1288, 469] on span "Abrir documento" at bounding box center [1282, 468] width 58 height 15
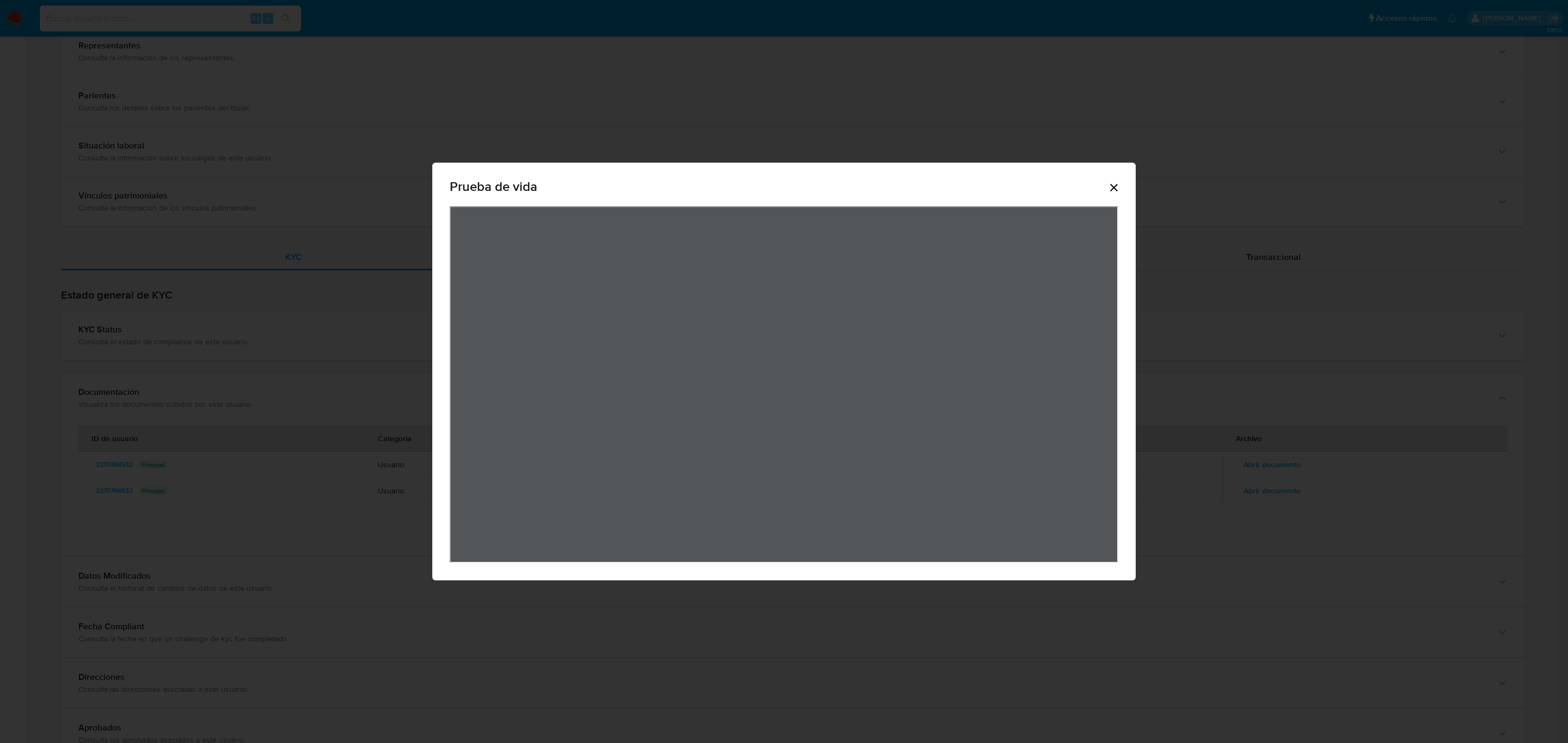
click at [1117, 190] on icon "Cerrar" at bounding box center [1114, 187] width 13 height 13
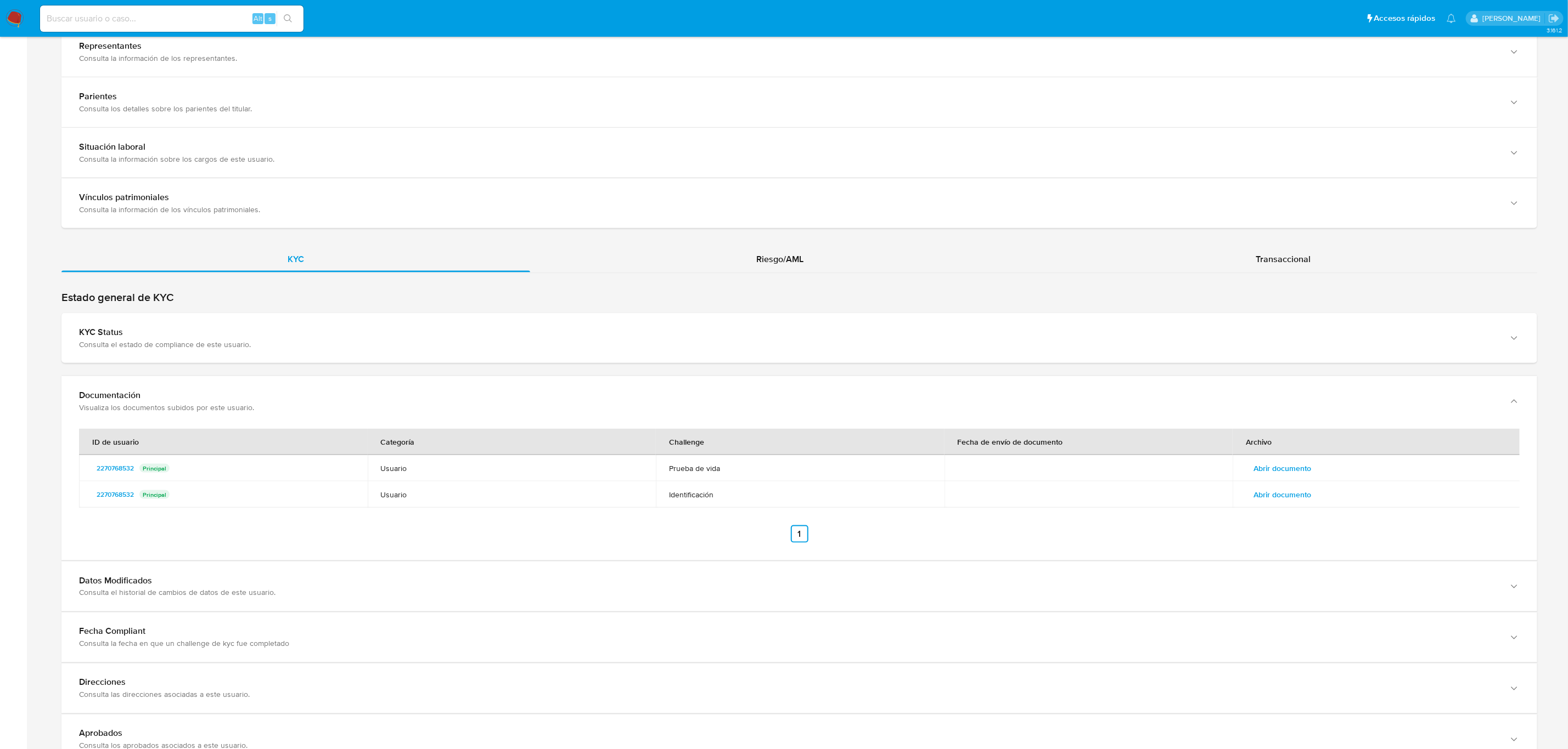
click at [1271, 492] on span "Abrir documento" at bounding box center [1282, 495] width 58 height 15
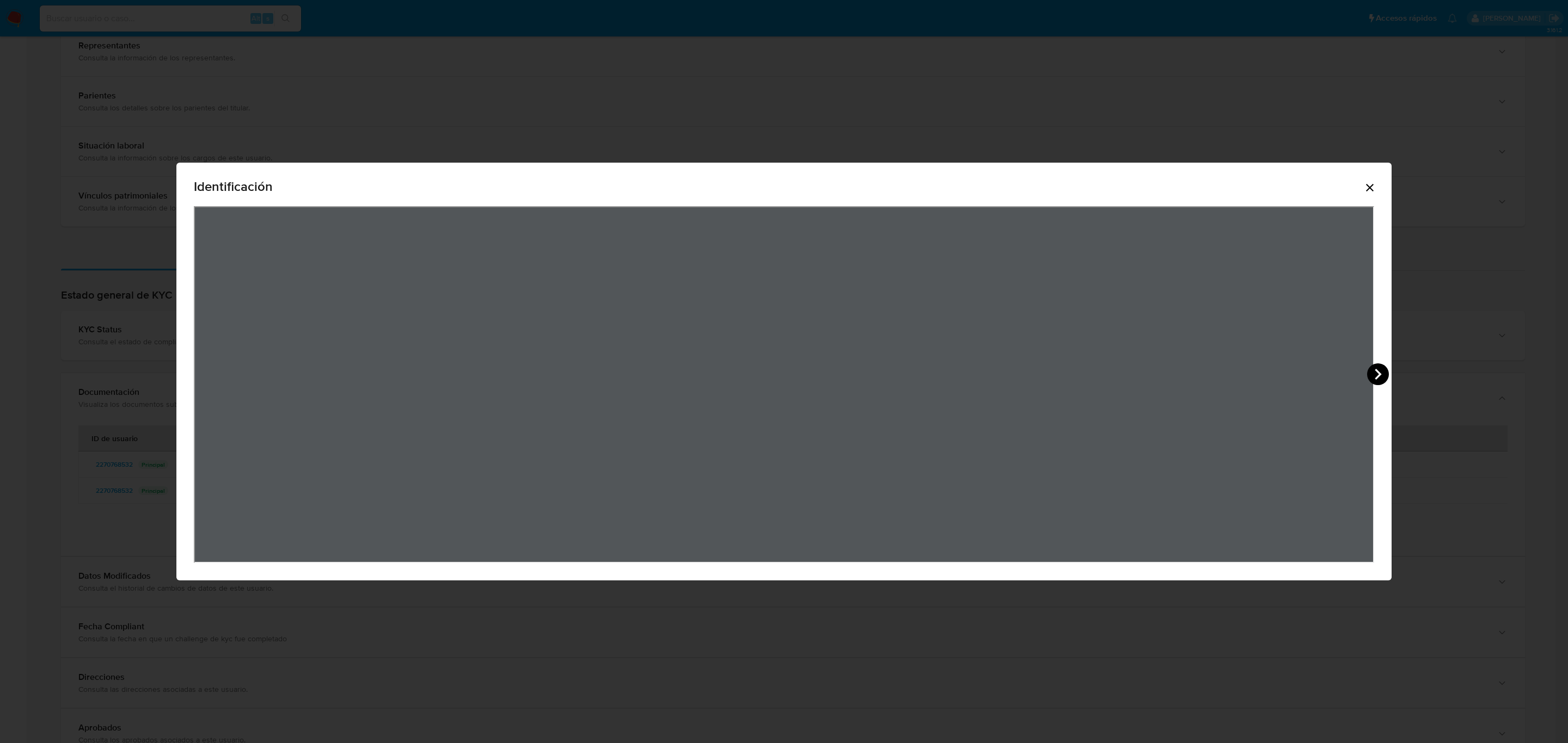
click at [1385, 372] on icon "View Document Modal" at bounding box center [1378, 374] width 21 height 21
click at [1044, 79] on div "Identificación" at bounding box center [784, 371] width 1568 height 743
